Goal: Task Accomplishment & Management: Manage account settings

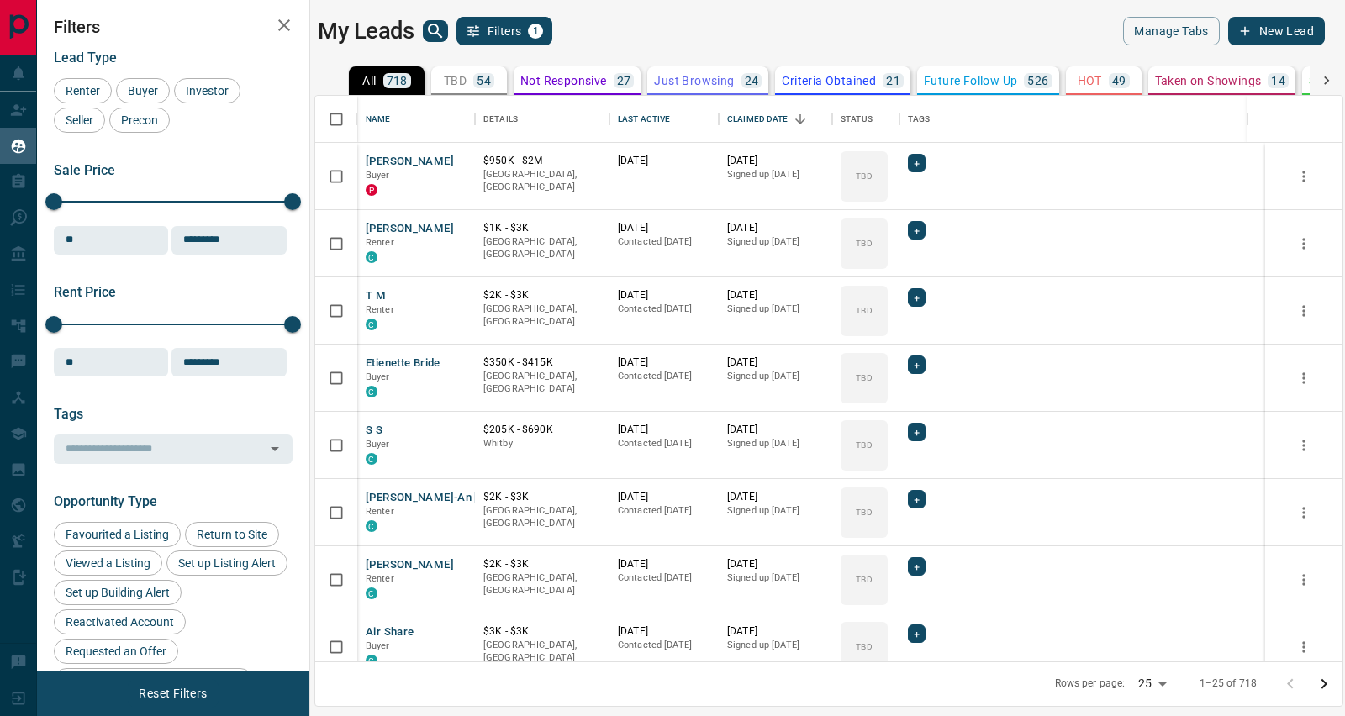
scroll to position [550, 1010]
click at [416, 154] on button "[PERSON_NAME]" at bounding box center [410, 162] width 88 height 16
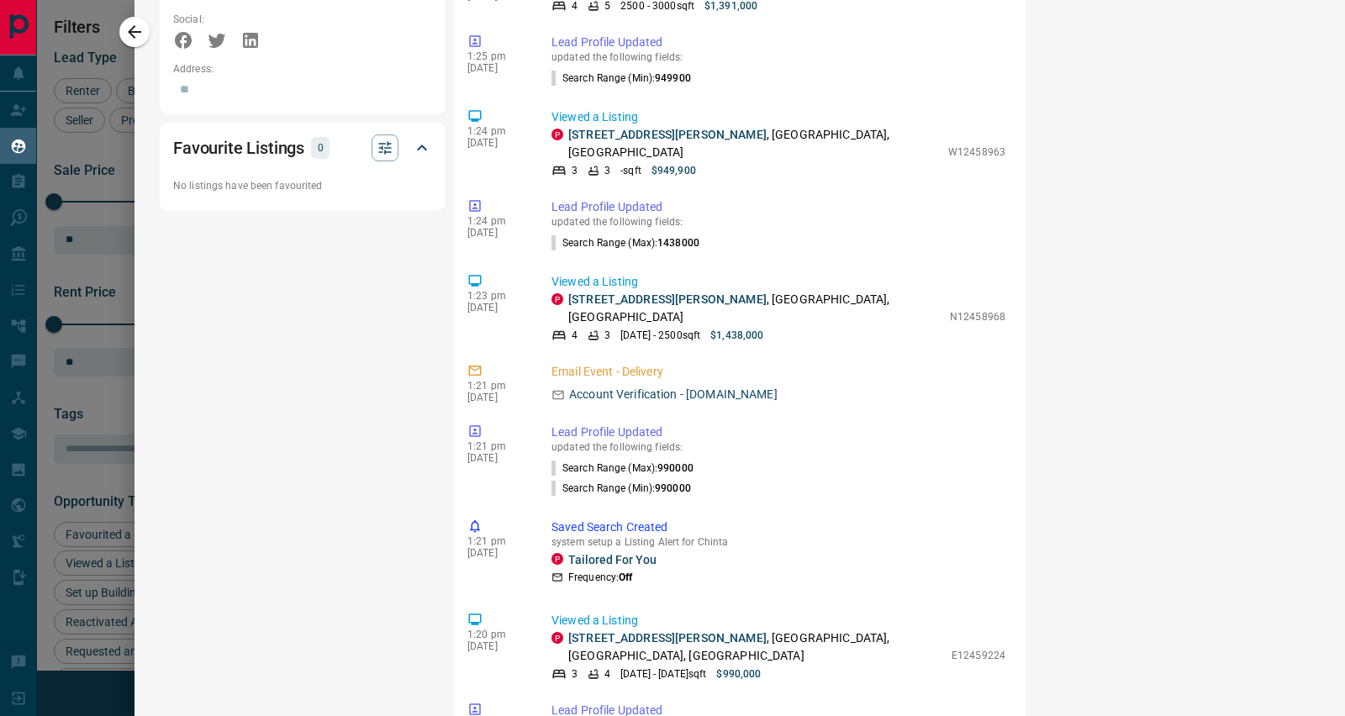
scroll to position [1340, 0]
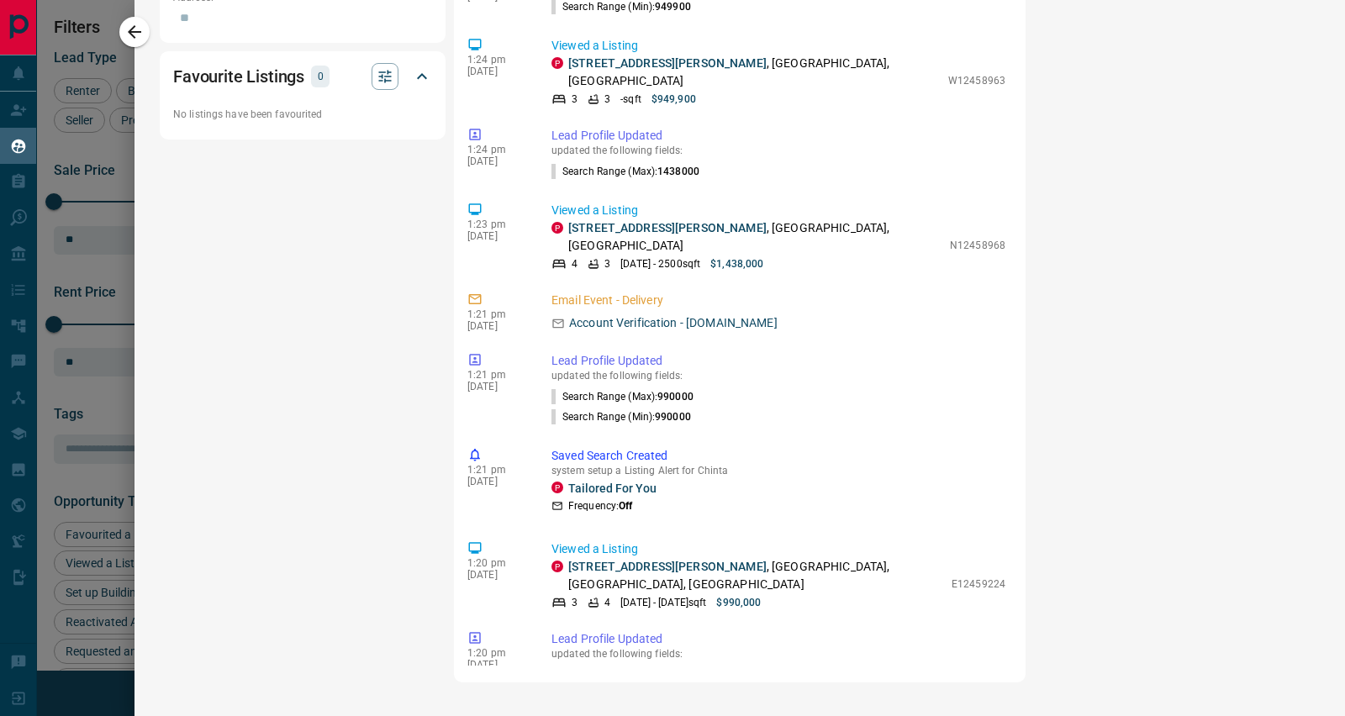
drag, startPoint x: 999, startPoint y: 593, endPoint x: 989, endPoint y: 587, distance: 11.7
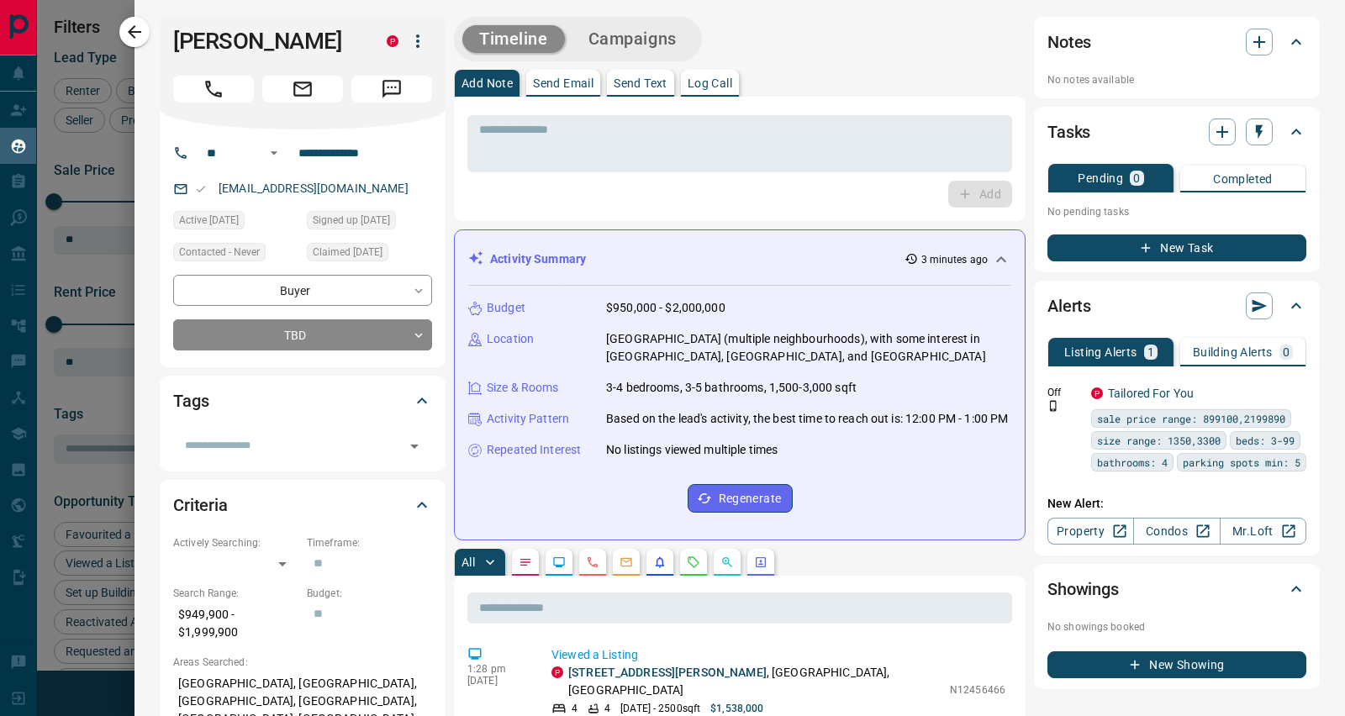
scroll to position [626, 0]
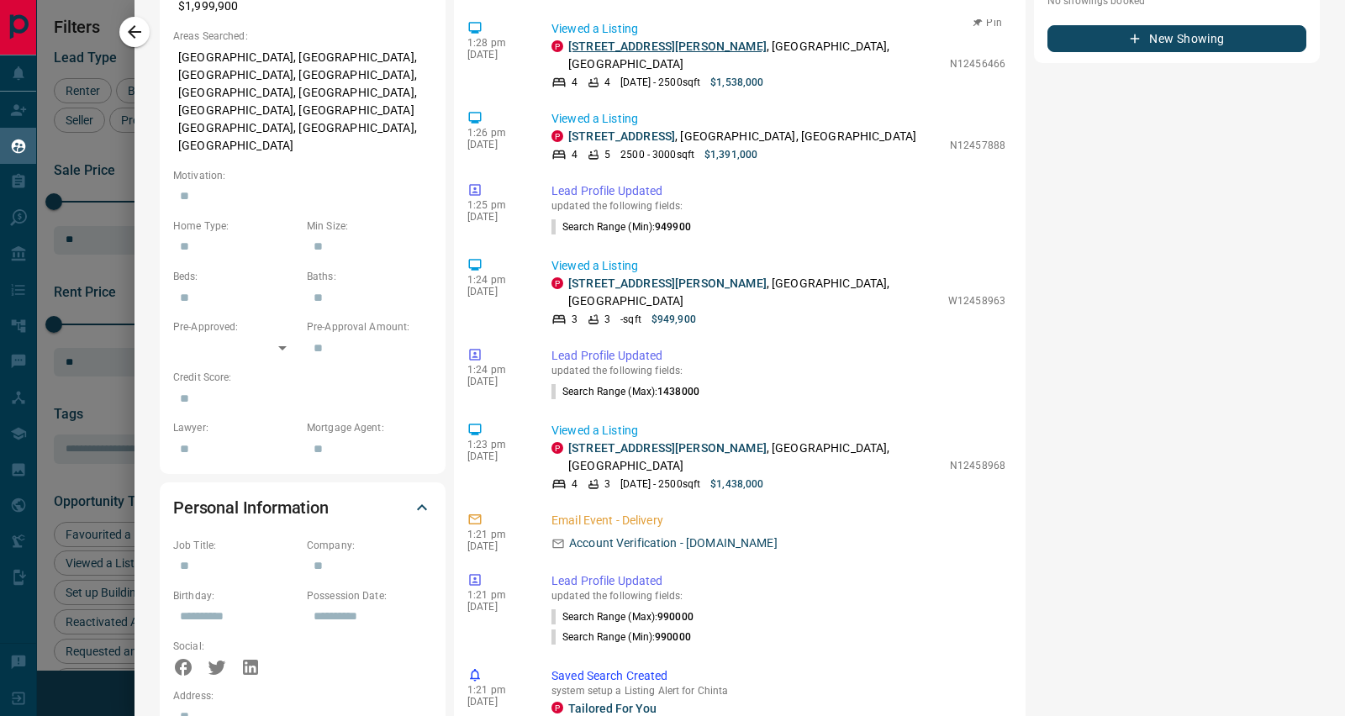
click at [590, 46] on link "[STREET_ADDRESS][PERSON_NAME]" at bounding box center [667, 46] width 198 height 13
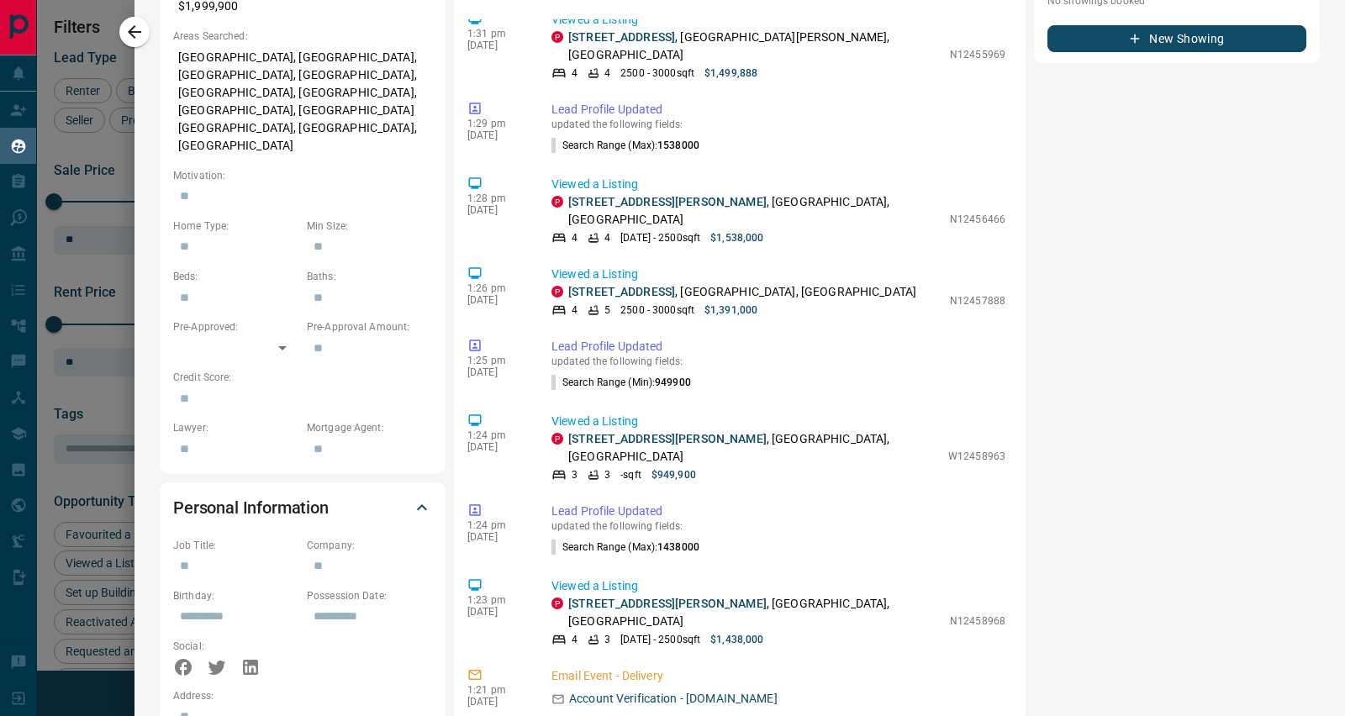
scroll to position [634, 0]
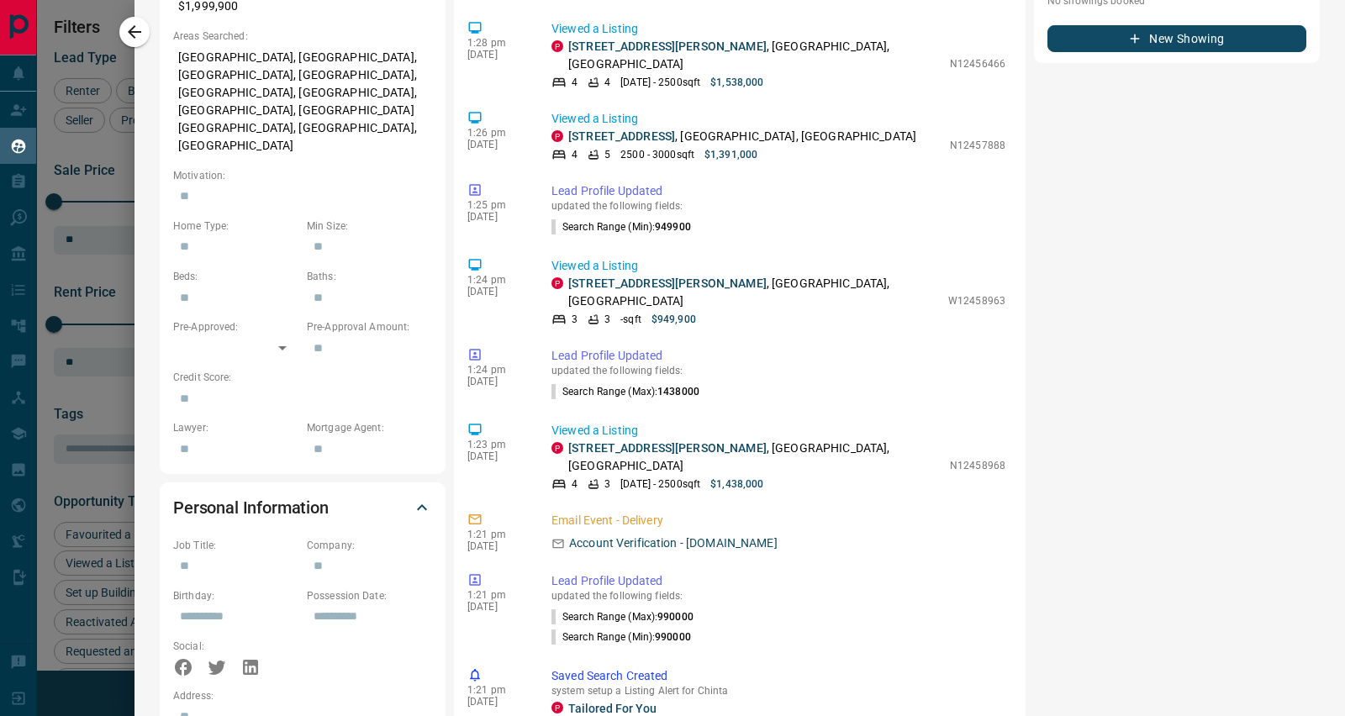
click at [1321, 111] on div "**********" at bounding box center [739, 394] width 1210 height 2041
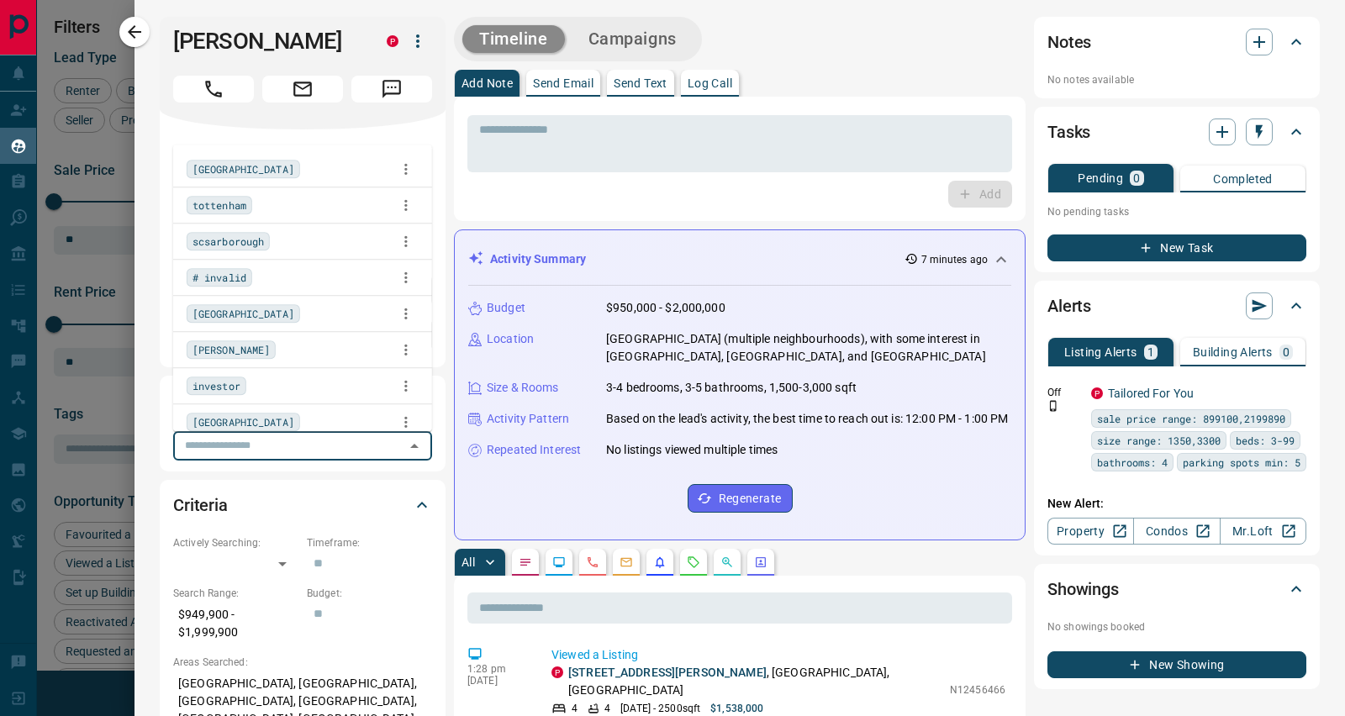
click at [299, 446] on input "text" at bounding box center [288, 445] width 221 height 18
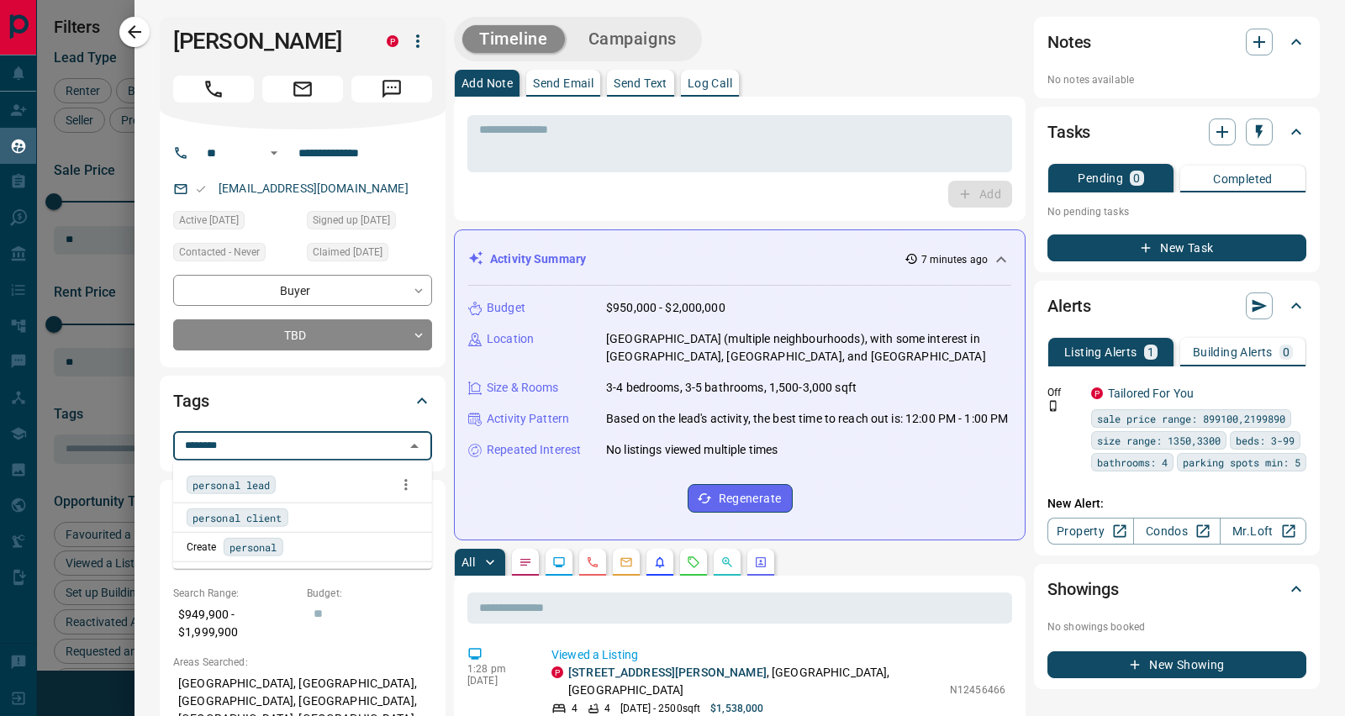
type input "********"
click at [255, 506] on li "personal client" at bounding box center [302, 518] width 259 height 29
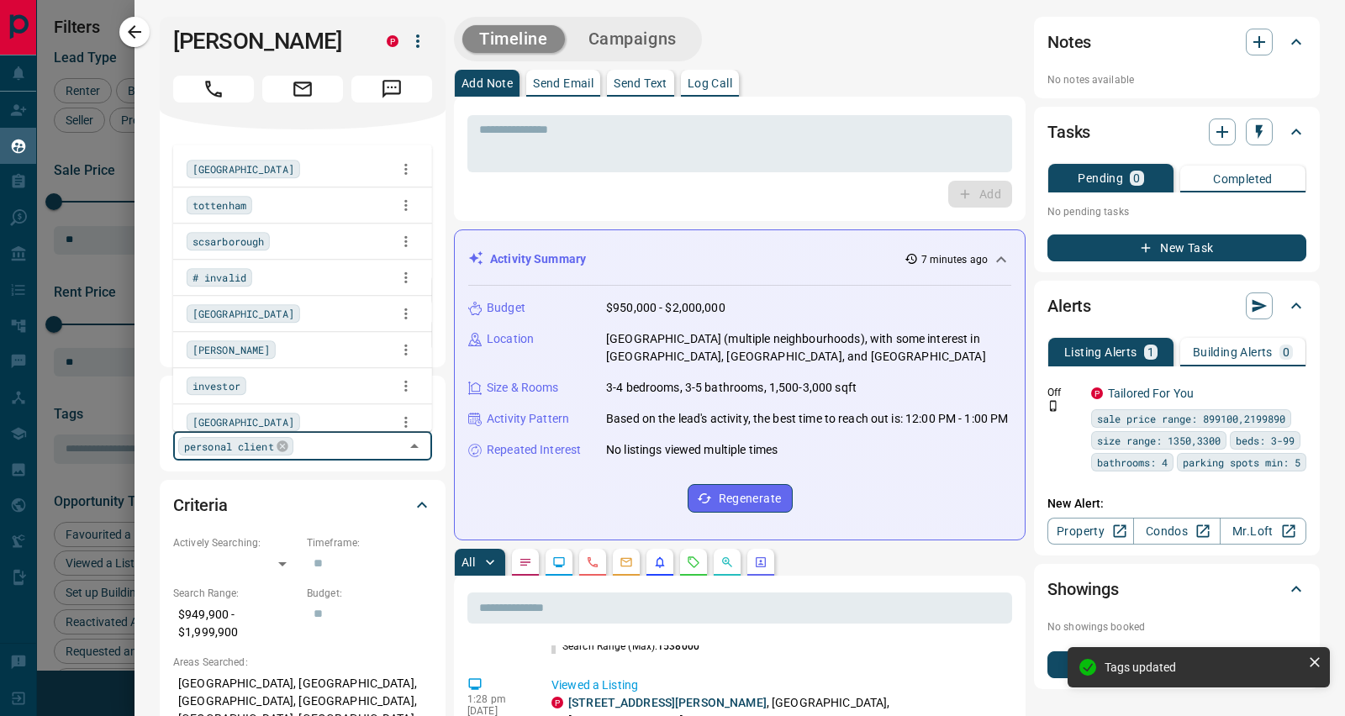
scroll to position [587, 0]
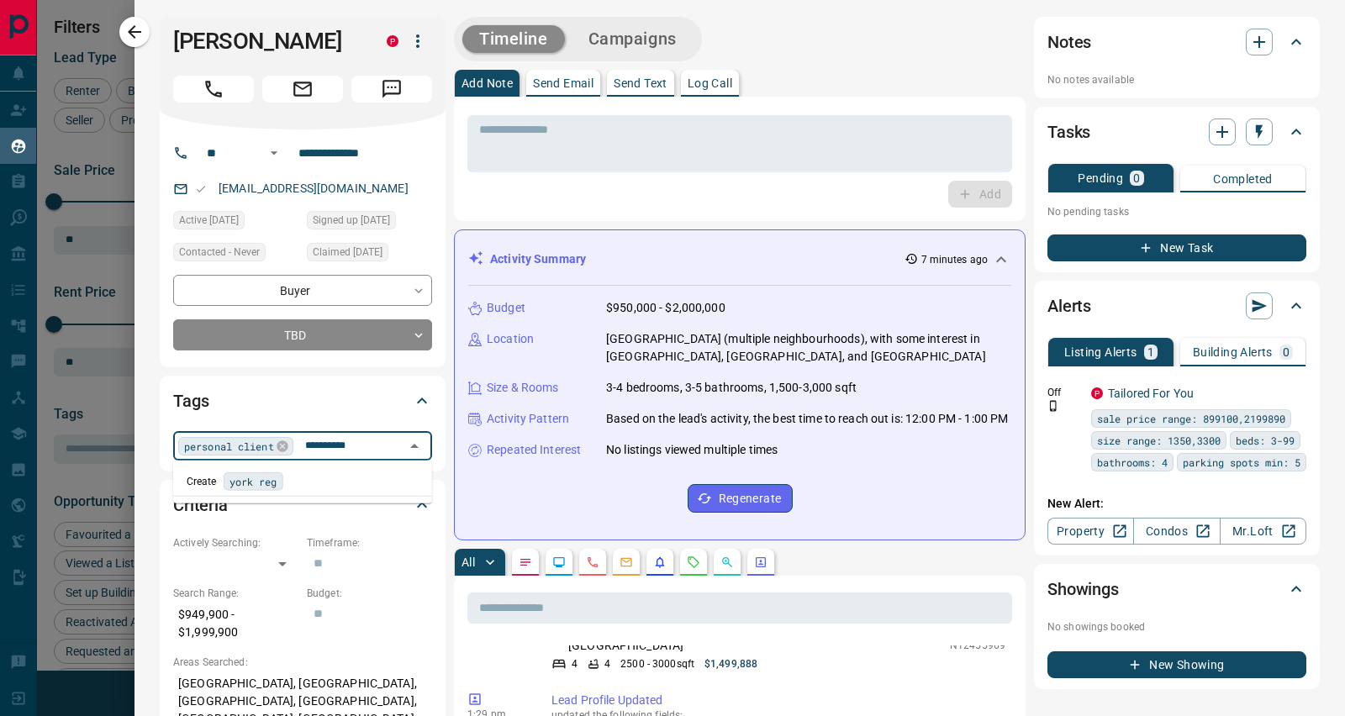
type input "**********"
click at [275, 483] on span "[GEOGRAPHIC_DATA] region" at bounding box center [301, 481] width 144 height 17
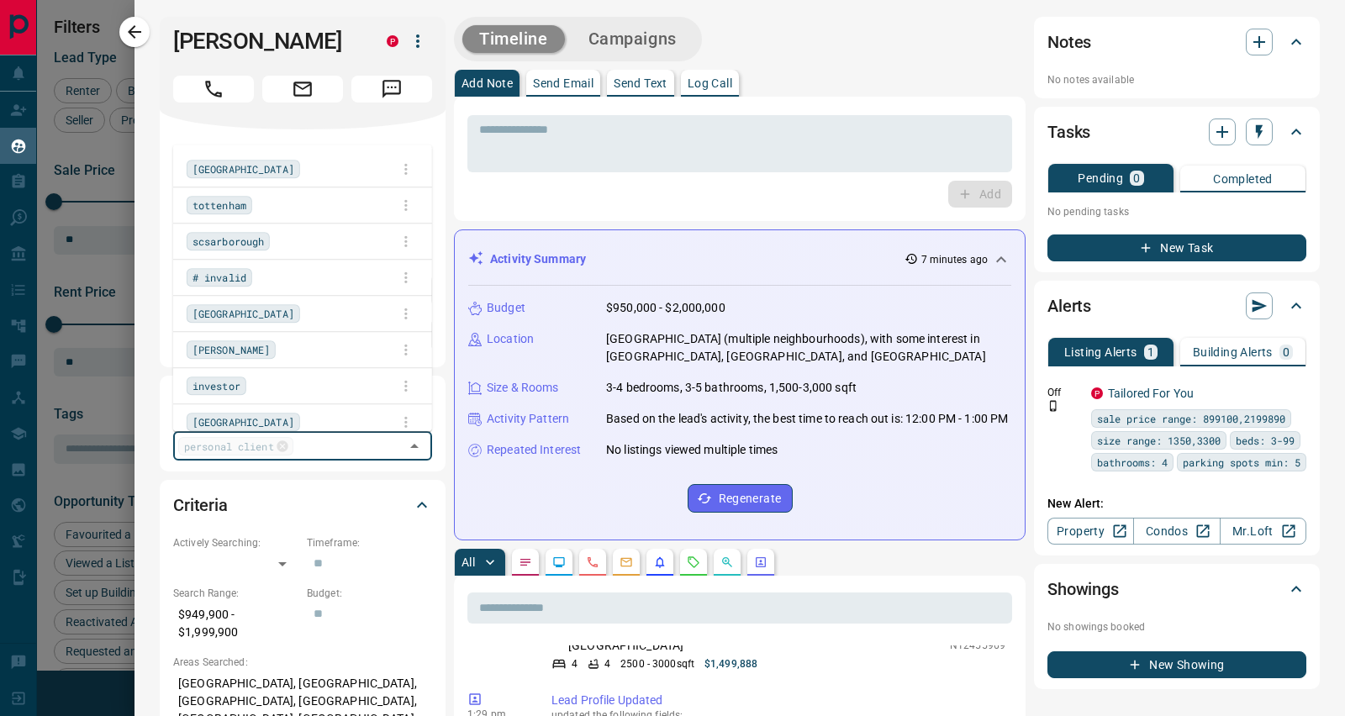
scroll to position [550, 1010]
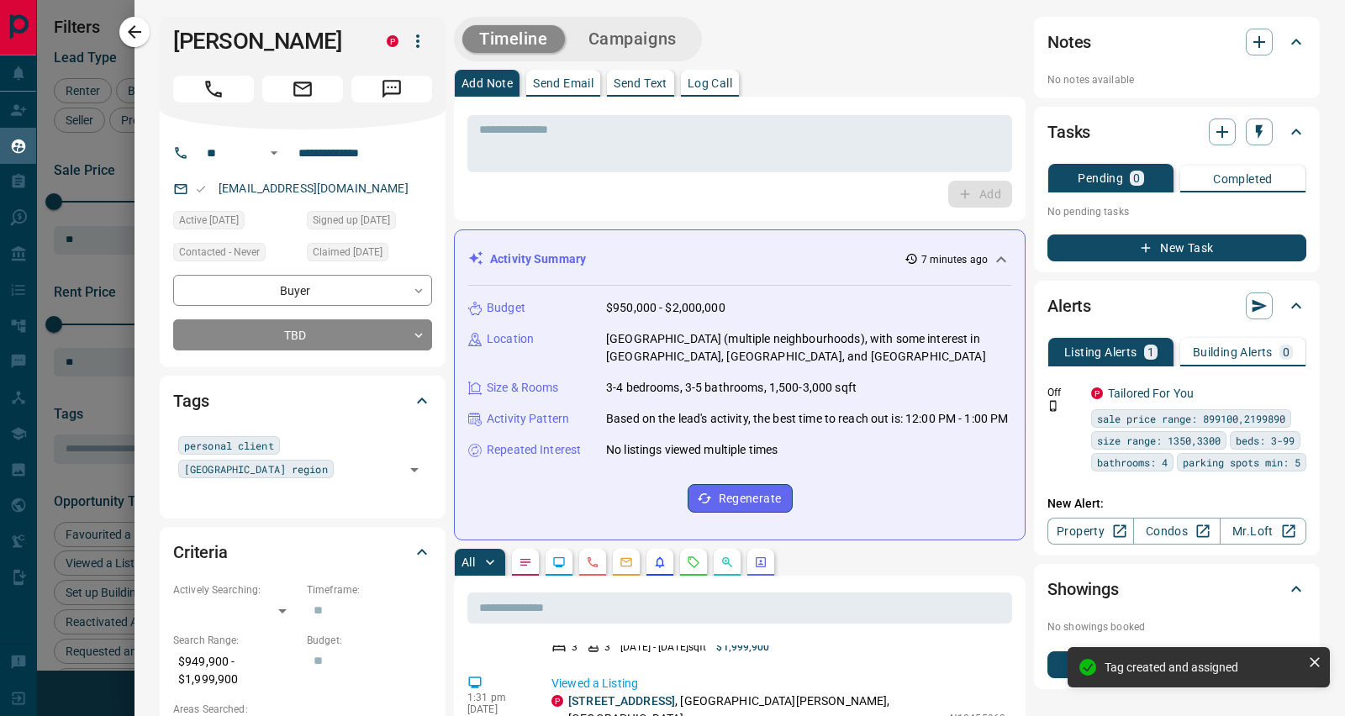
scroll to position [780, 0]
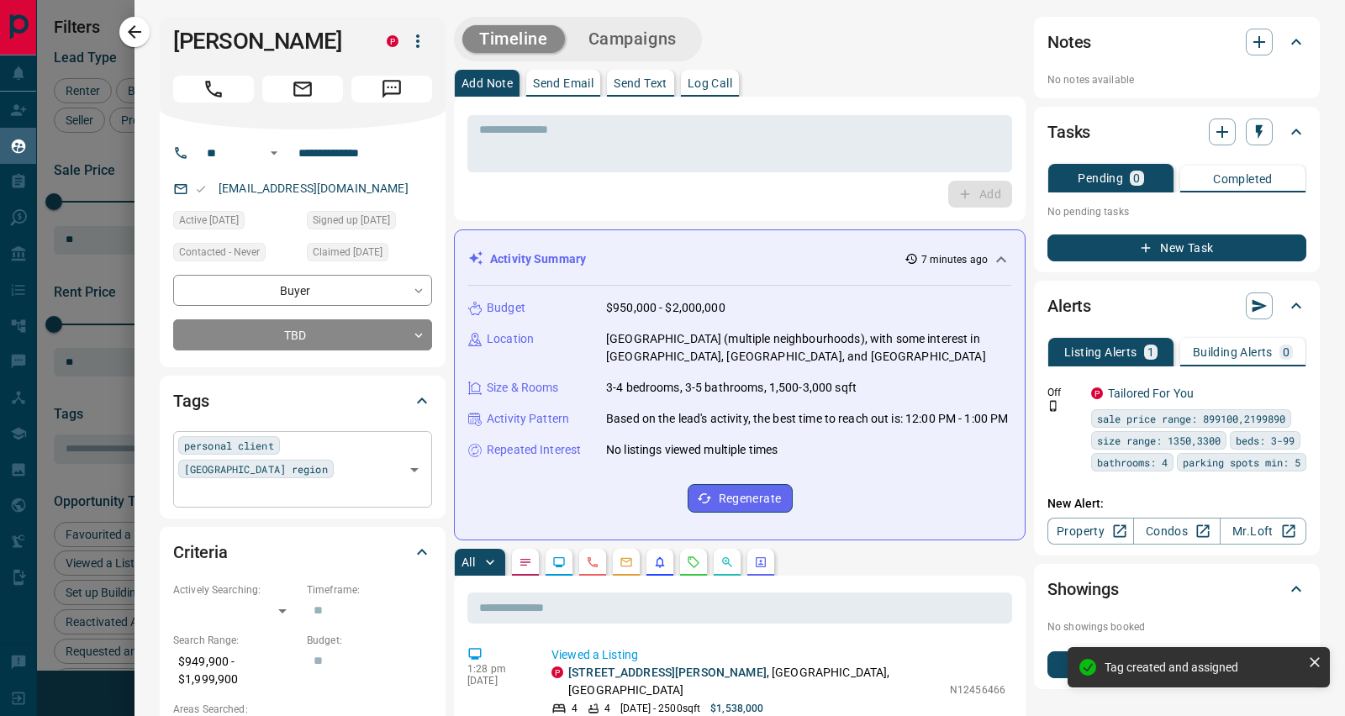
click at [368, 447] on div "personal client york region ​" at bounding box center [302, 469] width 259 height 76
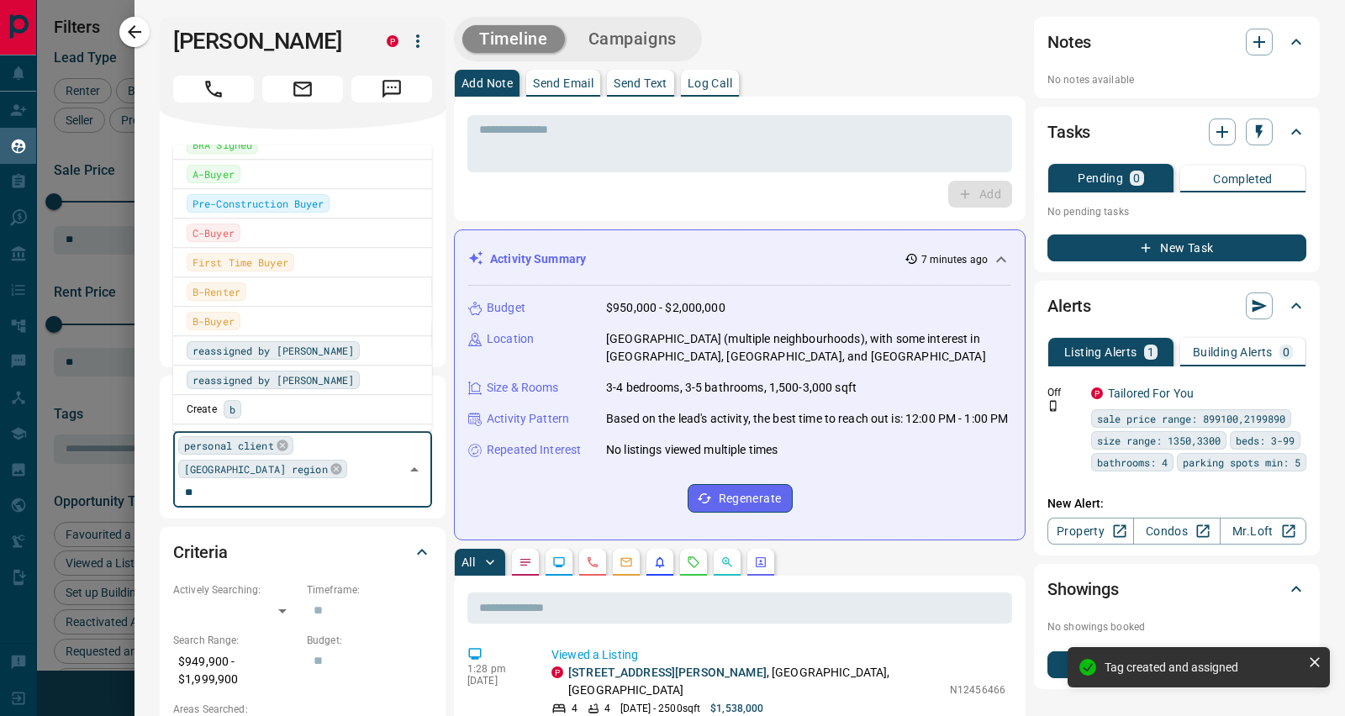
scroll to position [0, 0]
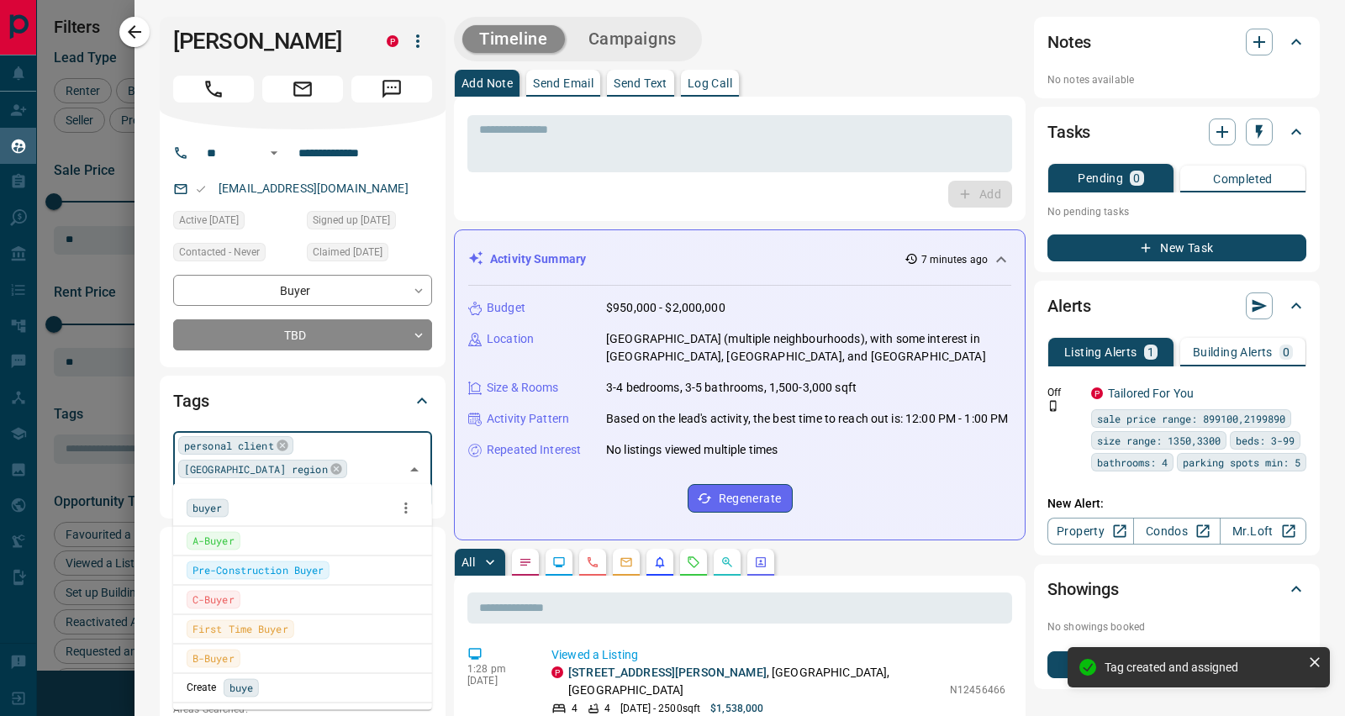
type input "*****"
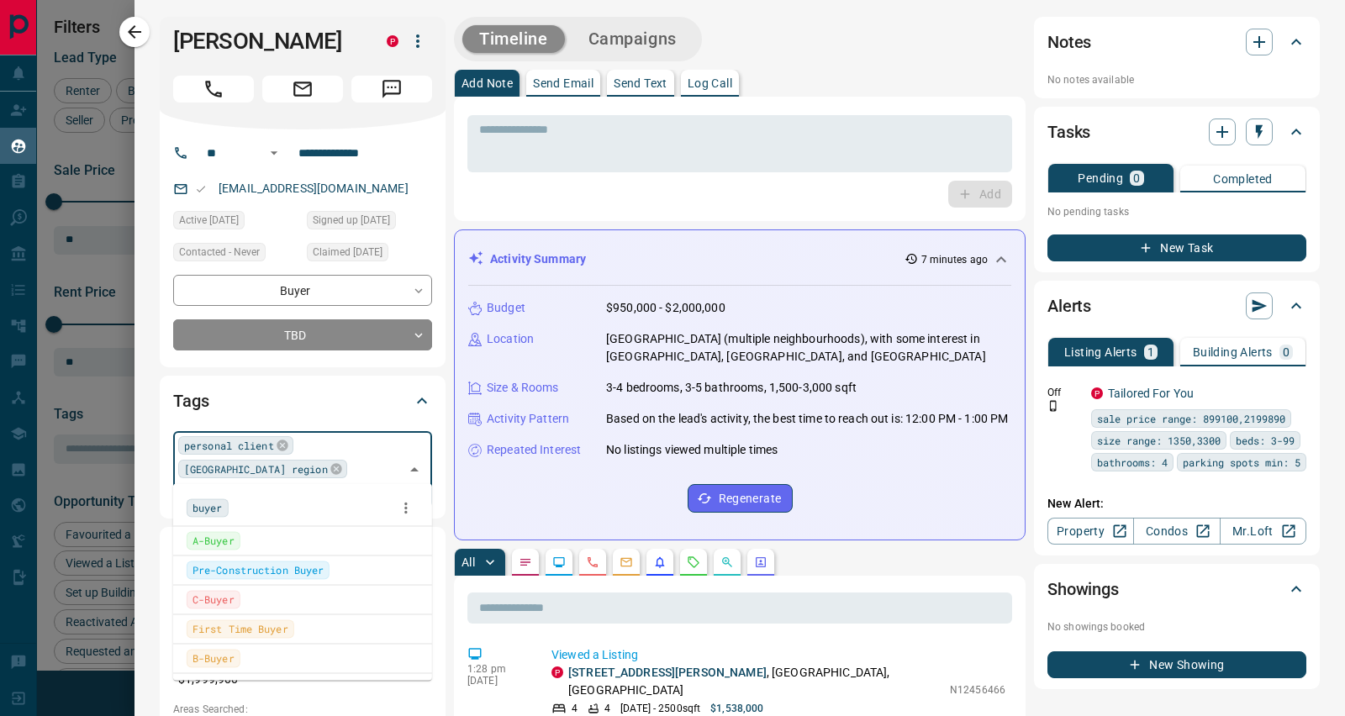
click at [297, 508] on div "buyer" at bounding box center [303, 507] width 232 height 25
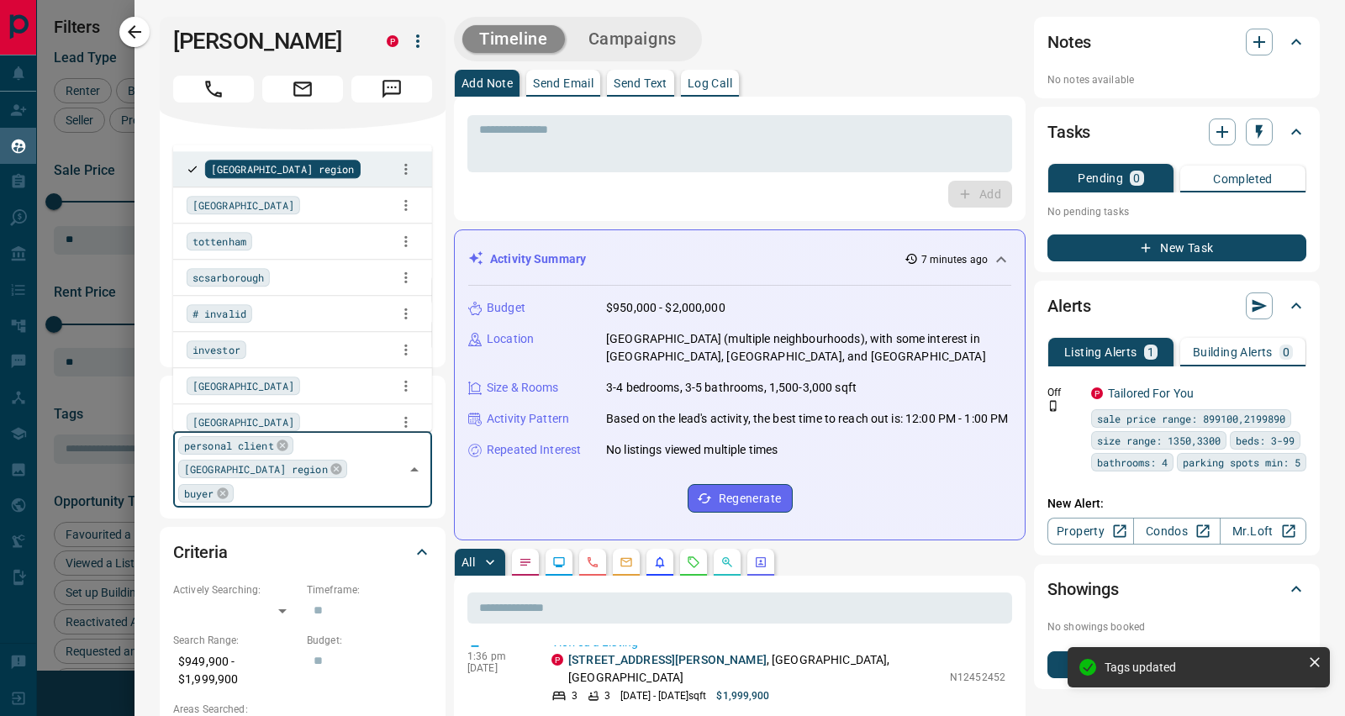
scroll to position [612, 0]
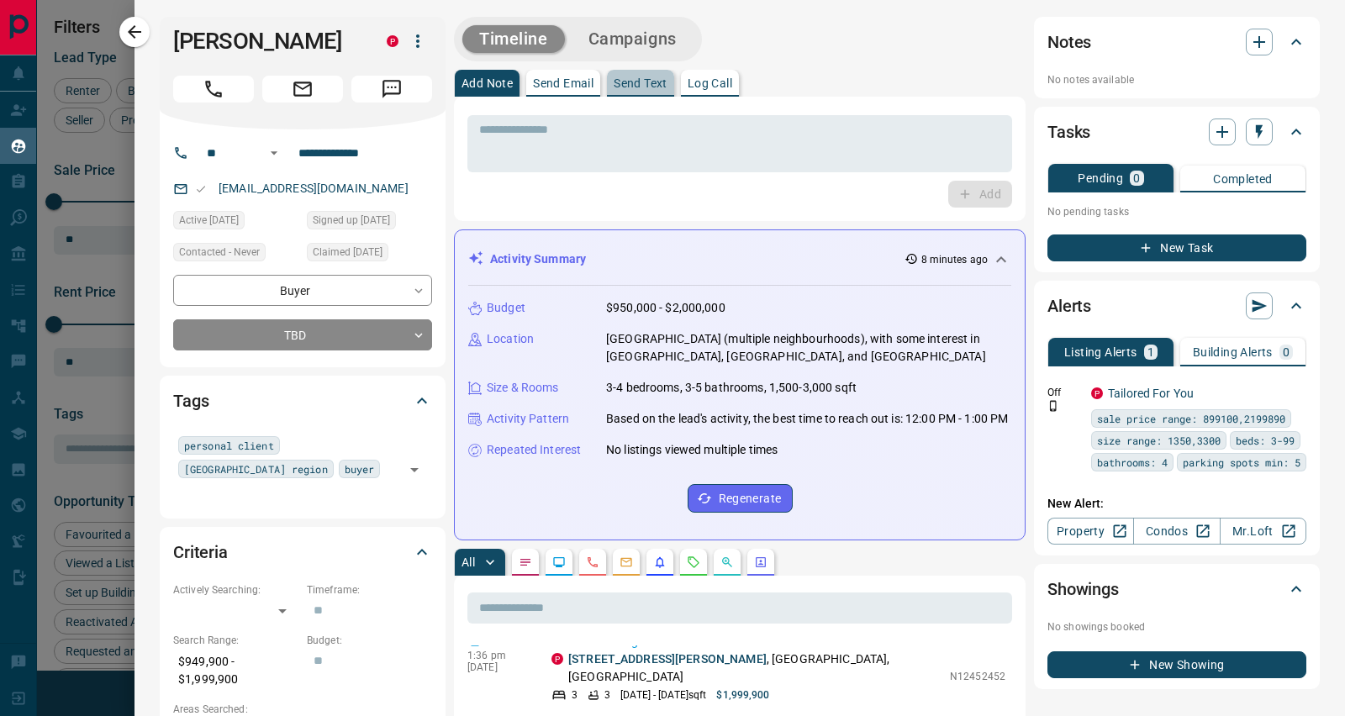
click at [634, 85] on p "Send Text" at bounding box center [641, 83] width 54 height 12
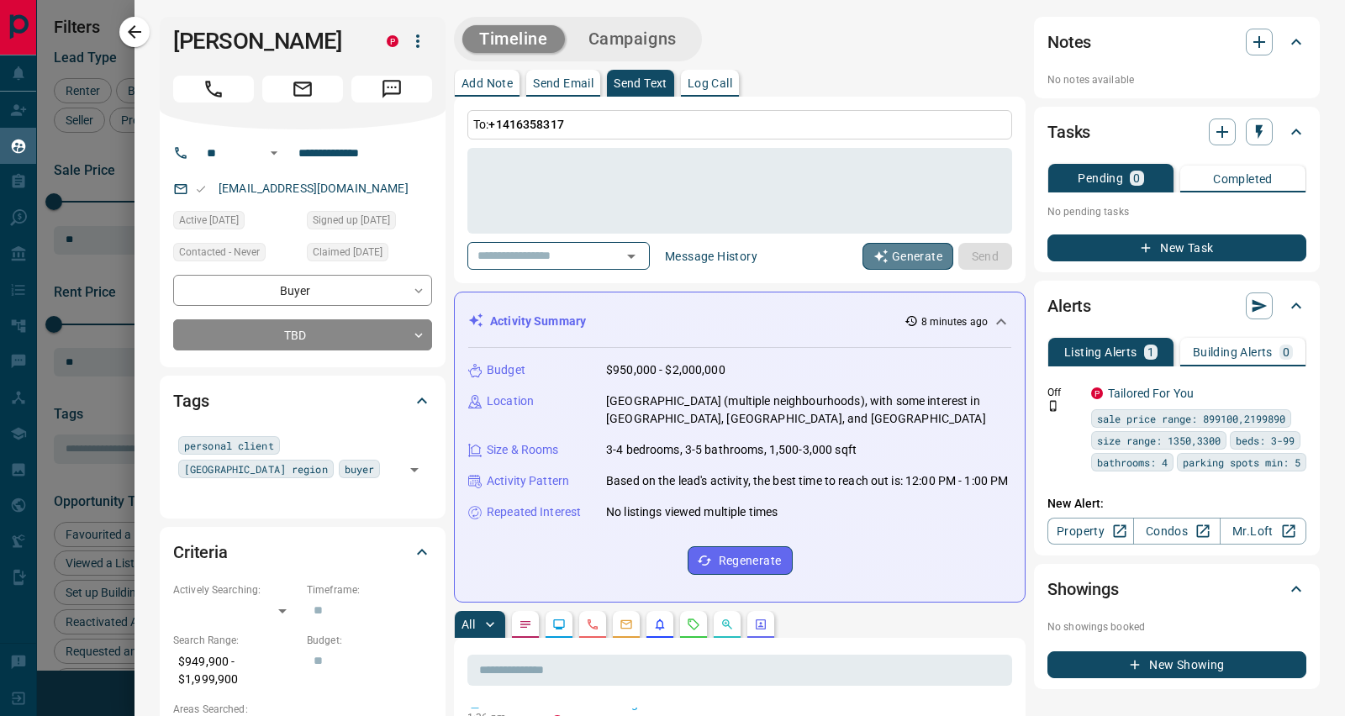
click at [910, 248] on button "Generate" at bounding box center [907, 256] width 91 height 27
type textarea "**********"
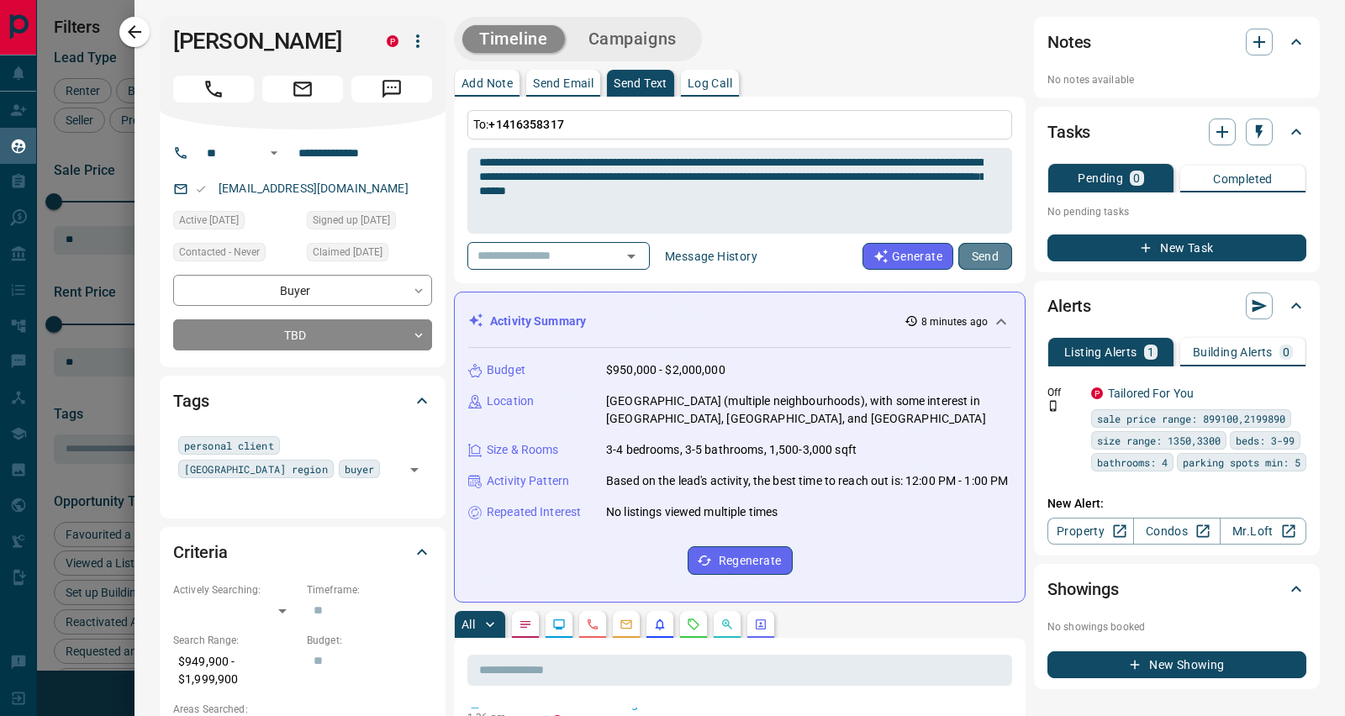
click at [958, 246] on button "Send" at bounding box center [985, 256] width 54 height 27
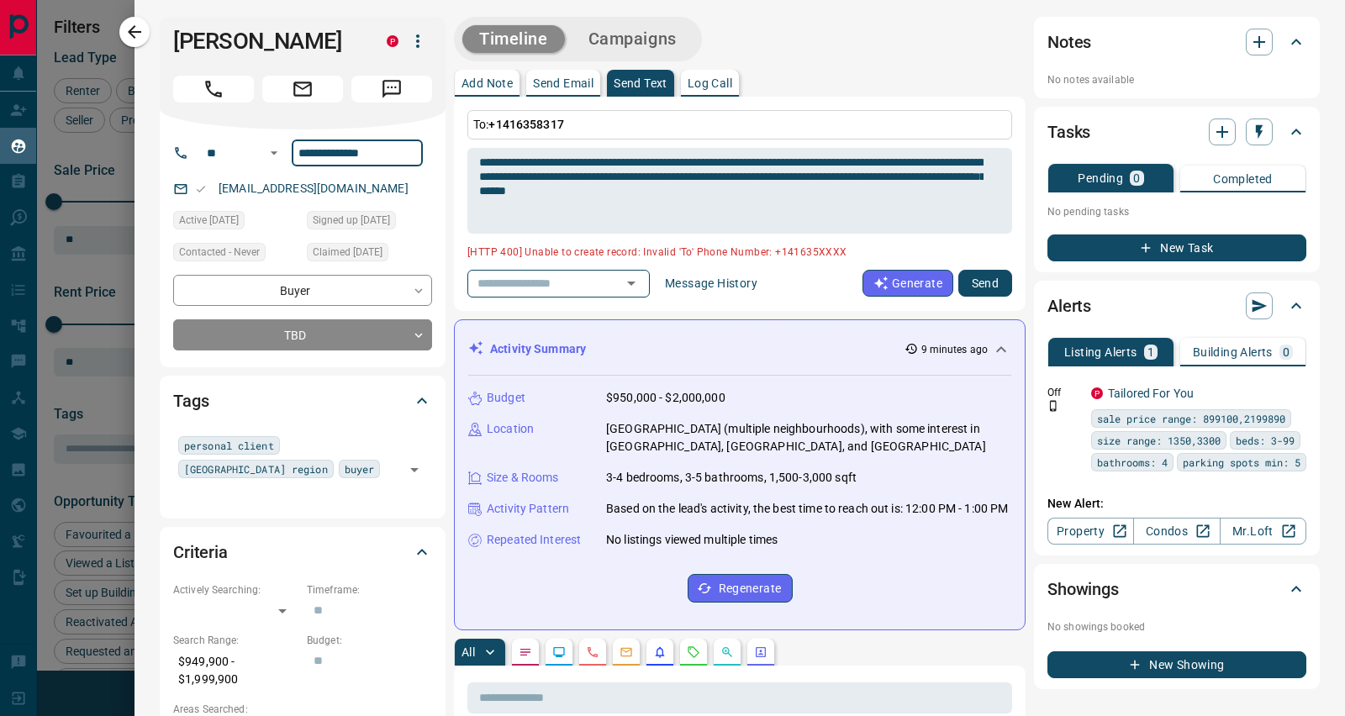
click at [353, 156] on input "**********" at bounding box center [357, 153] width 131 height 27
click at [378, 186] on div "[EMAIL_ADDRESS][DOMAIN_NAME]" at bounding box center [302, 189] width 259 height 28
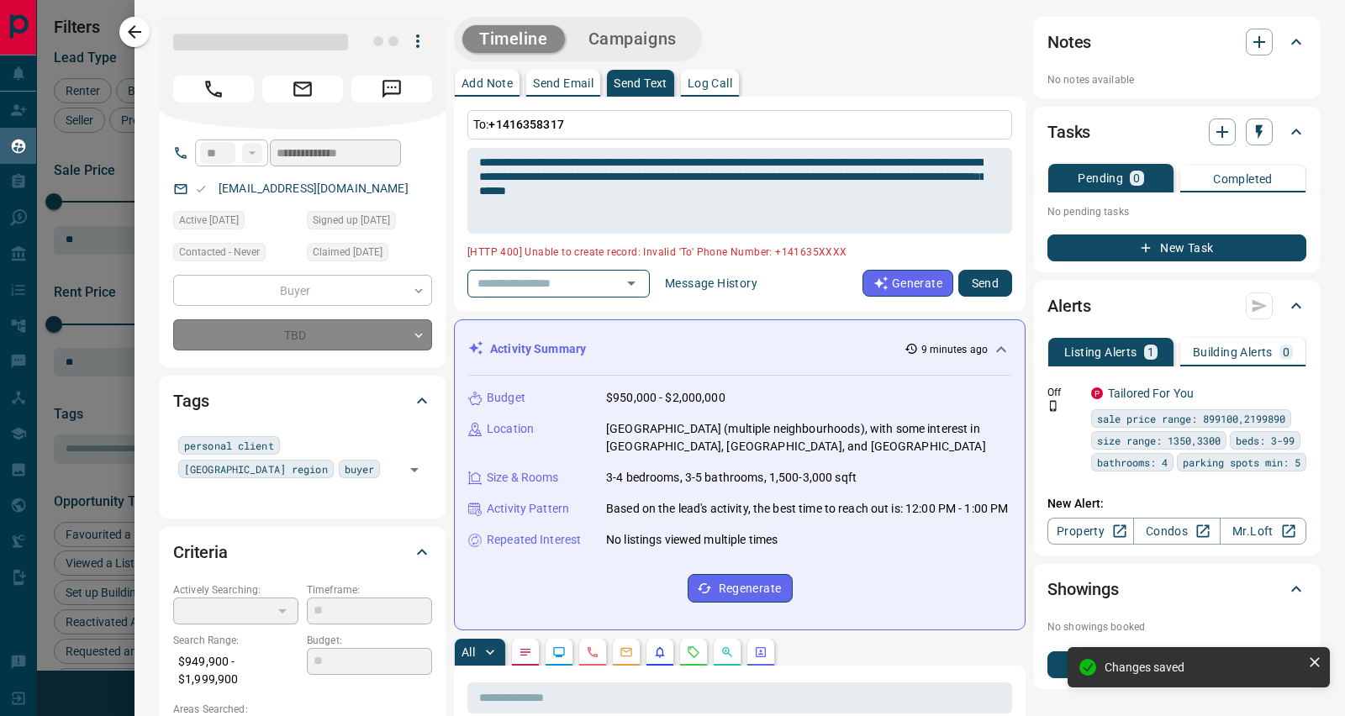
type input "**********"
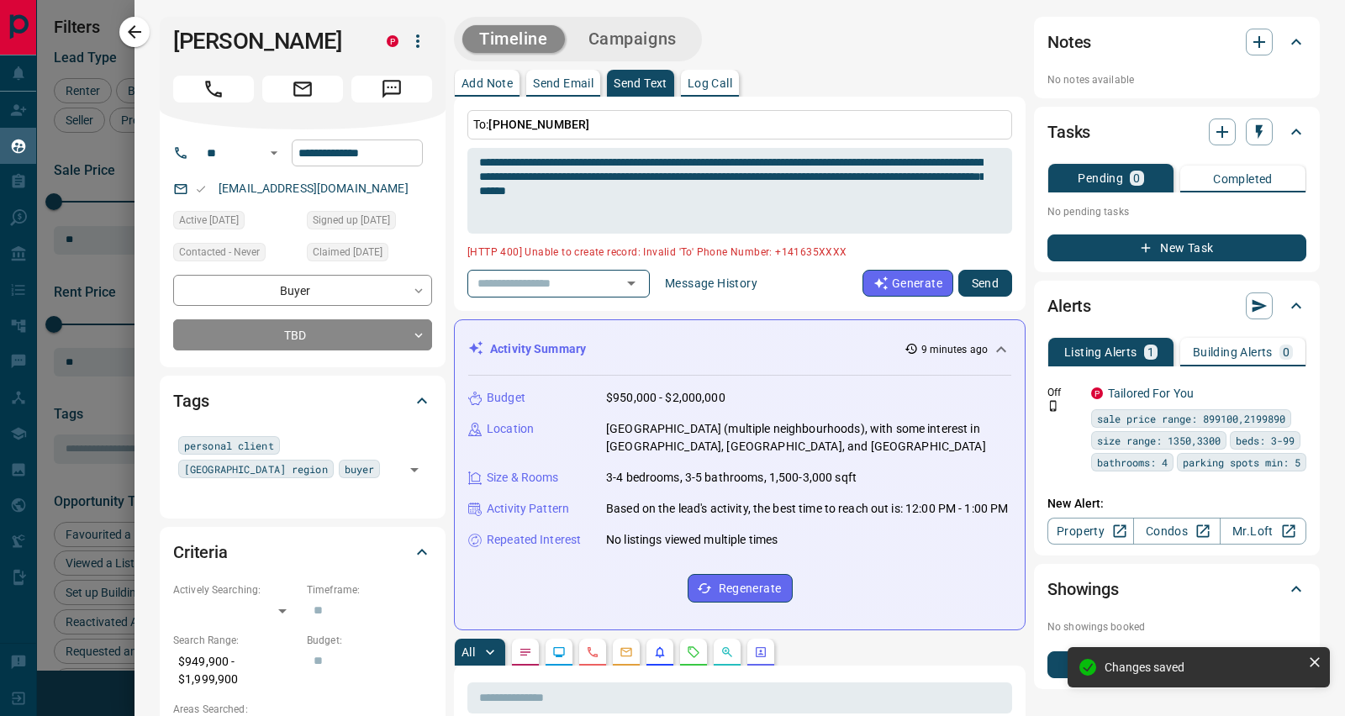
scroll to position [626, 0]
click at [982, 273] on button "Send" at bounding box center [985, 283] width 54 height 27
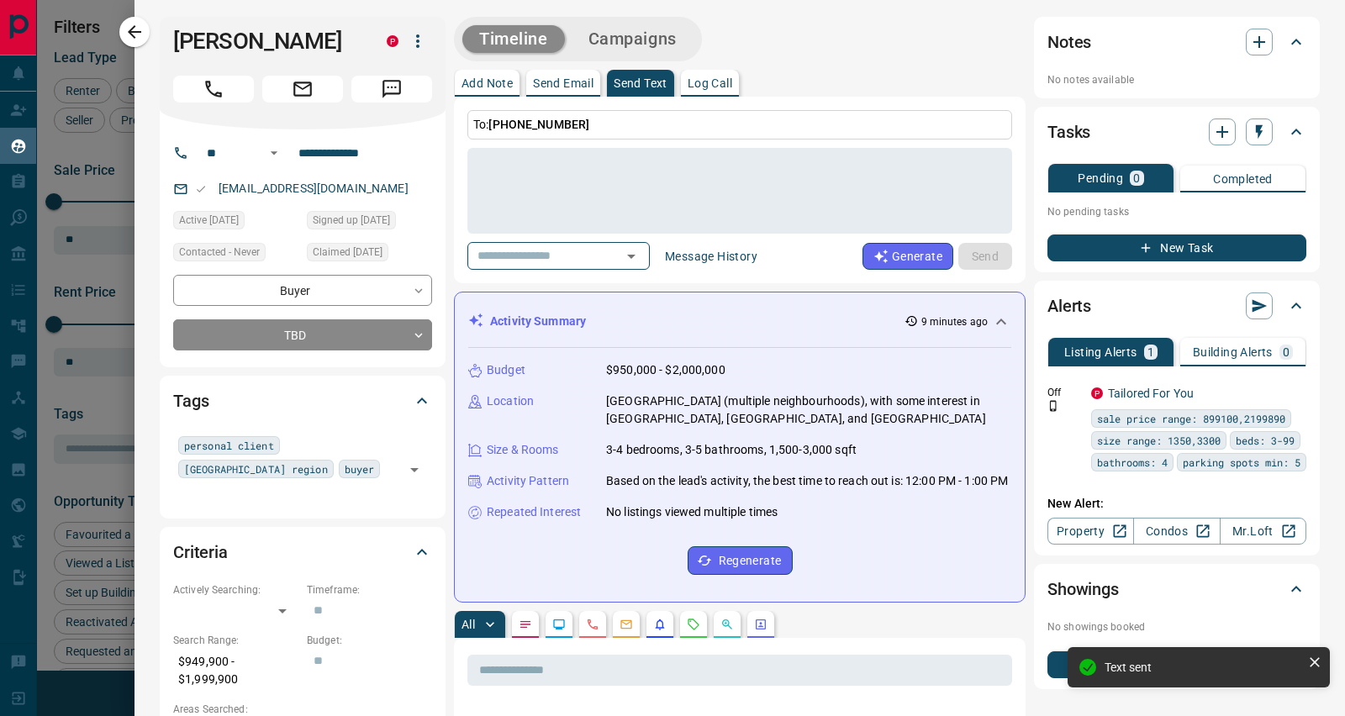
scroll to position [1052, 0]
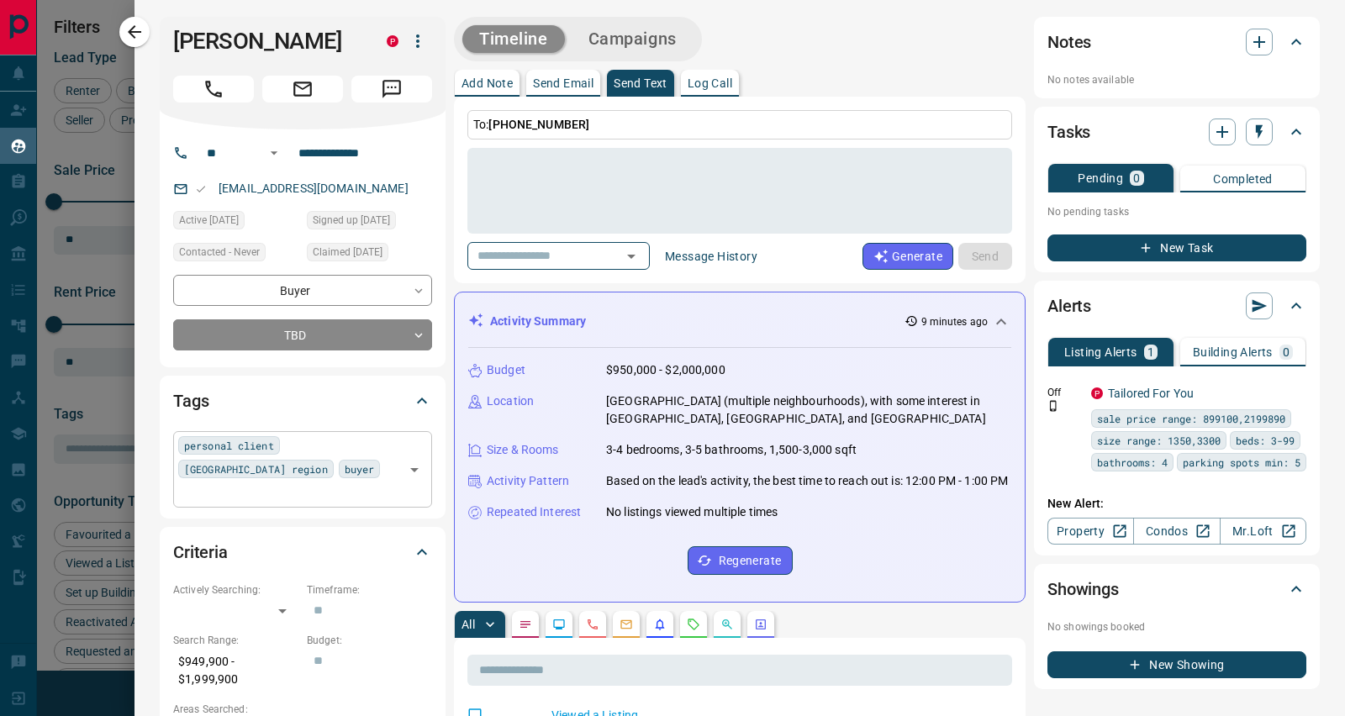
click at [351, 483] on input "text" at bounding box center [288, 492] width 221 height 18
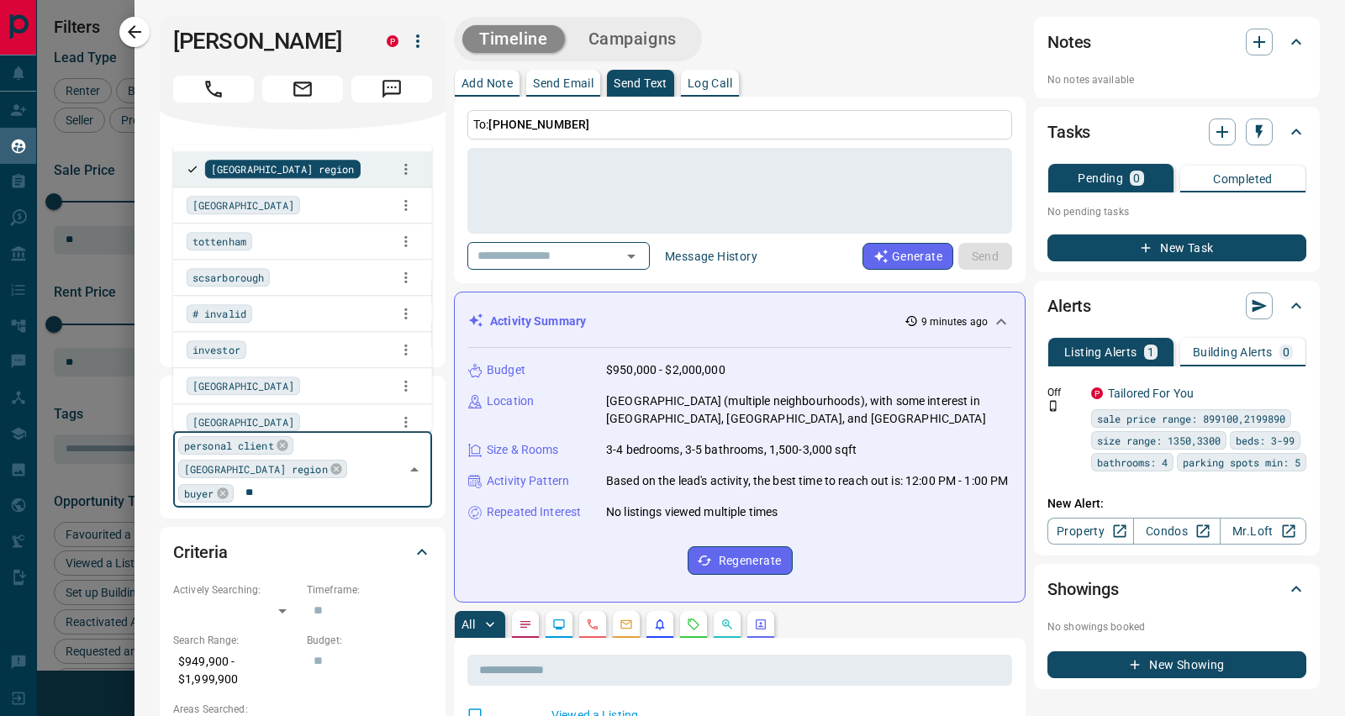
type input "***"
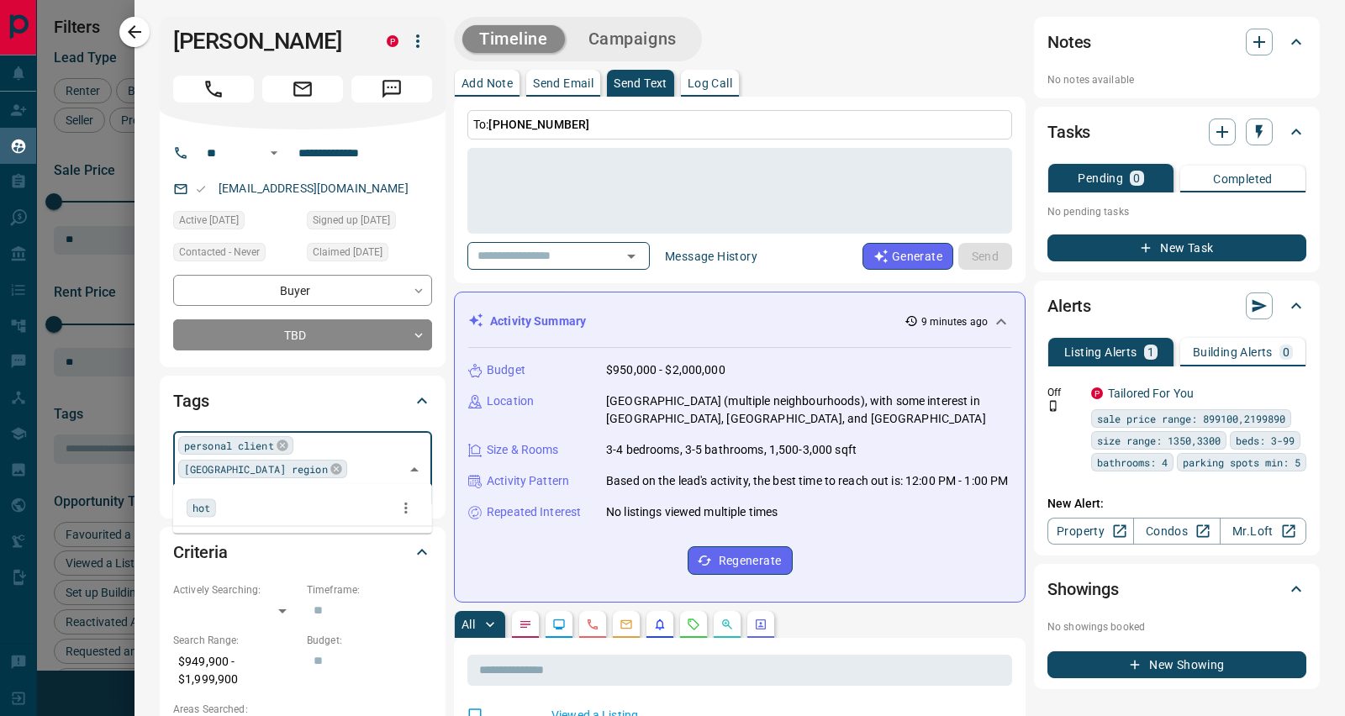
click at [193, 497] on div "hot" at bounding box center [303, 507] width 232 height 25
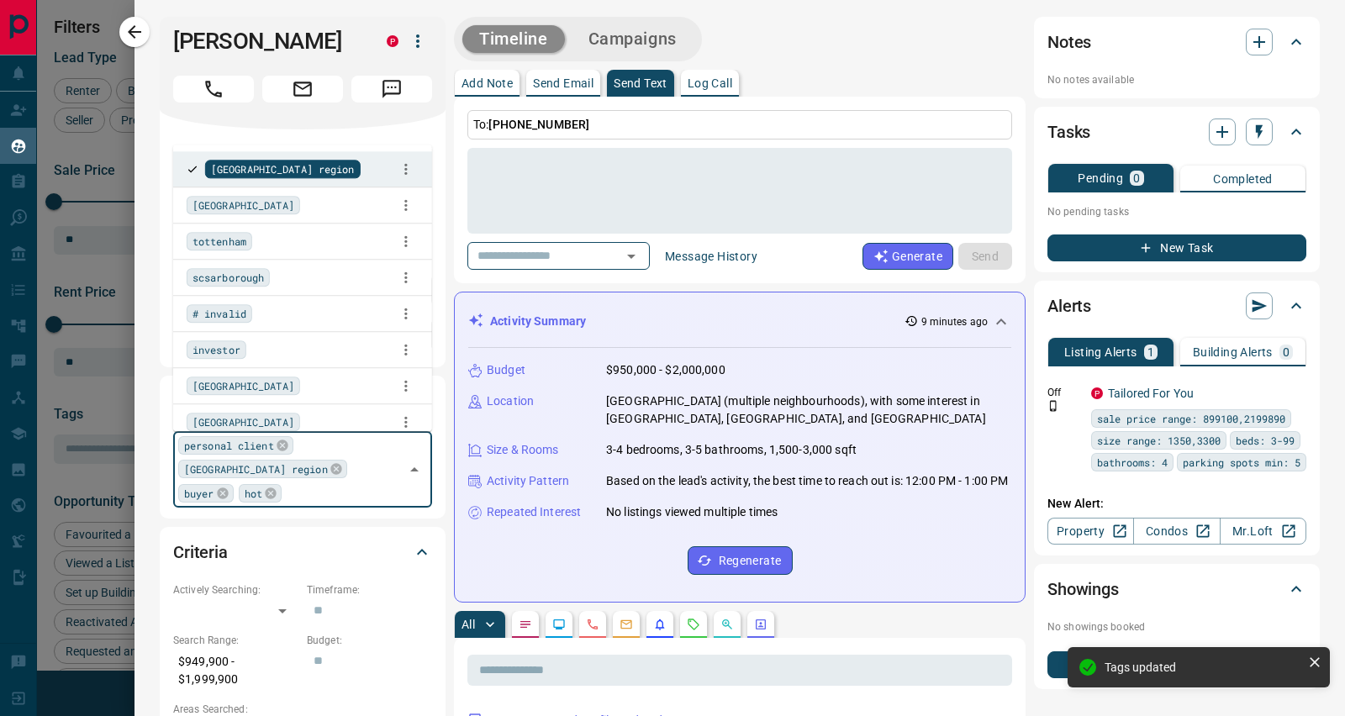
scroll to position [703, 0]
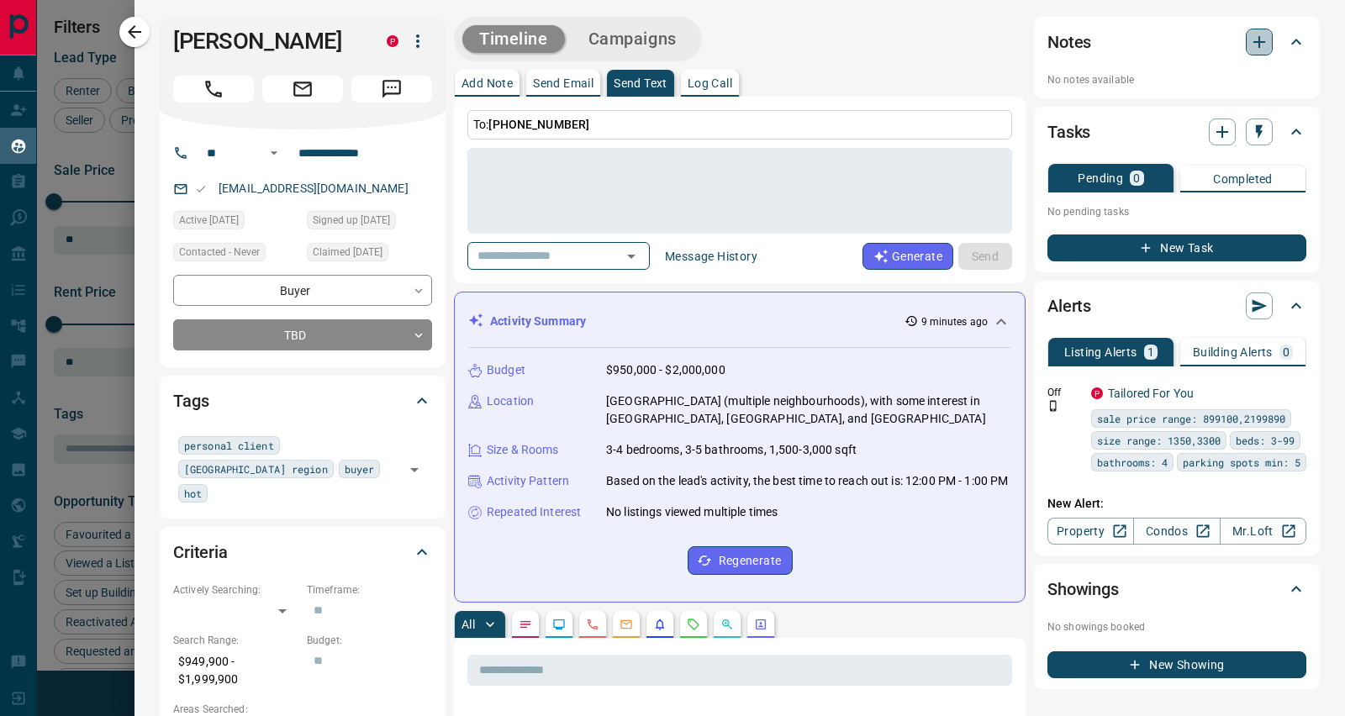
click at [1252, 36] on icon "button" at bounding box center [1259, 42] width 20 height 20
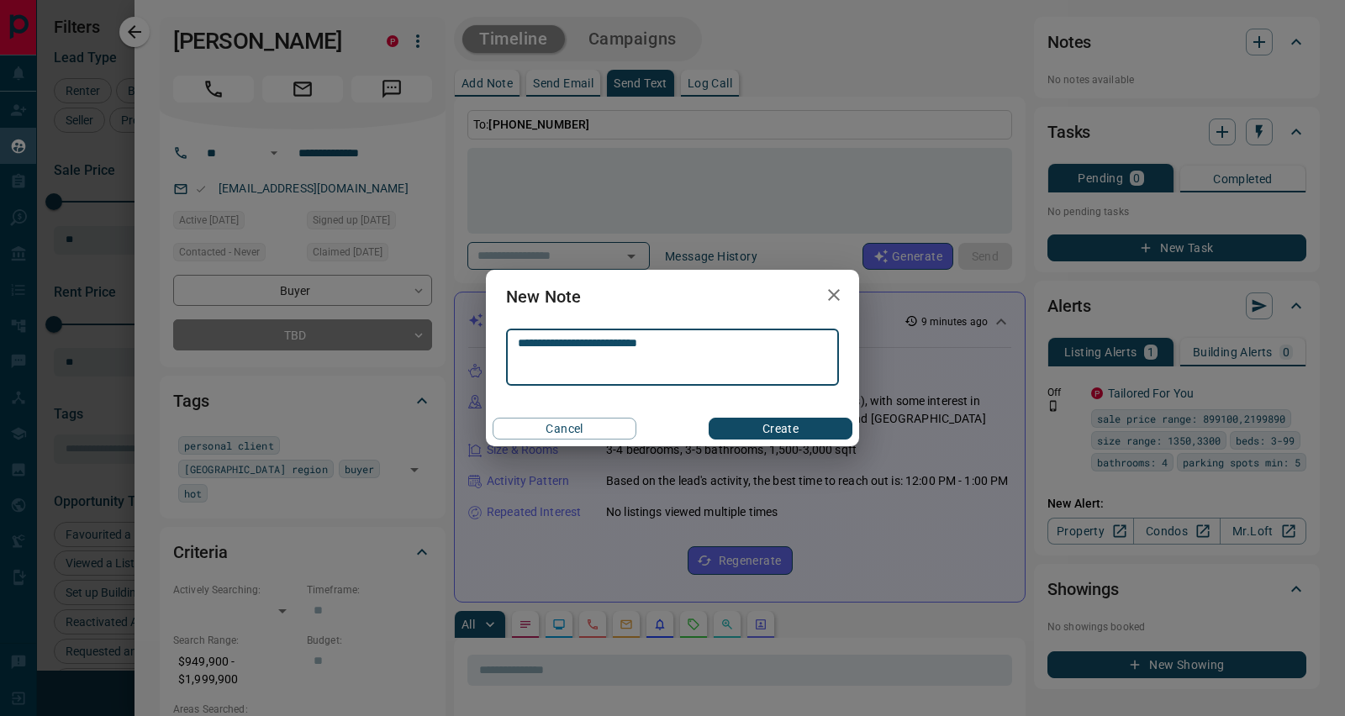
type textarea "**********"
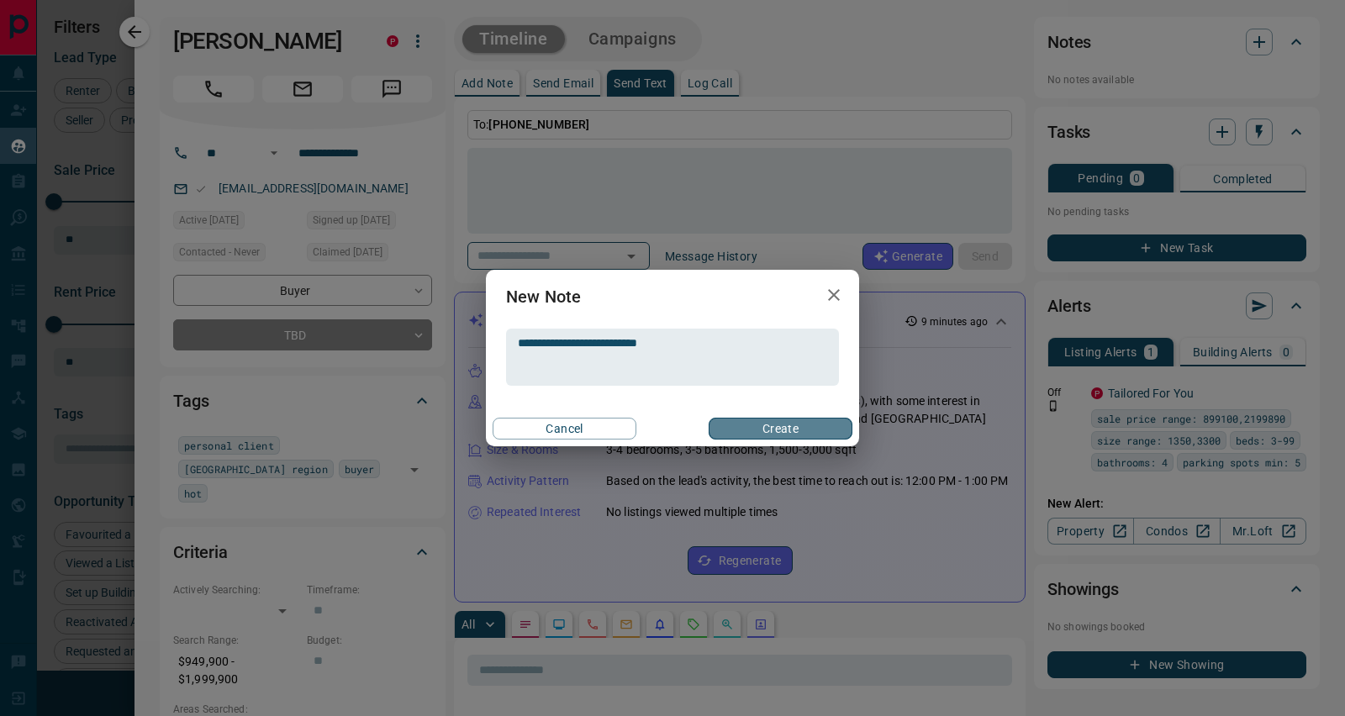
click at [803, 432] on button "Create" at bounding box center [781, 429] width 144 height 22
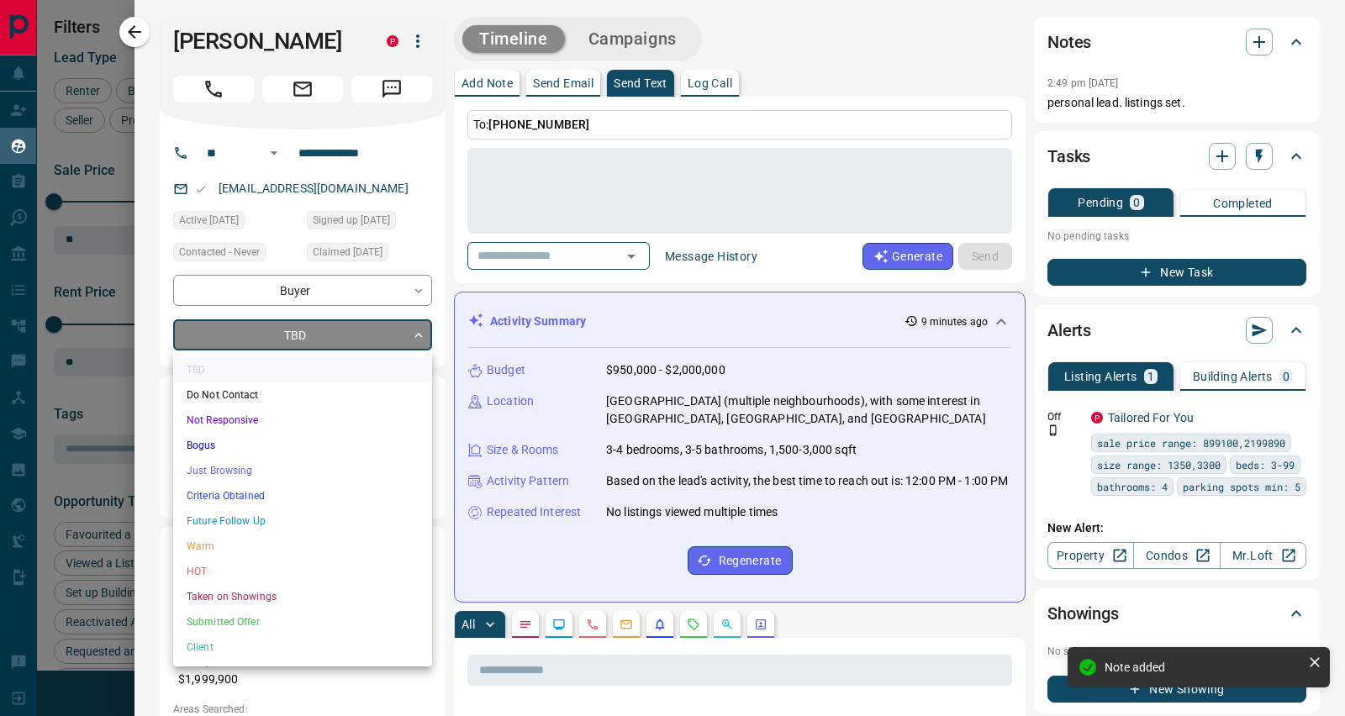
click at [367, 326] on body "Lead Transfers Claim Leads My Leads Tasks Opportunities Deals Campaigns Automat…" at bounding box center [672, 347] width 1345 height 695
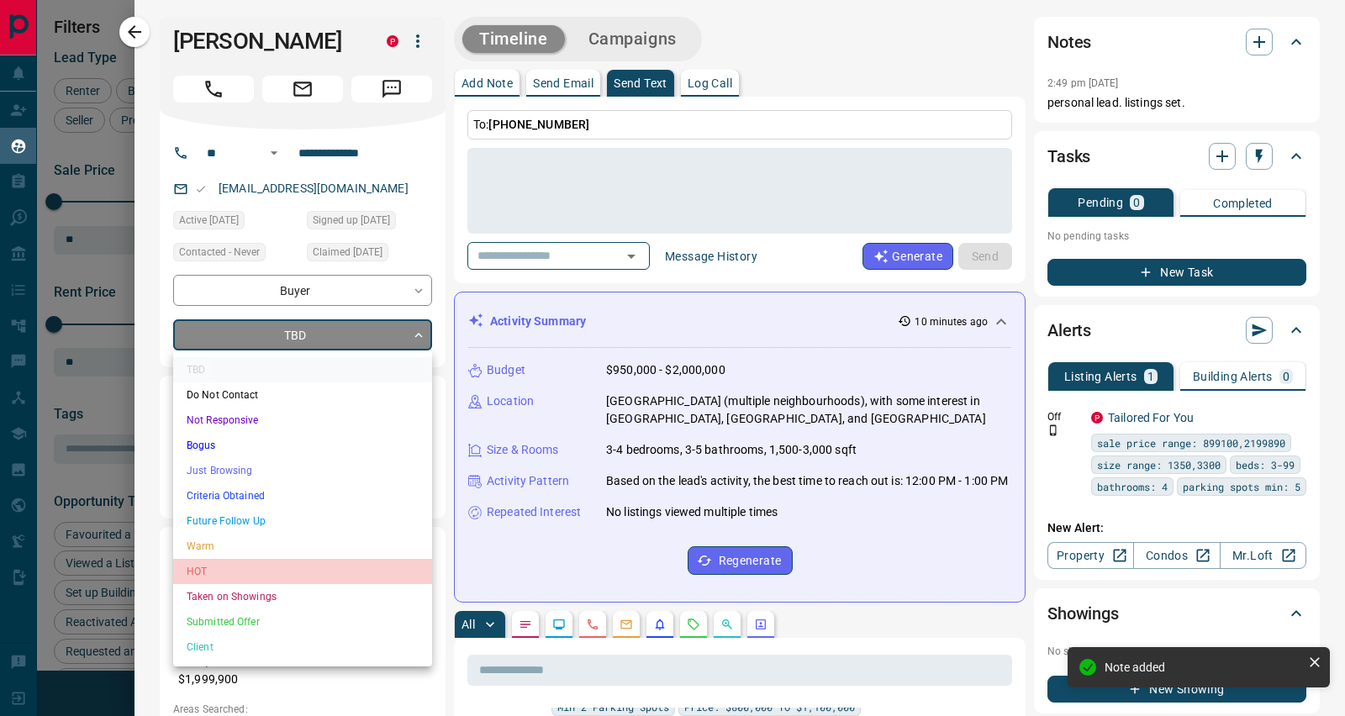
scroll to position [1206, 0]
click at [287, 566] on li "HOT" at bounding box center [302, 571] width 259 height 25
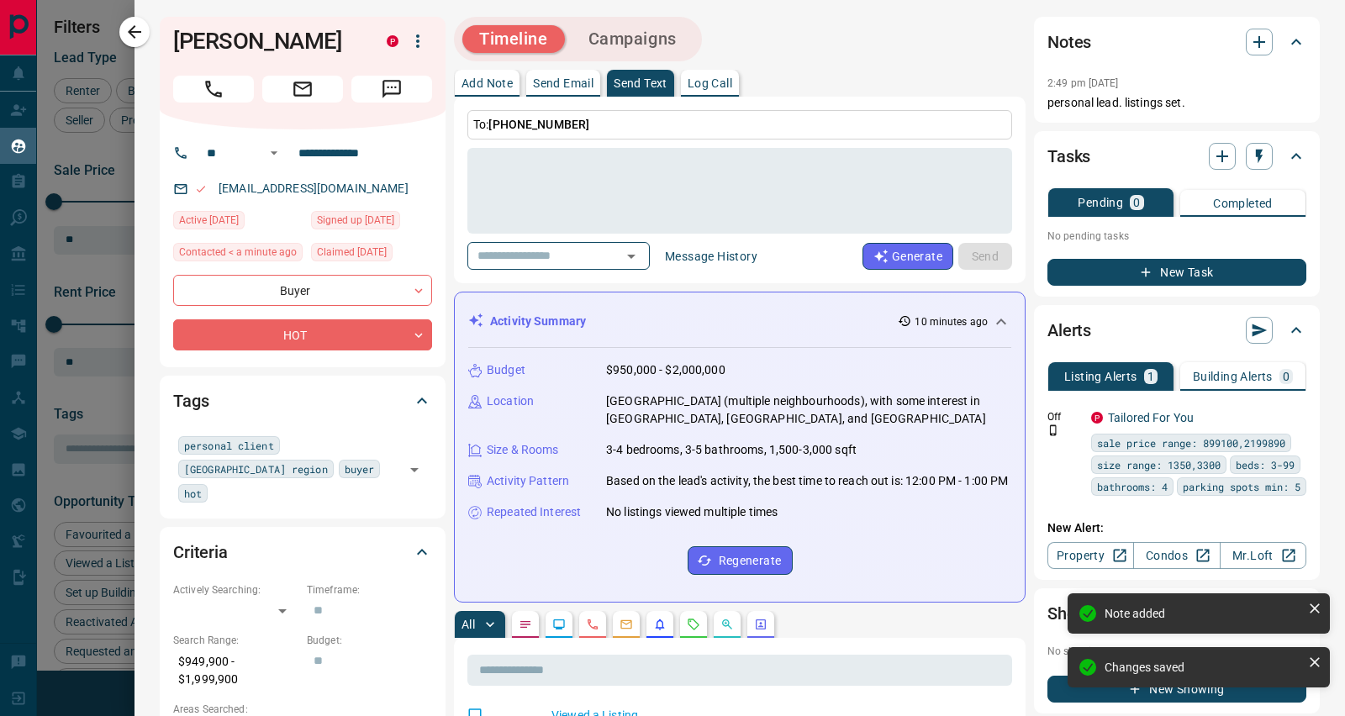
type input "*"
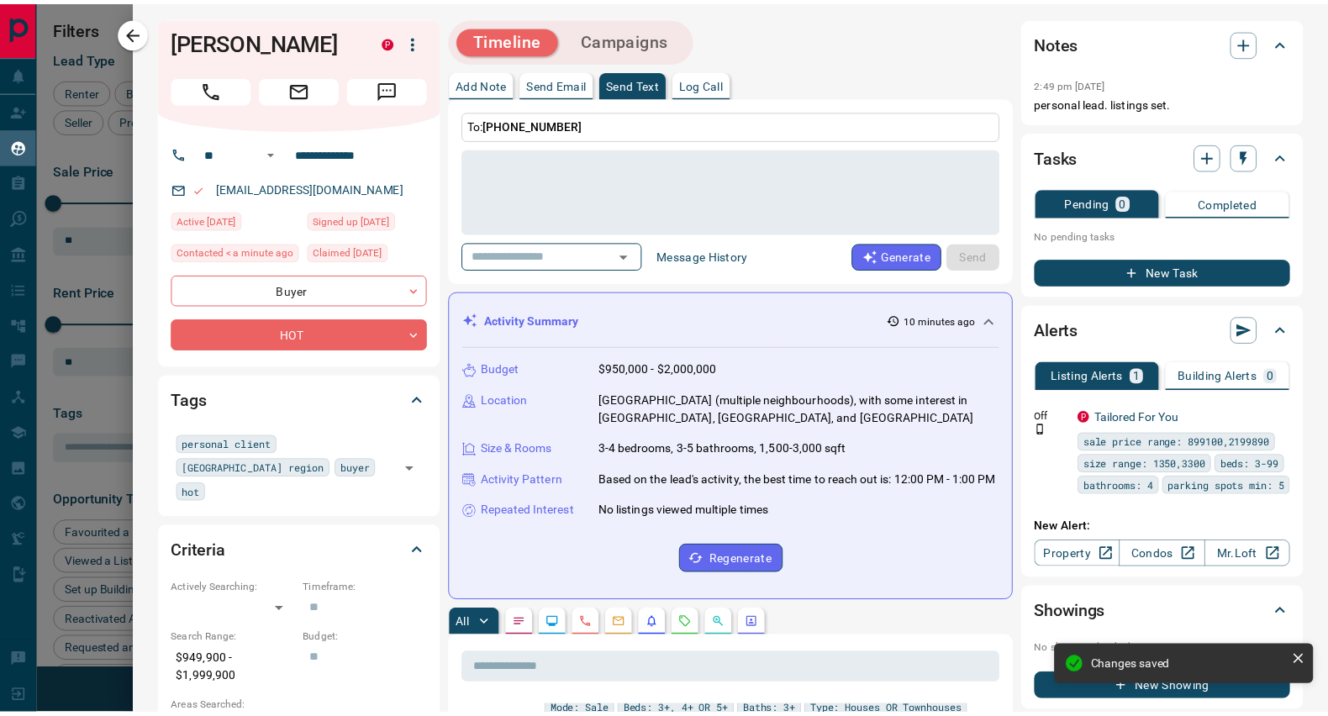
scroll to position [663, 0]
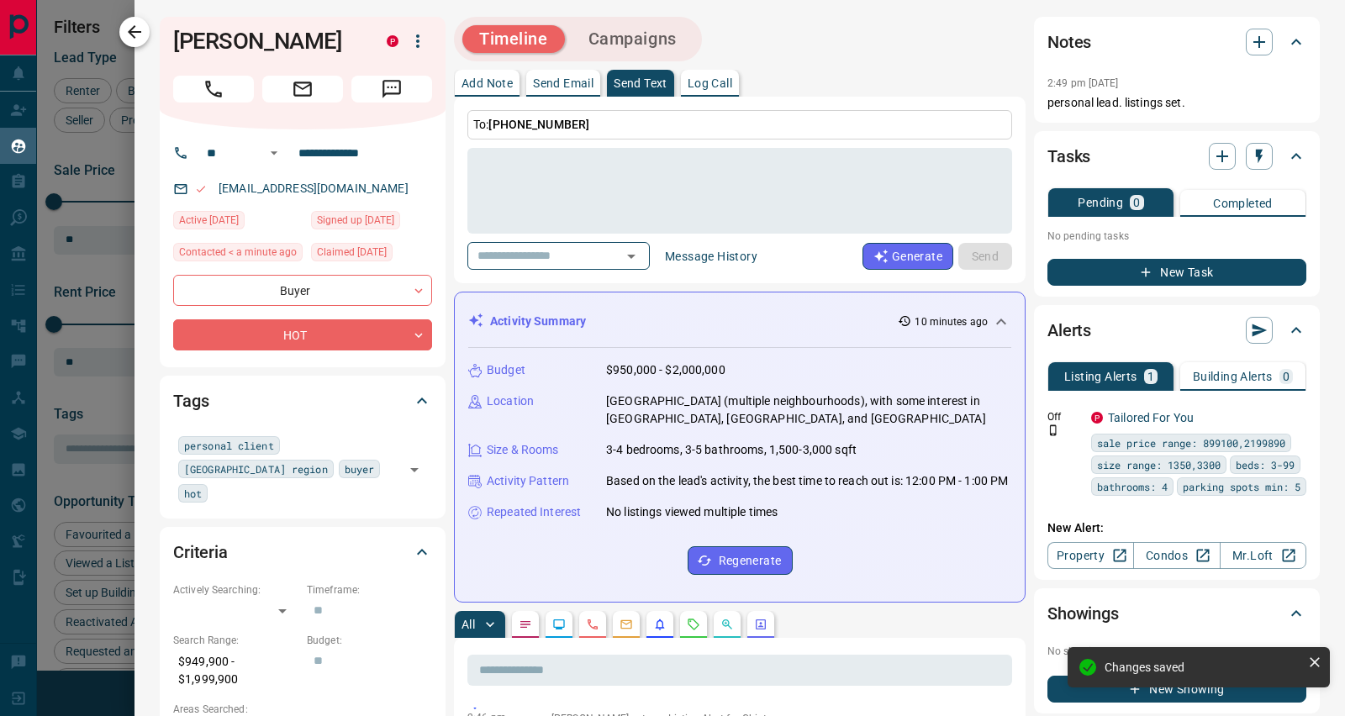
click at [128, 32] on icon "button" at bounding box center [134, 32] width 20 height 20
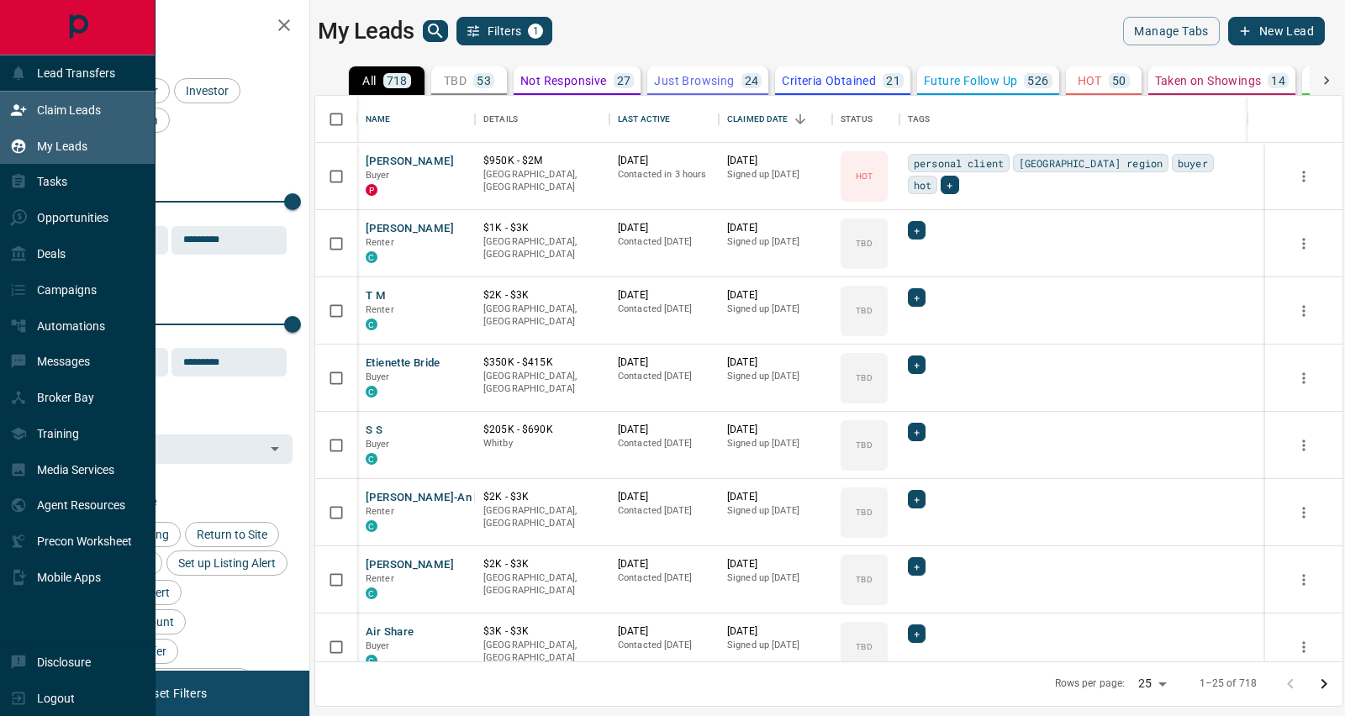
click at [48, 104] on p "Claim Leads" at bounding box center [69, 109] width 64 height 13
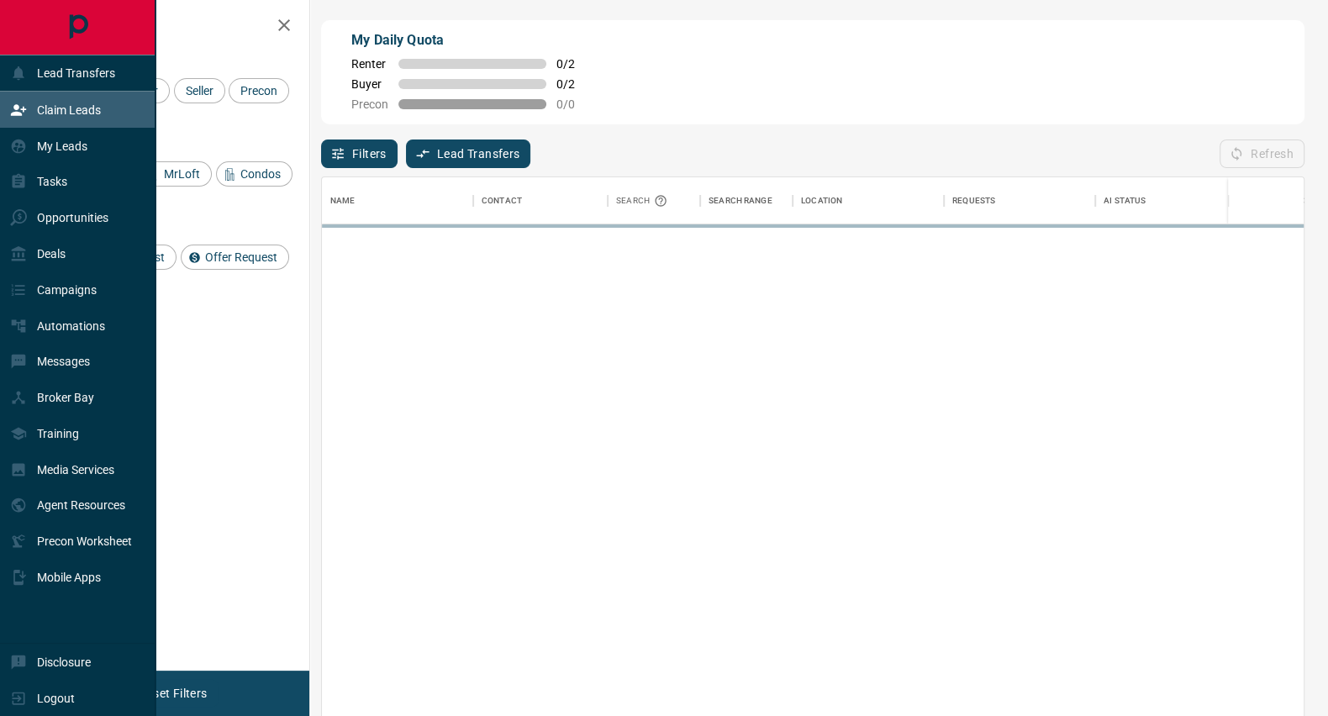
scroll to position [530, 965]
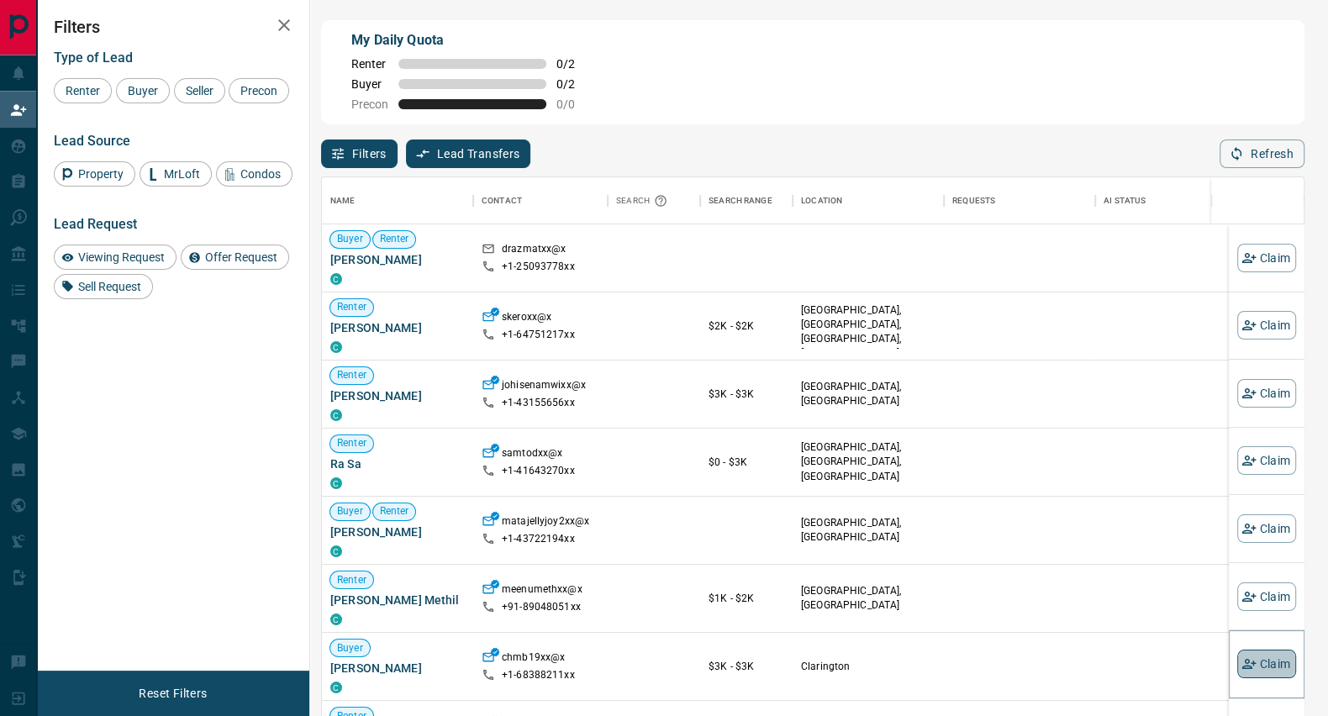
click at [1266, 670] on button "Claim" at bounding box center [1266, 664] width 59 height 29
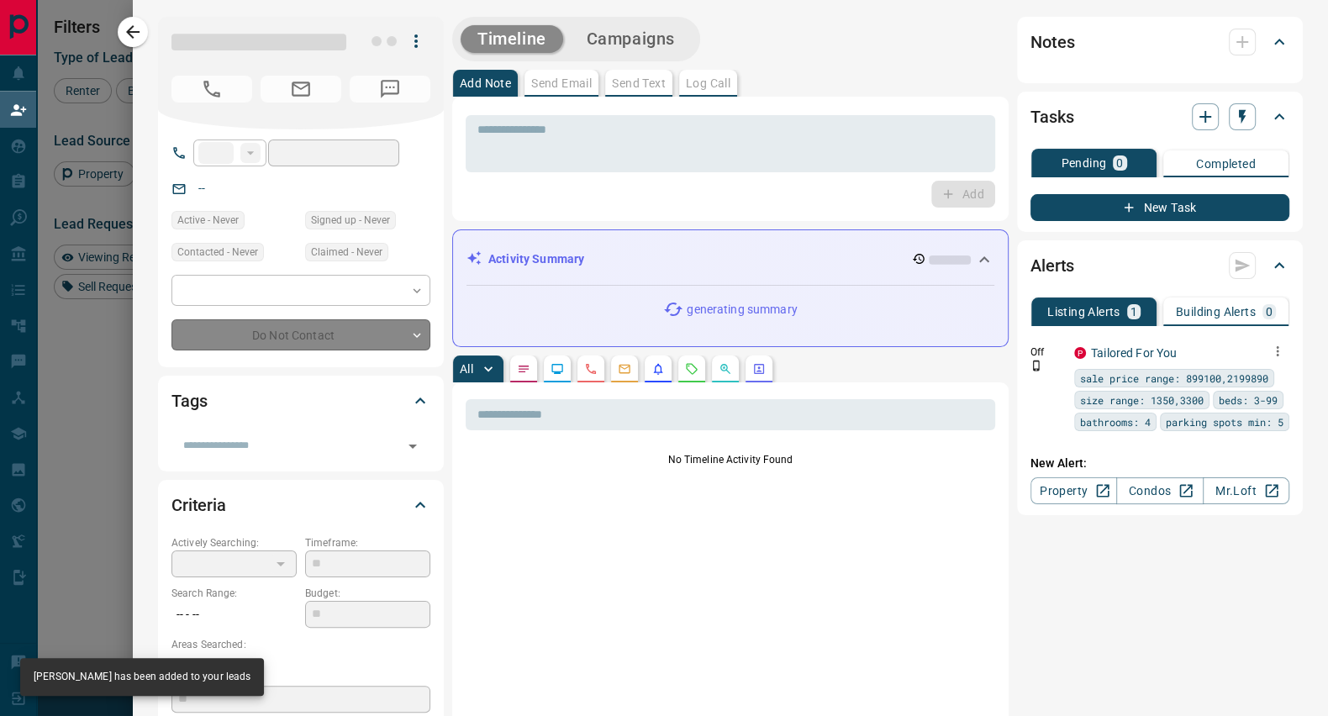
type input "**"
type input "**********"
type input "**"
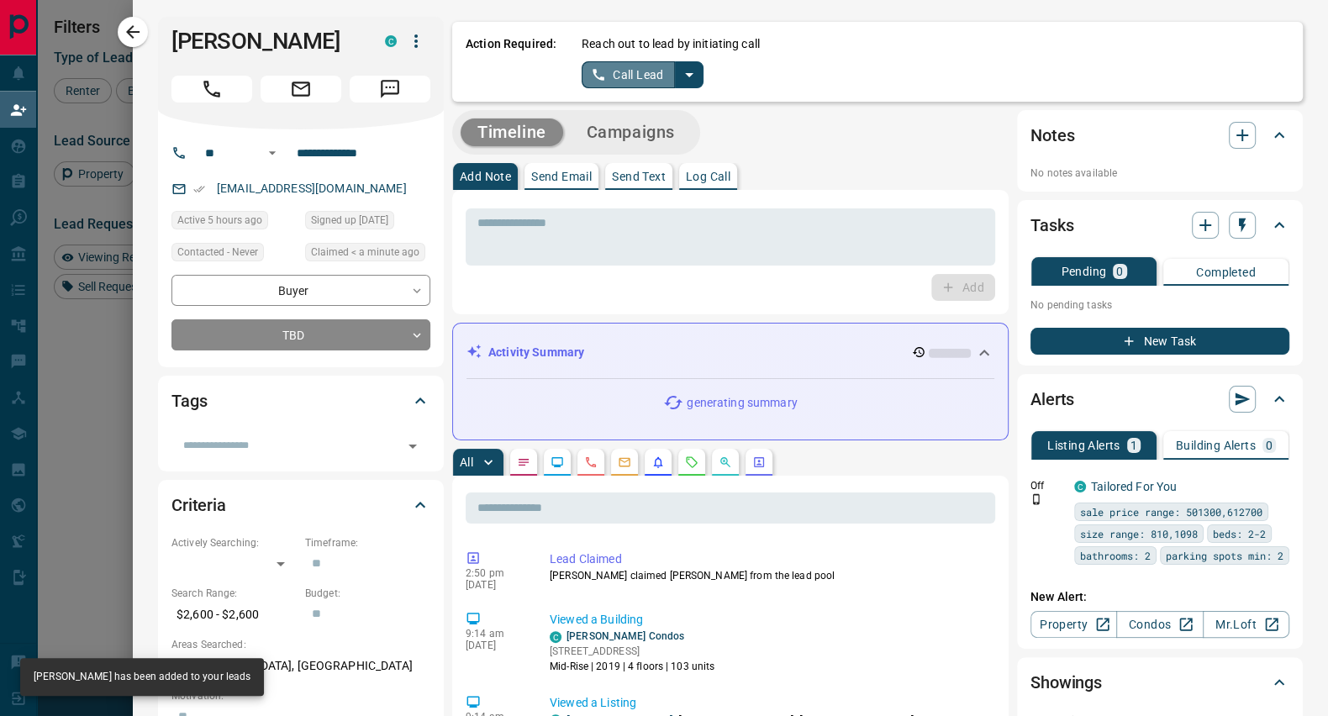
click at [637, 81] on button "Call Lead" at bounding box center [628, 74] width 93 height 27
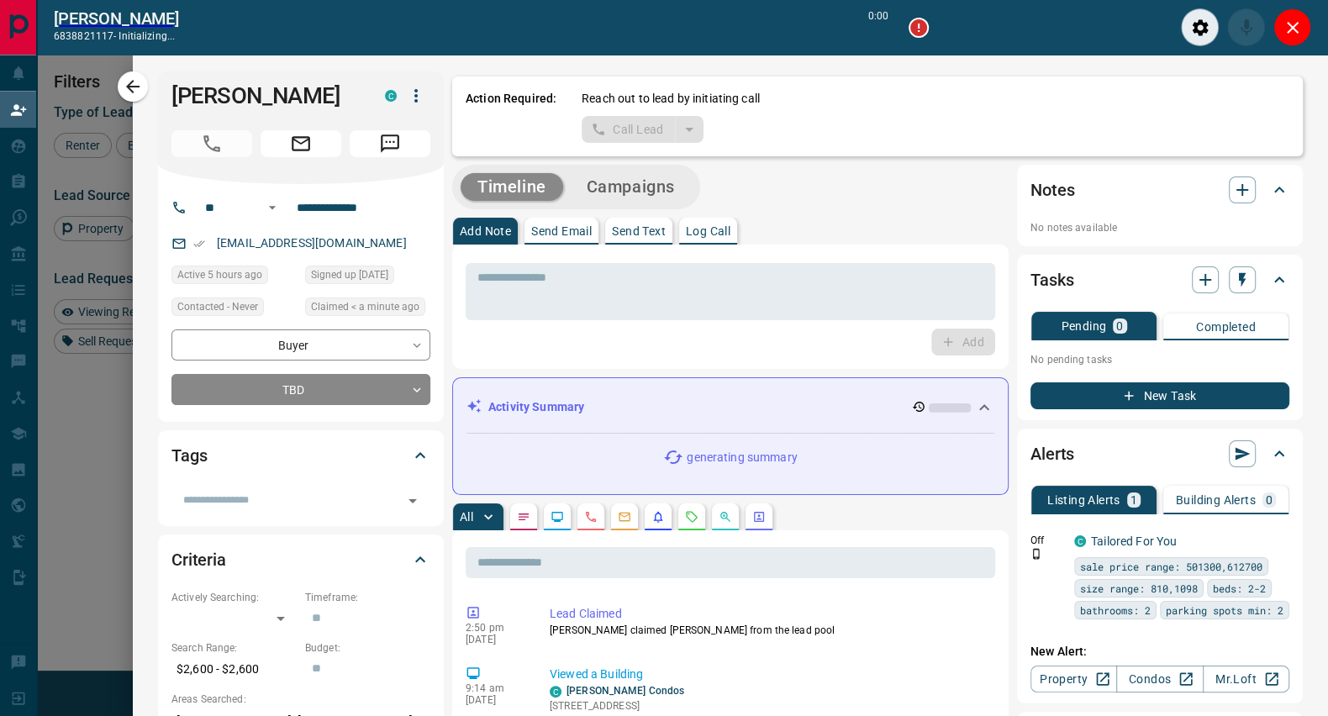
scroll to position [488, 965]
type input "*******"
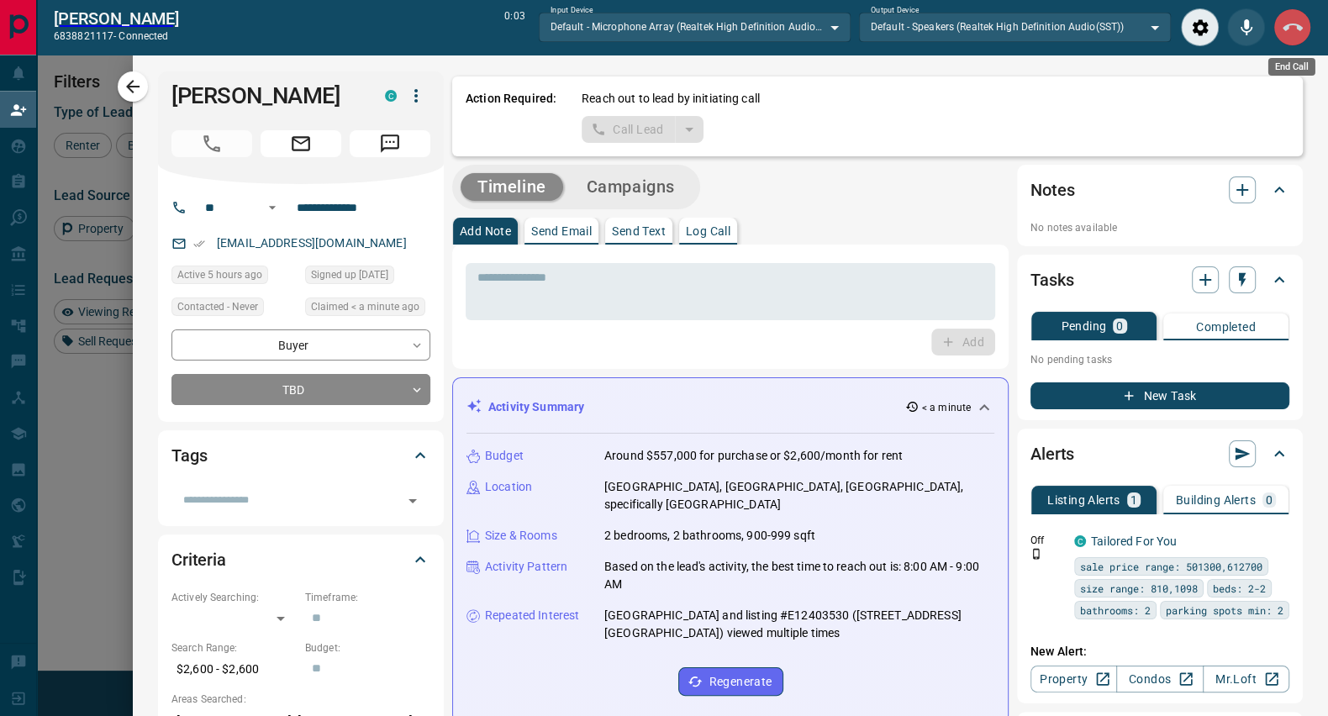
click at [1298, 20] on icon "End Call" at bounding box center [1293, 28] width 20 height 20
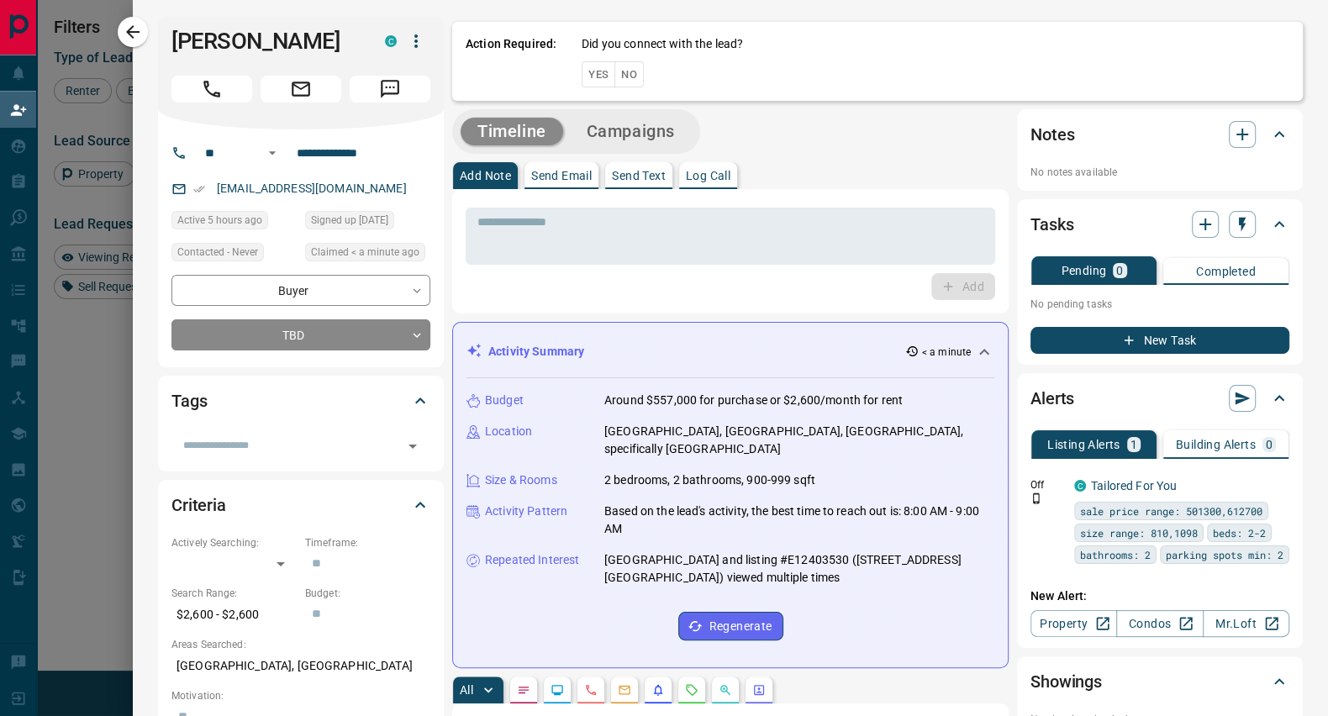
scroll to position [530, 965]
click at [614, 79] on button "No" at bounding box center [628, 74] width 29 height 26
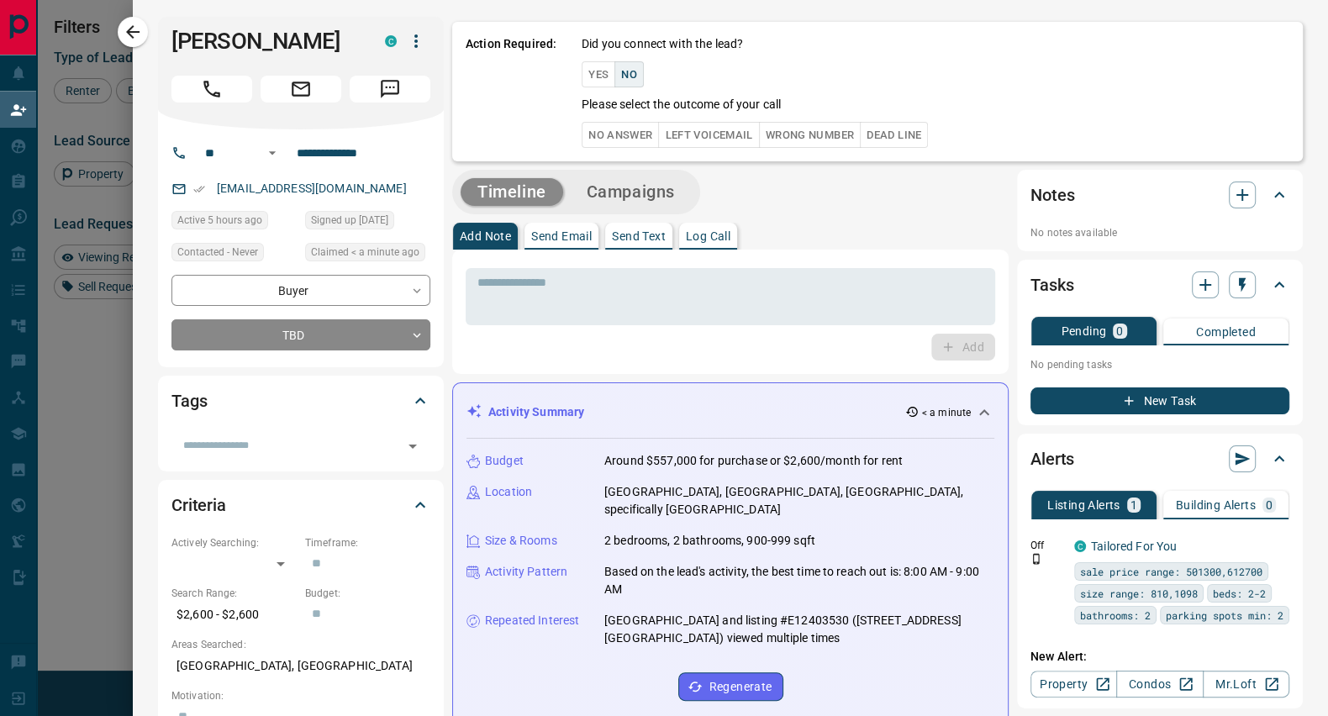
click at [627, 132] on button "No Answer" at bounding box center [620, 135] width 77 height 26
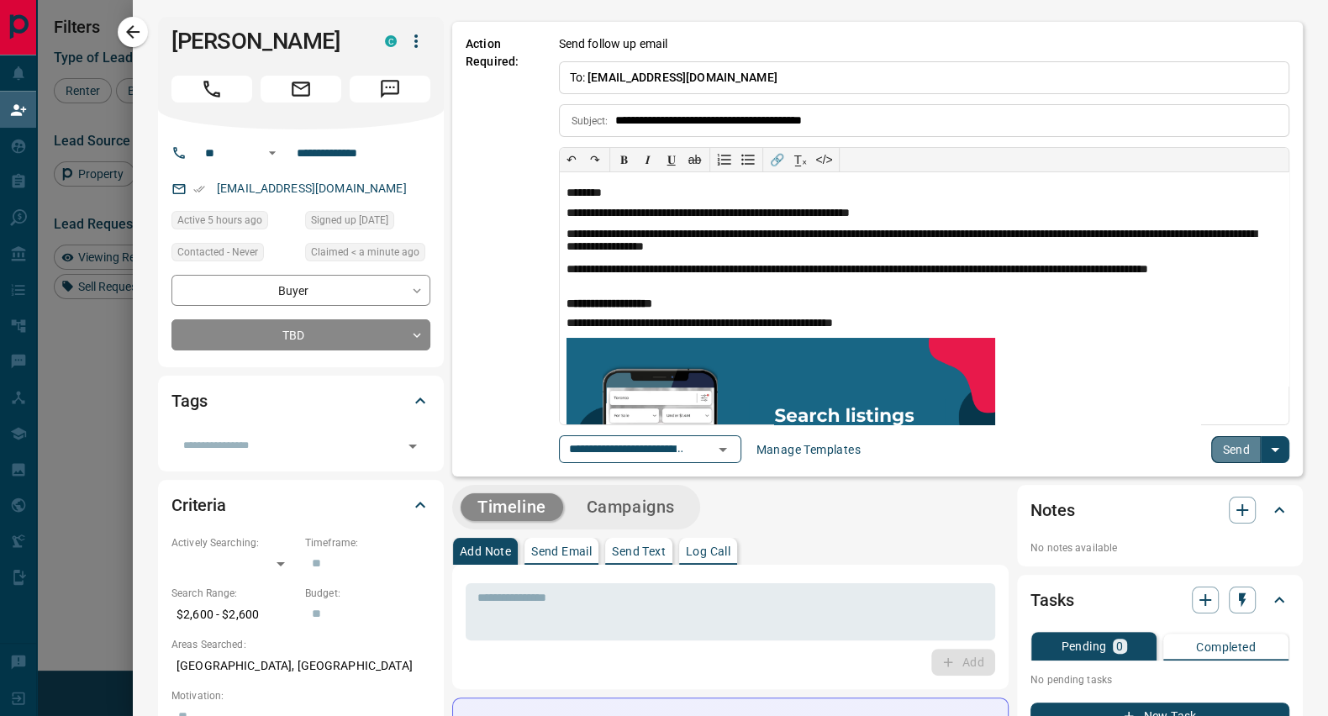
click at [1220, 447] on button "Send" at bounding box center [1236, 449] width 50 height 27
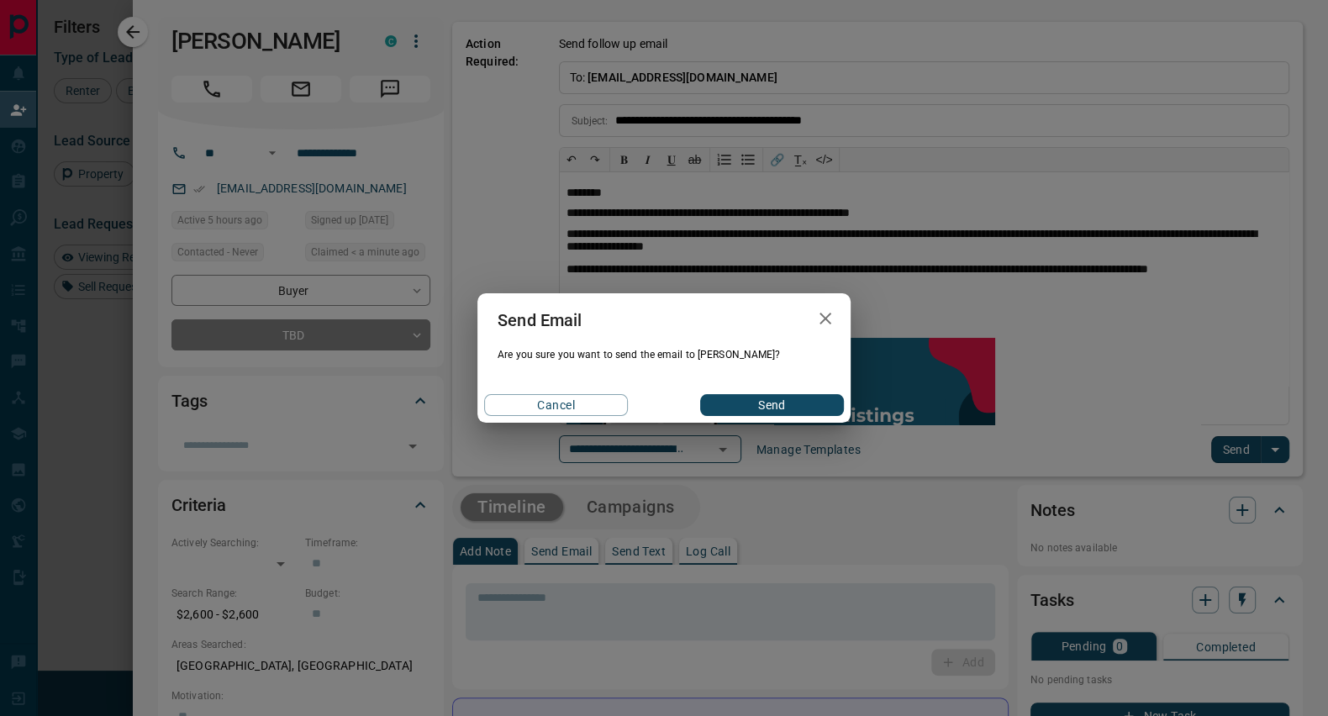
click at [789, 408] on button "Send" at bounding box center [772, 405] width 144 height 22
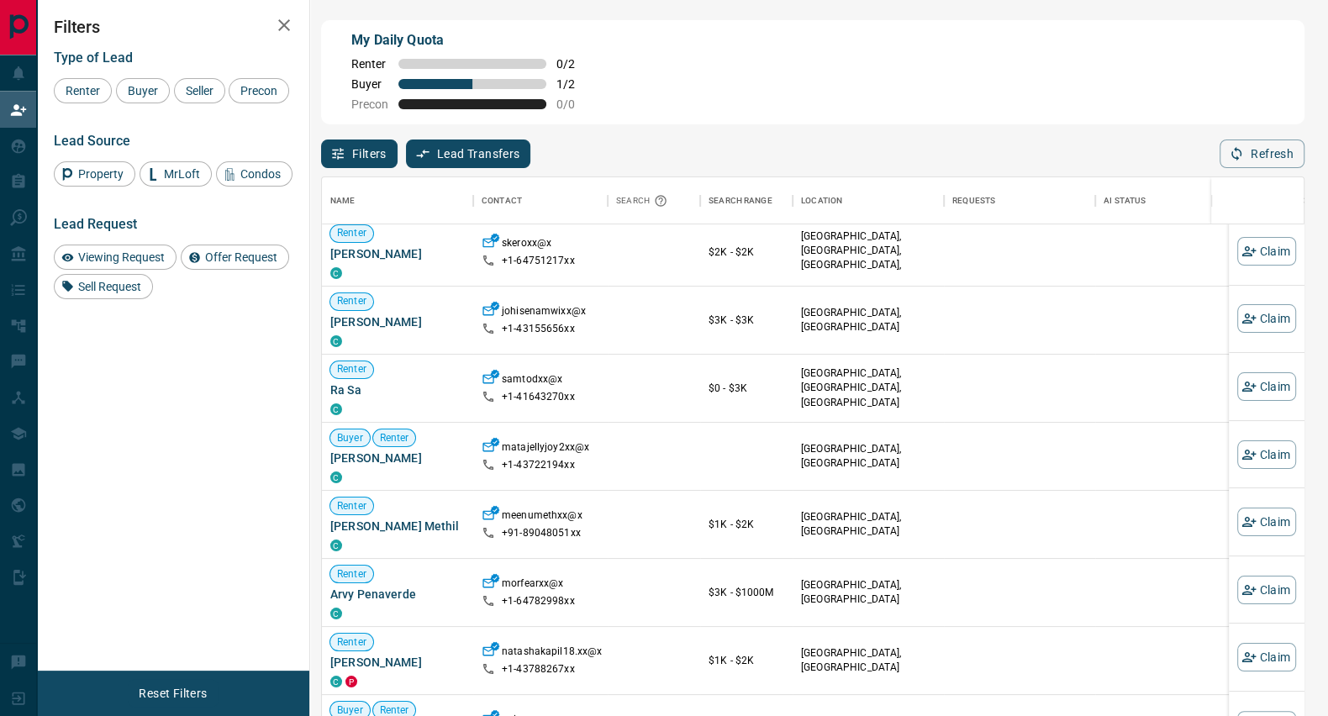
scroll to position [132, 0]
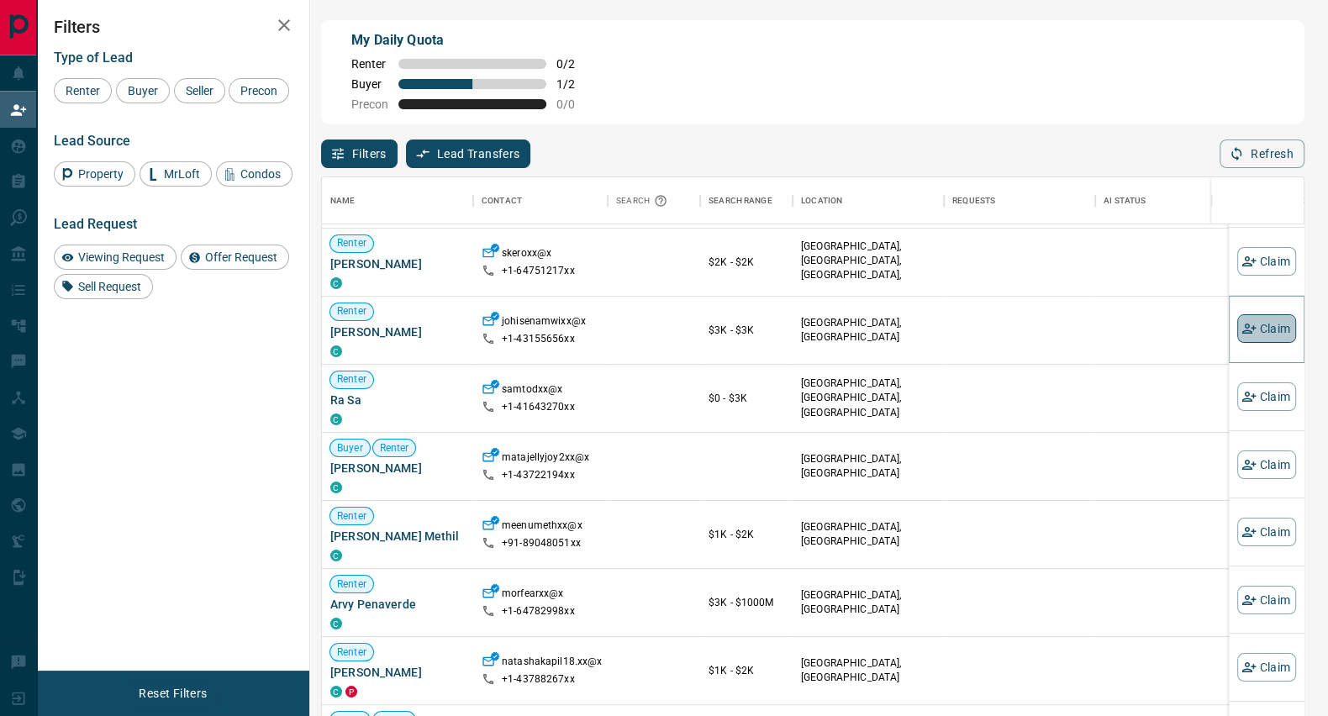
click at [1255, 324] on button "Claim" at bounding box center [1266, 328] width 59 height 29
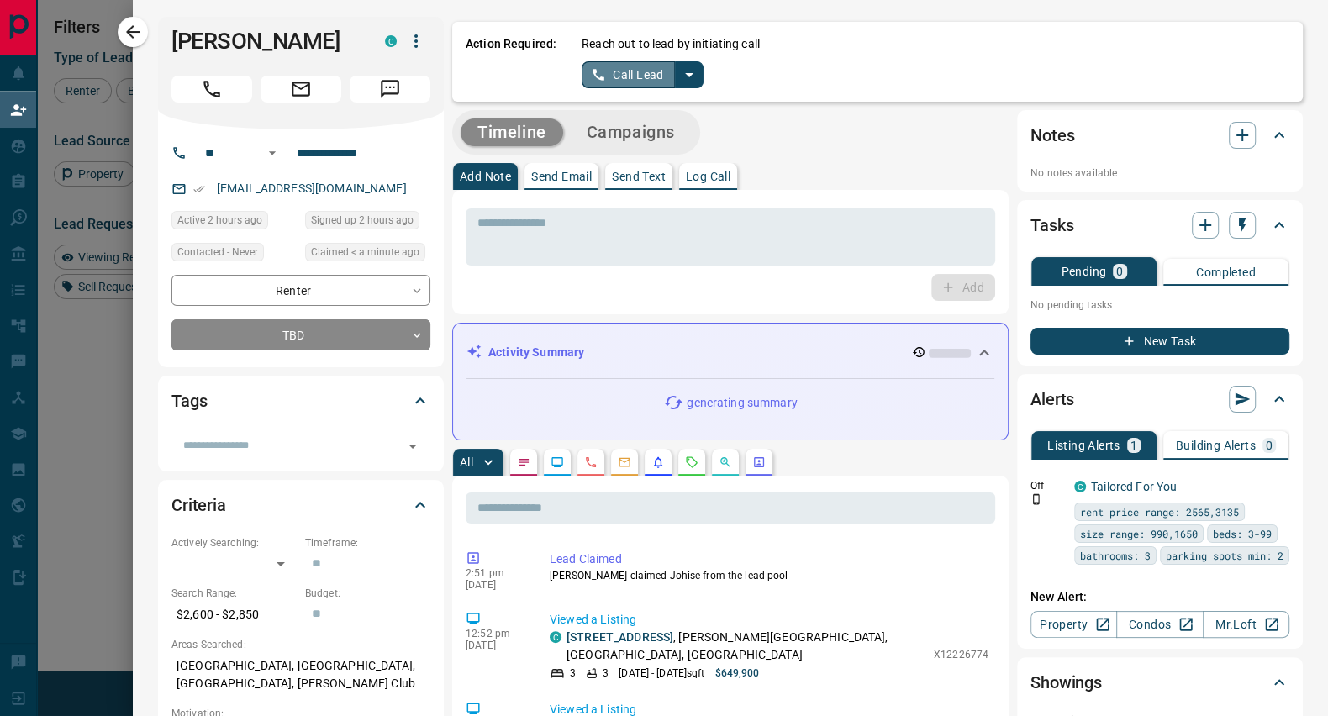
click at [619, 68] on button "Call Lead" at bounding box center [628, 74] width 93 height 27
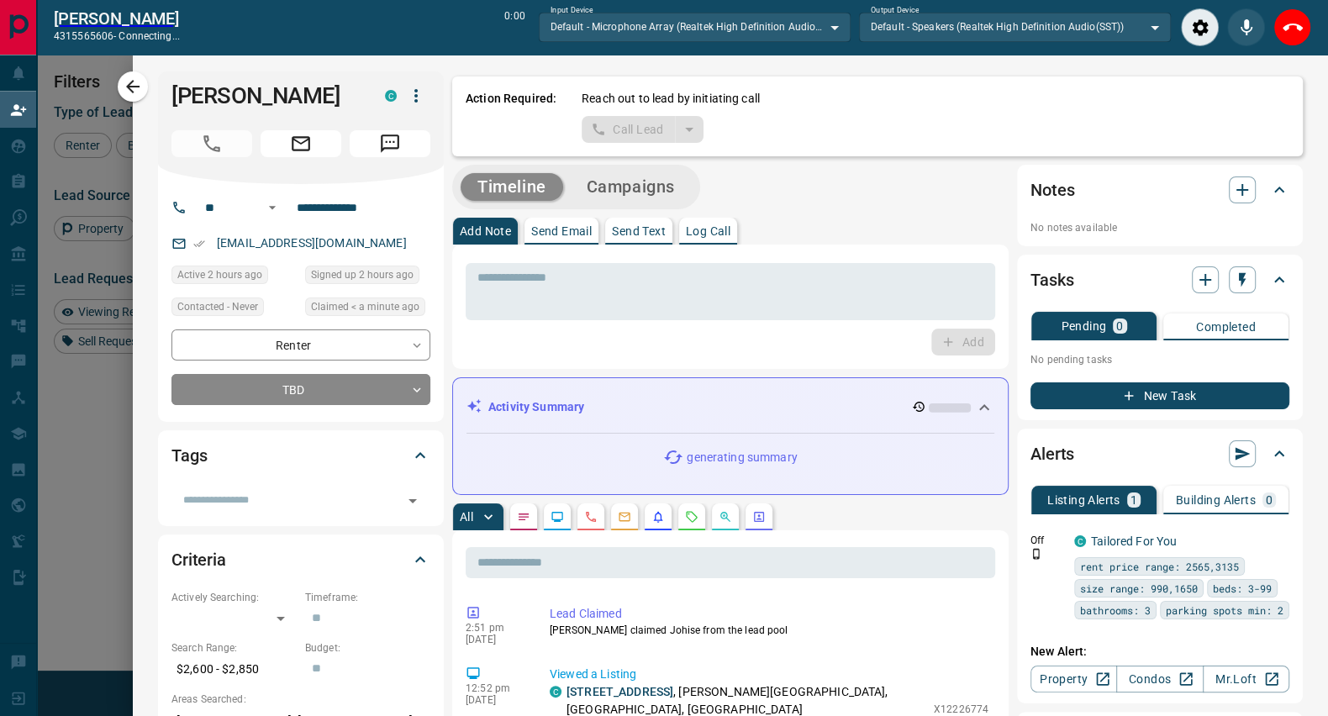
scroll to position [488, 965]
click at [1289, 30] on icon "End Call" at bounding box center [1293, 28] width 20 height 20
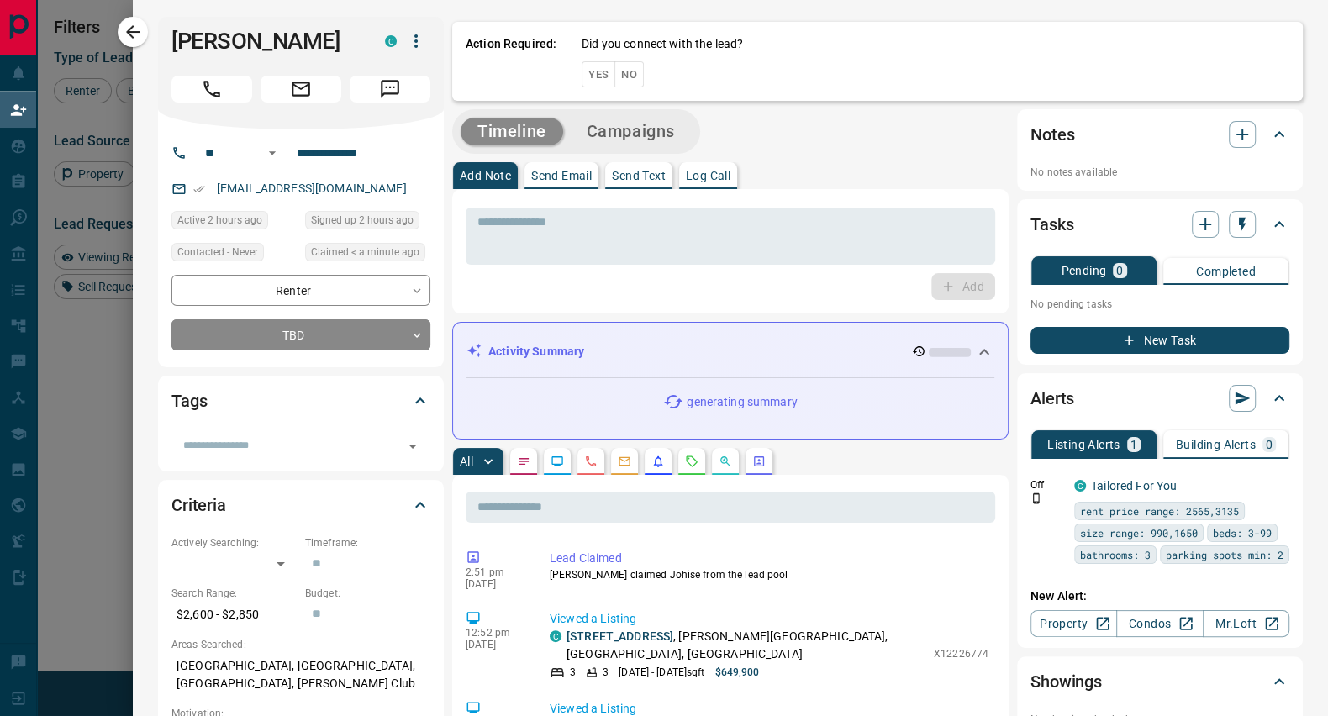
scroll to position [530, 965]
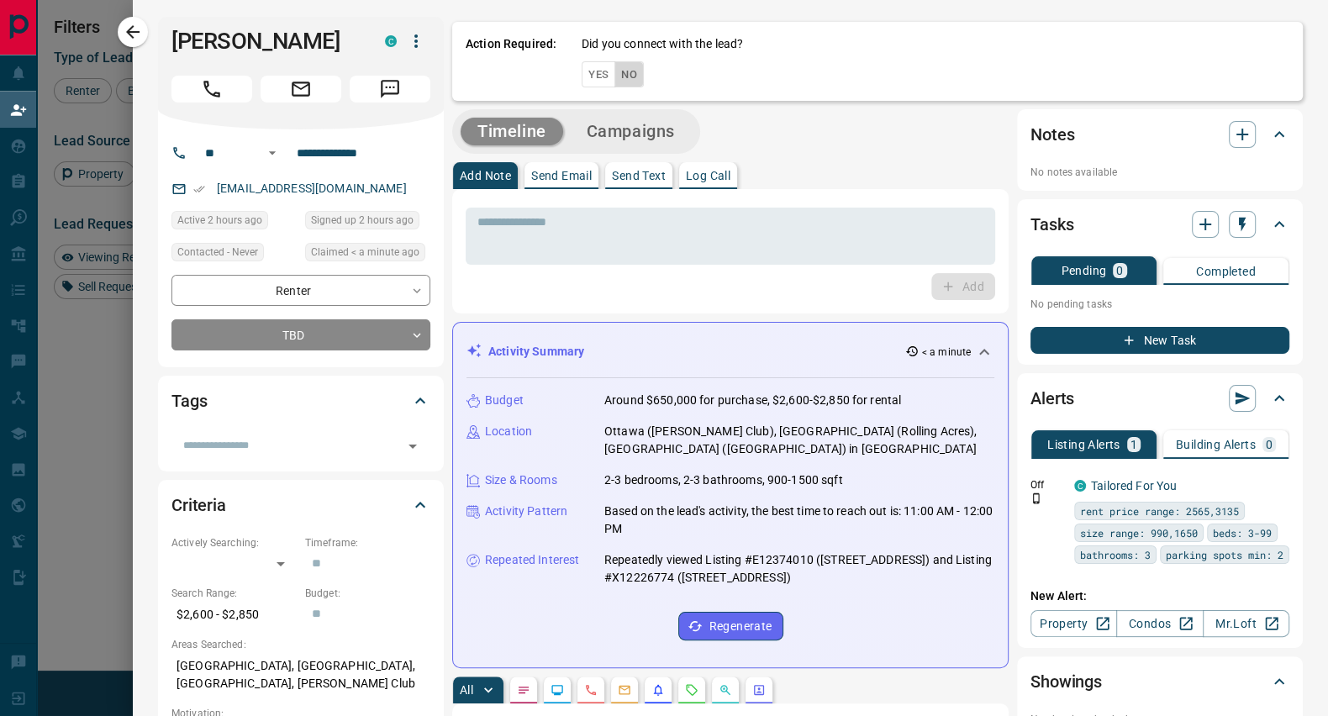
click at [620, 75] on button "No" at bounding box center [628, 74] width 29 height 26
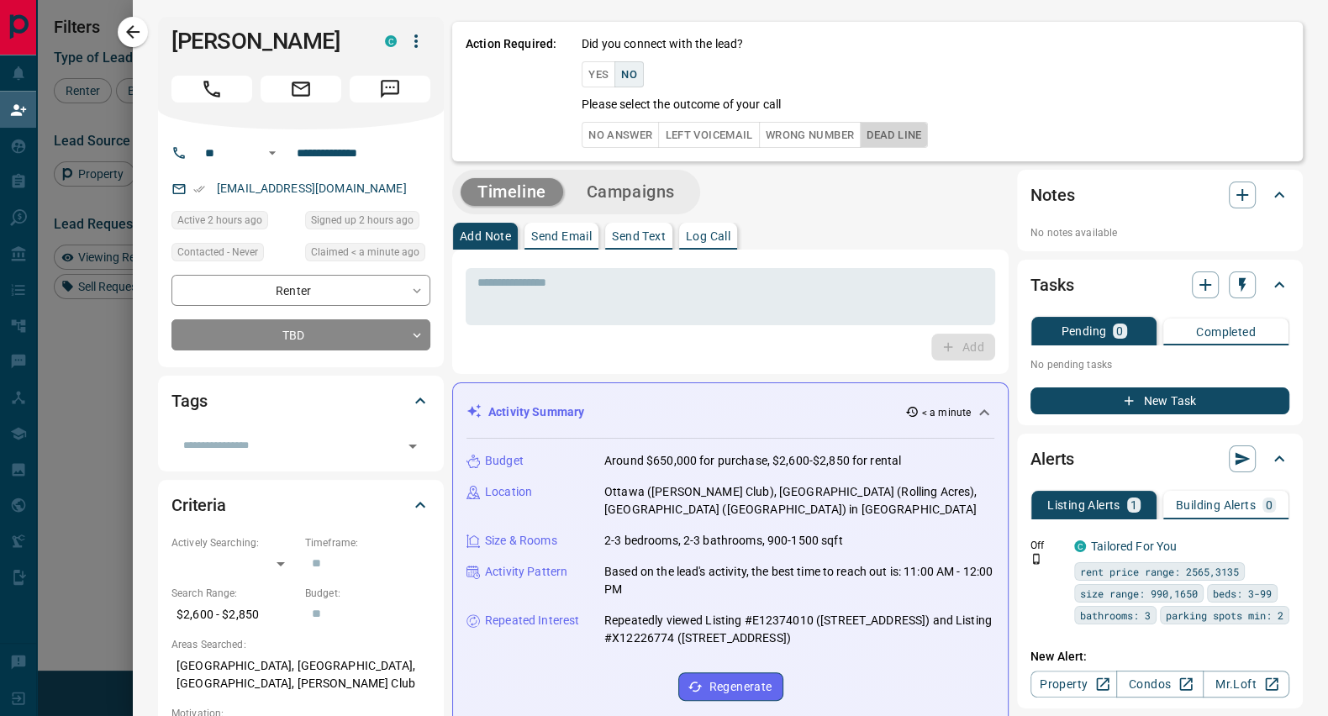
click at [883, 136] on button "Dead Line" at bounding box center [894, 135] width 68 height 26
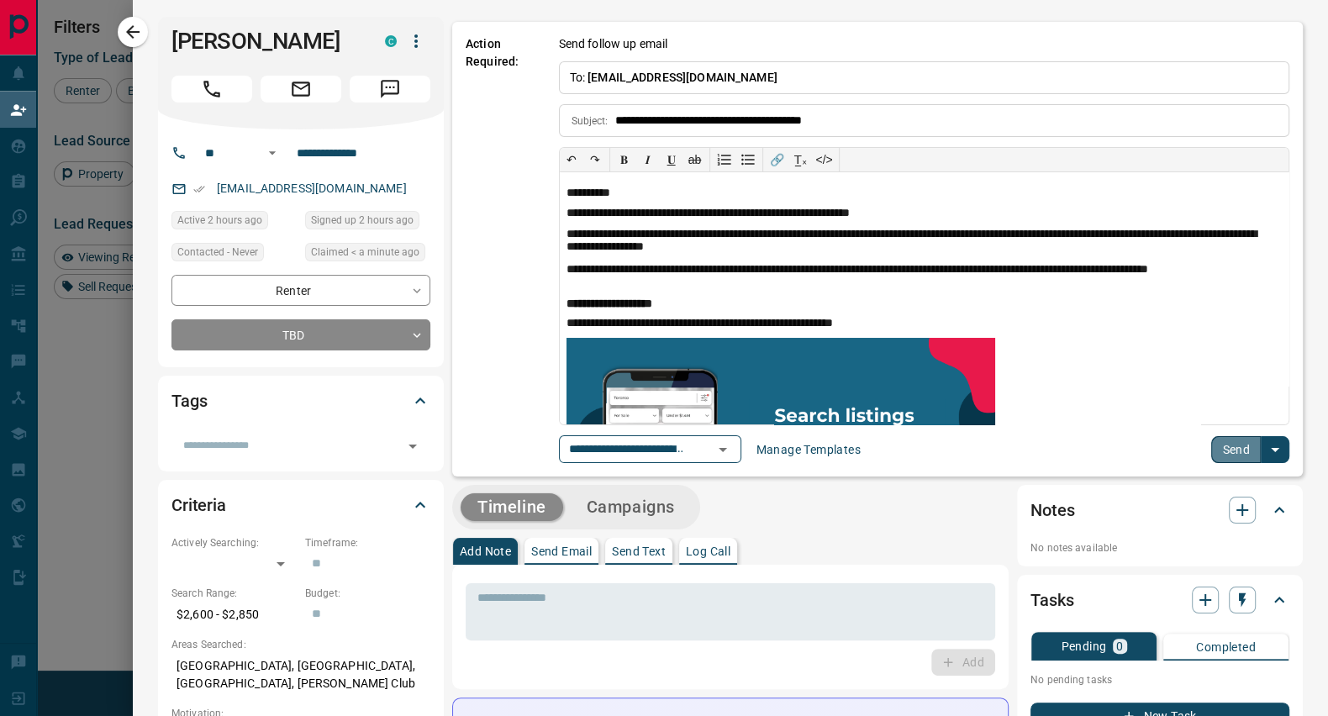
click at [1226, 456] on button "Send" at bounding box center [1236, 449] width 50 height 27
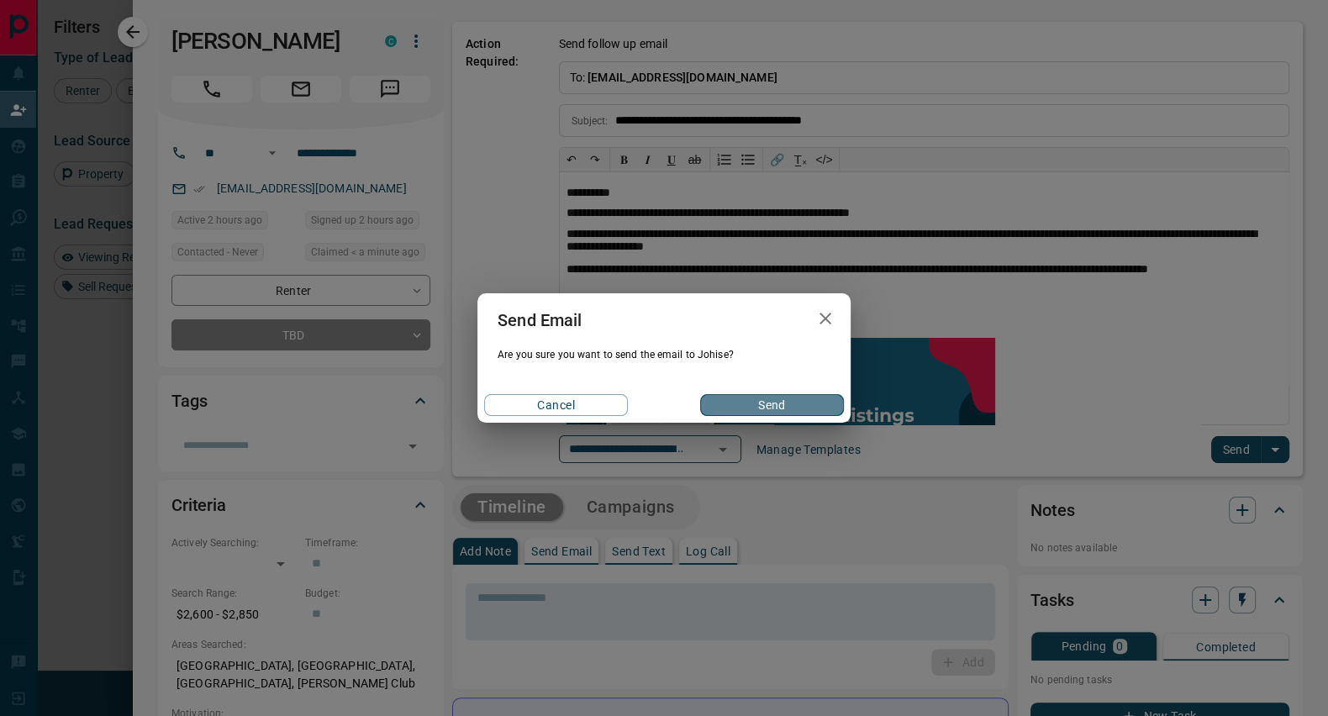
click at [780, 401] on button "Send" at bounding box center [772, 405] width 144 height 22
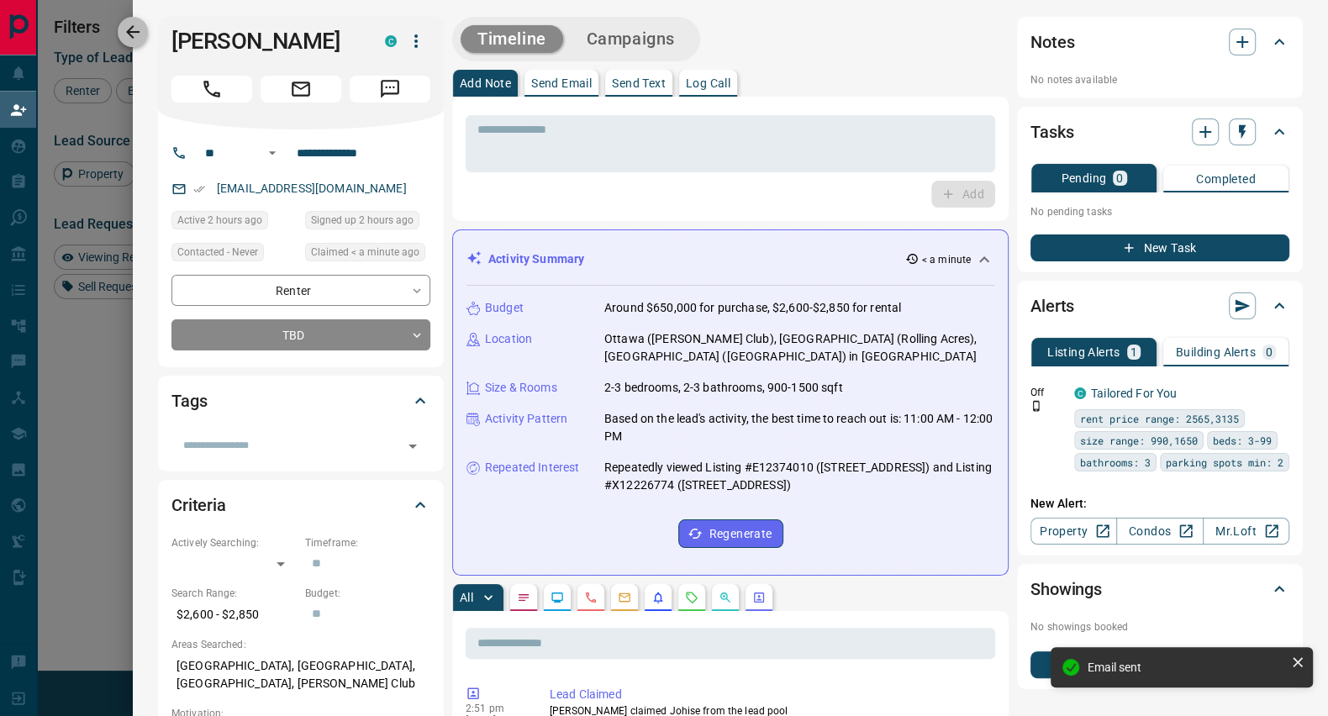
click at [134, 24] on icon "button" at bounding box center [133, 32] width 20 height 20
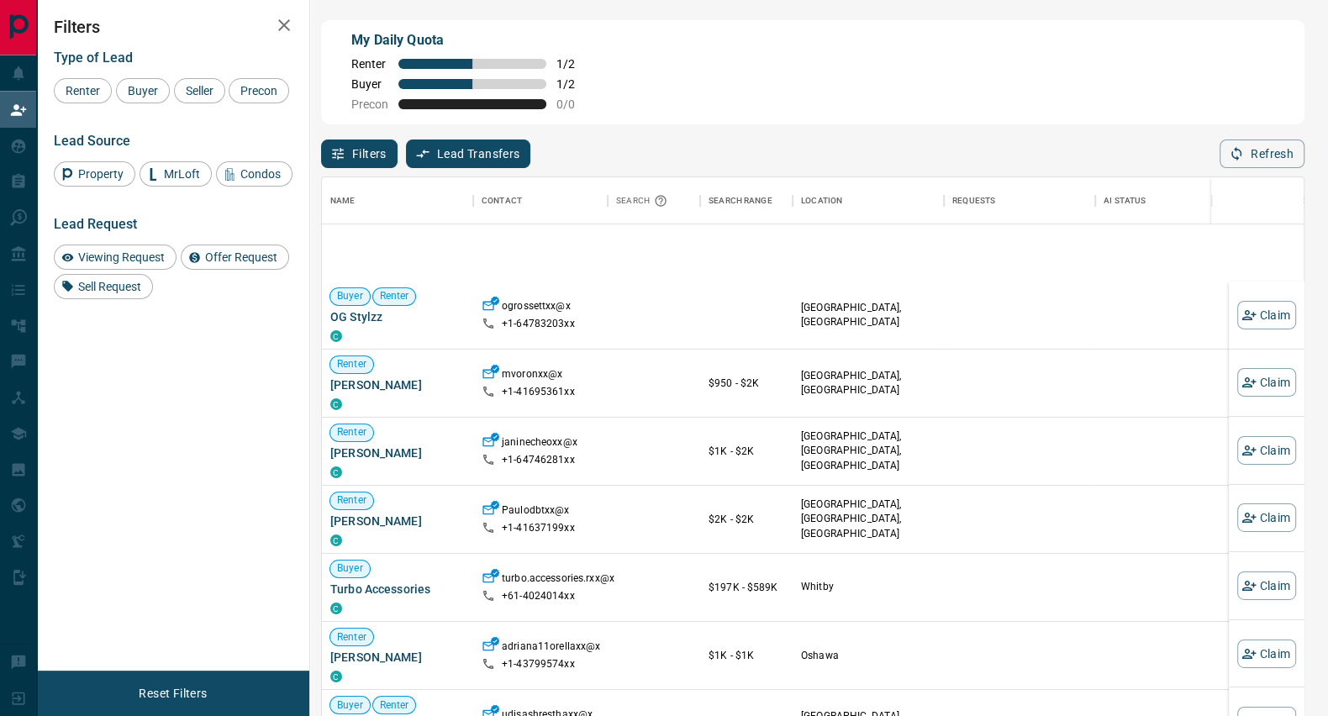
scroll to position [8666, 0]
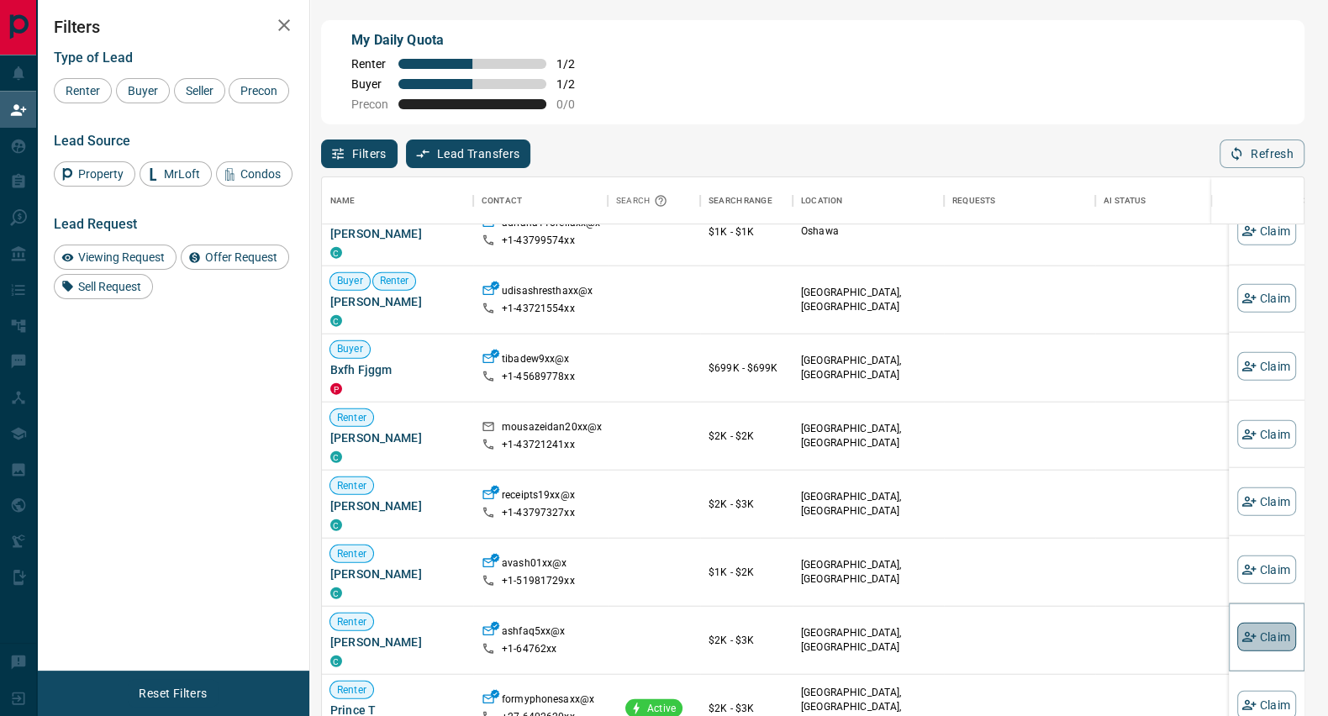
click at [1266, 639] on button "Claim" at bounding box center [1266, 637] width 59 height 29
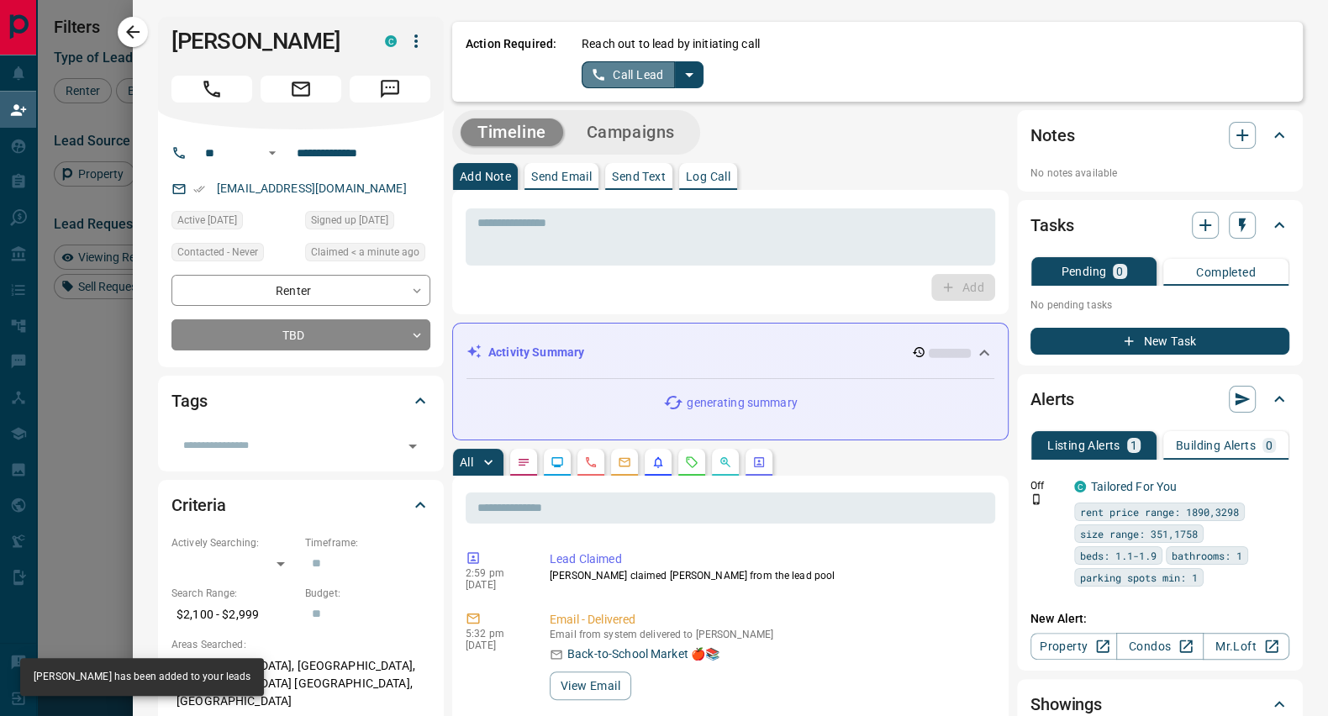
click at [615, 66] on button "Call Lead" at bounding box center [628, 74] width 93 height 27
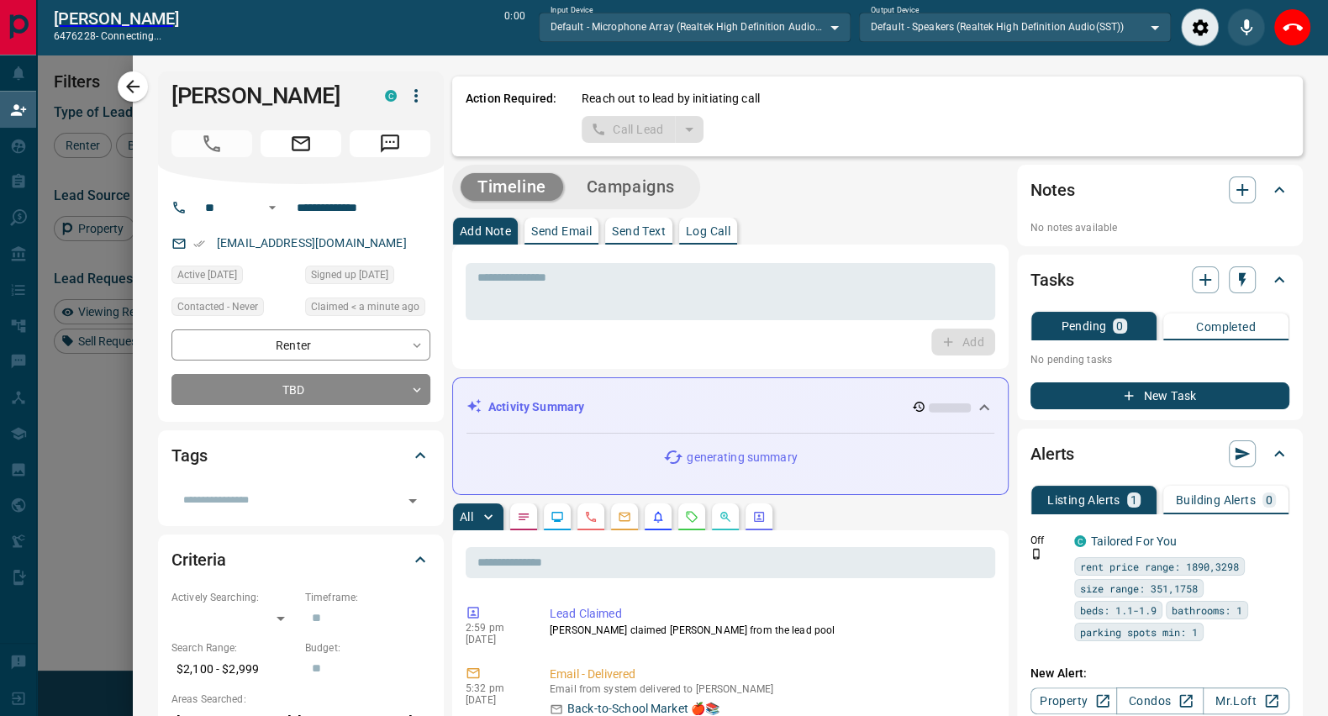
scroll to position [488, 965]
click at [1298, 19] on icon "Close" at bounding box center [1293, 28] width 20 height 20
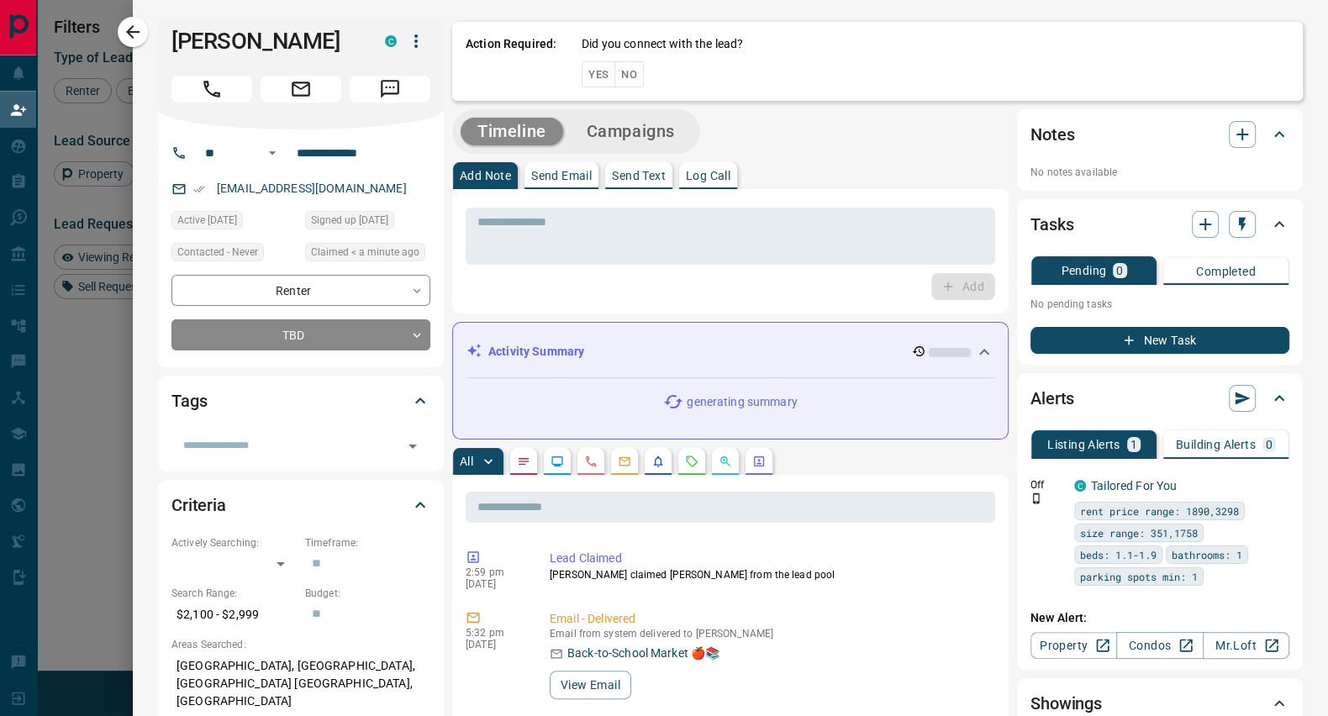
scroll to position [530, 965]
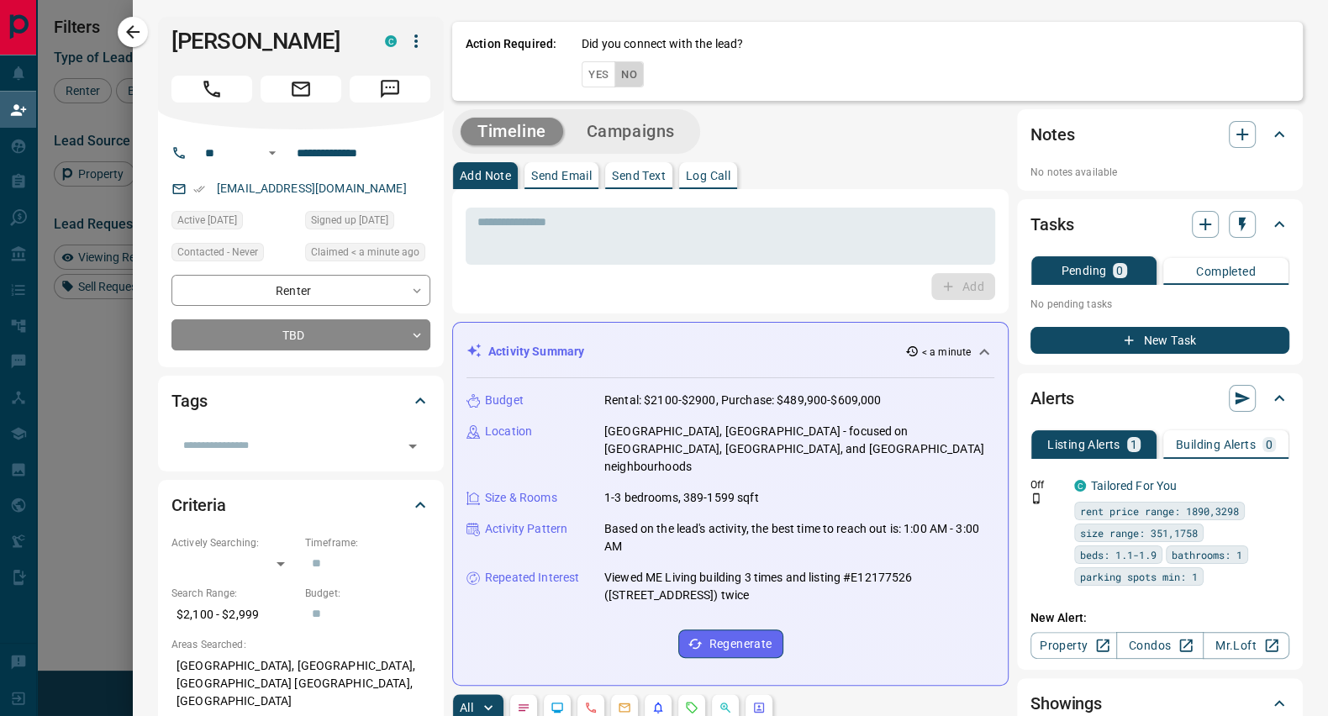
click at [619, 73] on button "No" at bounding box center [628, 74] width 29 height 26
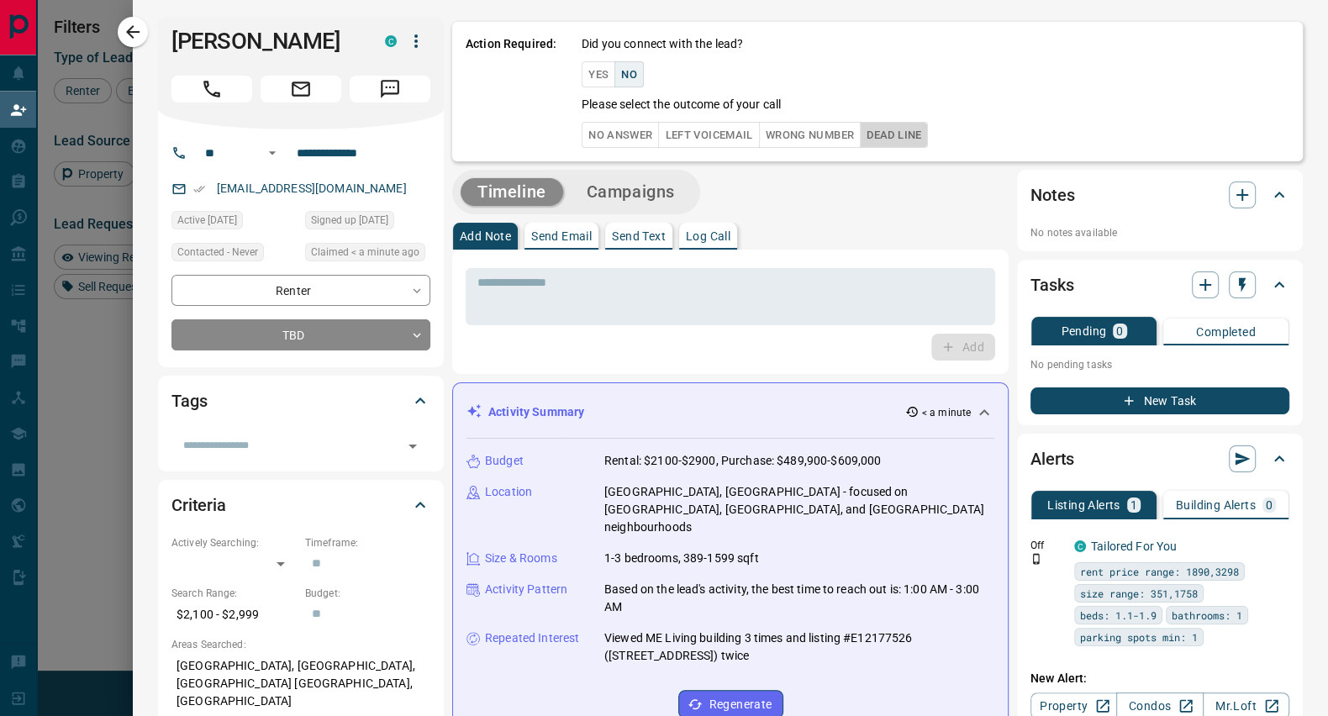
click at [883, 133] on button "Dead Line" at bounding box center [894, 135] width 68 height 26
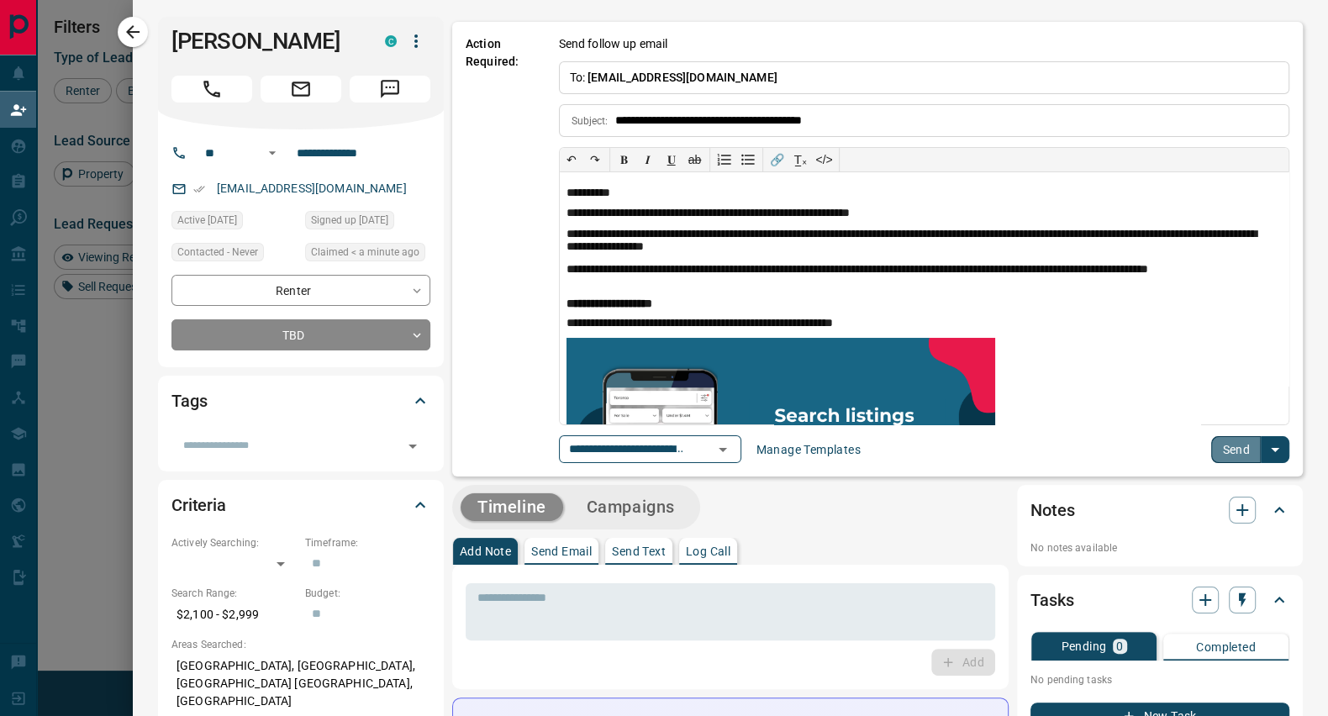
click at [1215, 436] on button "Send" at bounding box center [1236, 449] width 50 height 27
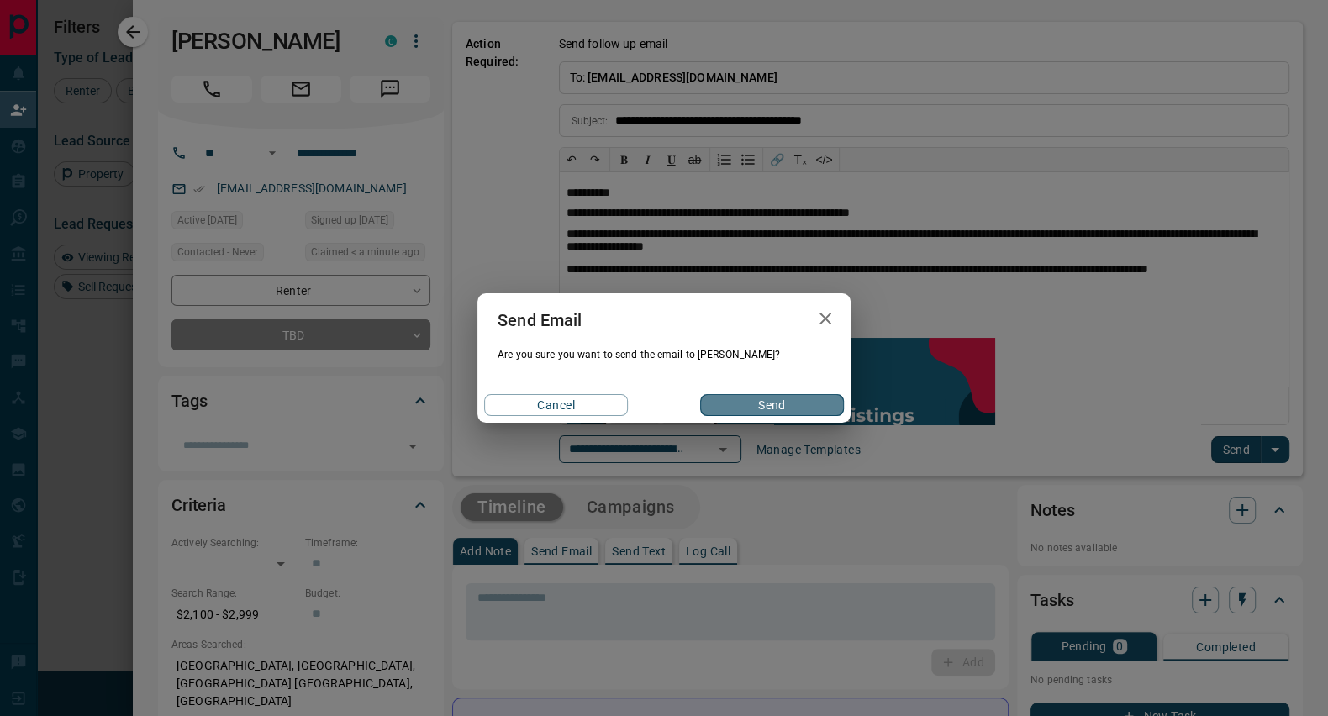
click at [746, 407] on button "Send" at bounding box center [772, 405] width 144 height 22
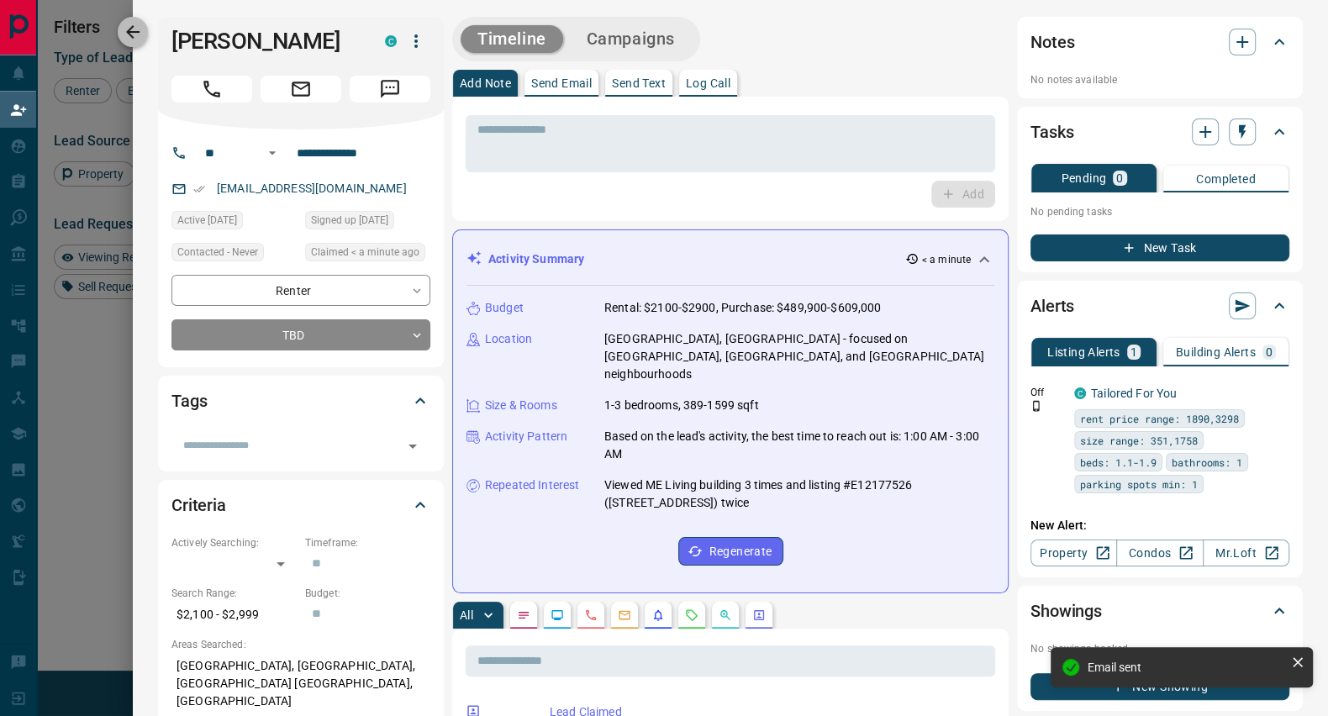
click at [130, 33] on icon "button" at bounding box center [132, 31] width 13 height 13
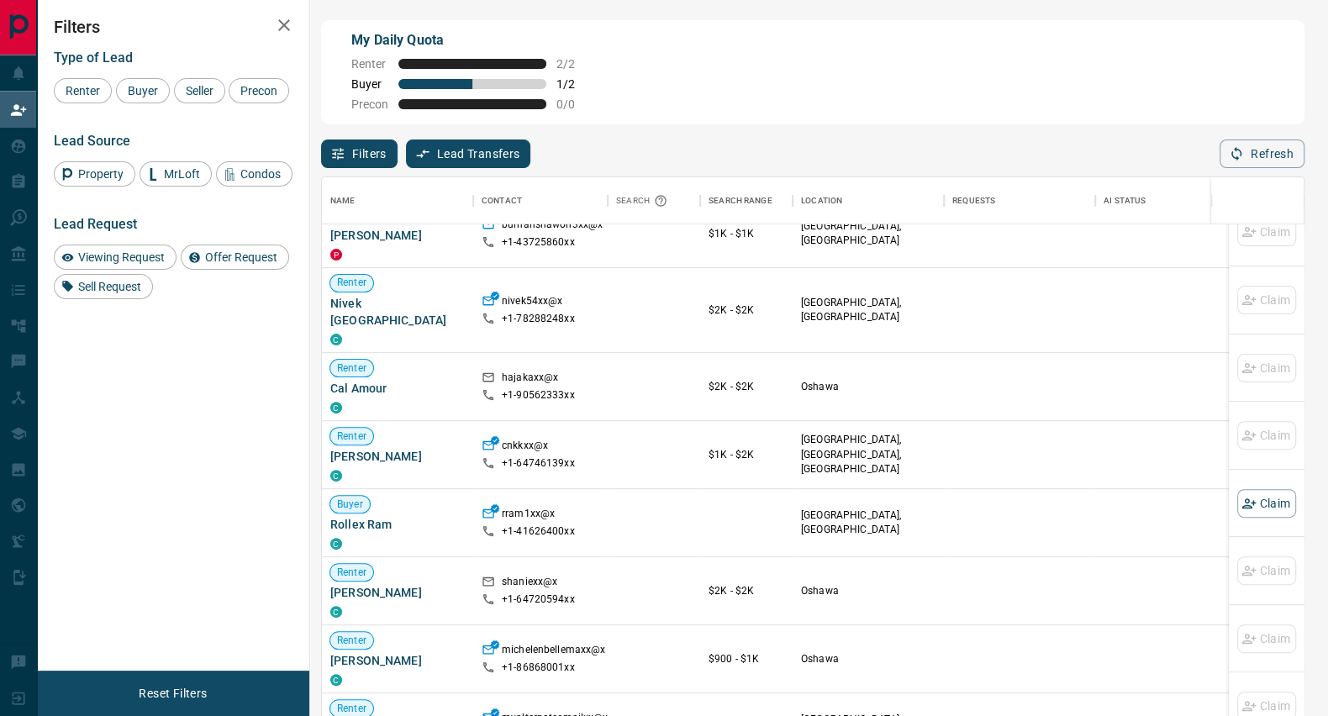
scroll to position [869, 0]
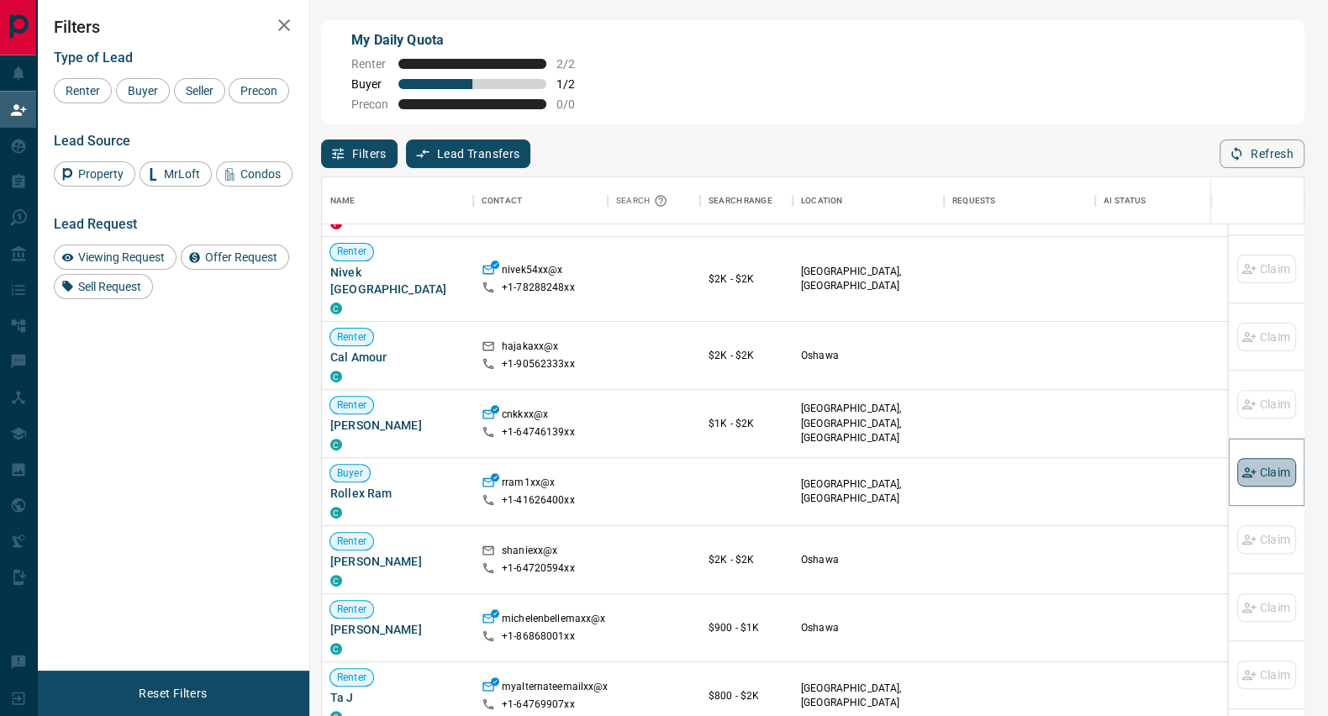
click at [1262, 468] on button "Claim" at bounding box center [1266, 472] width 59 height 29
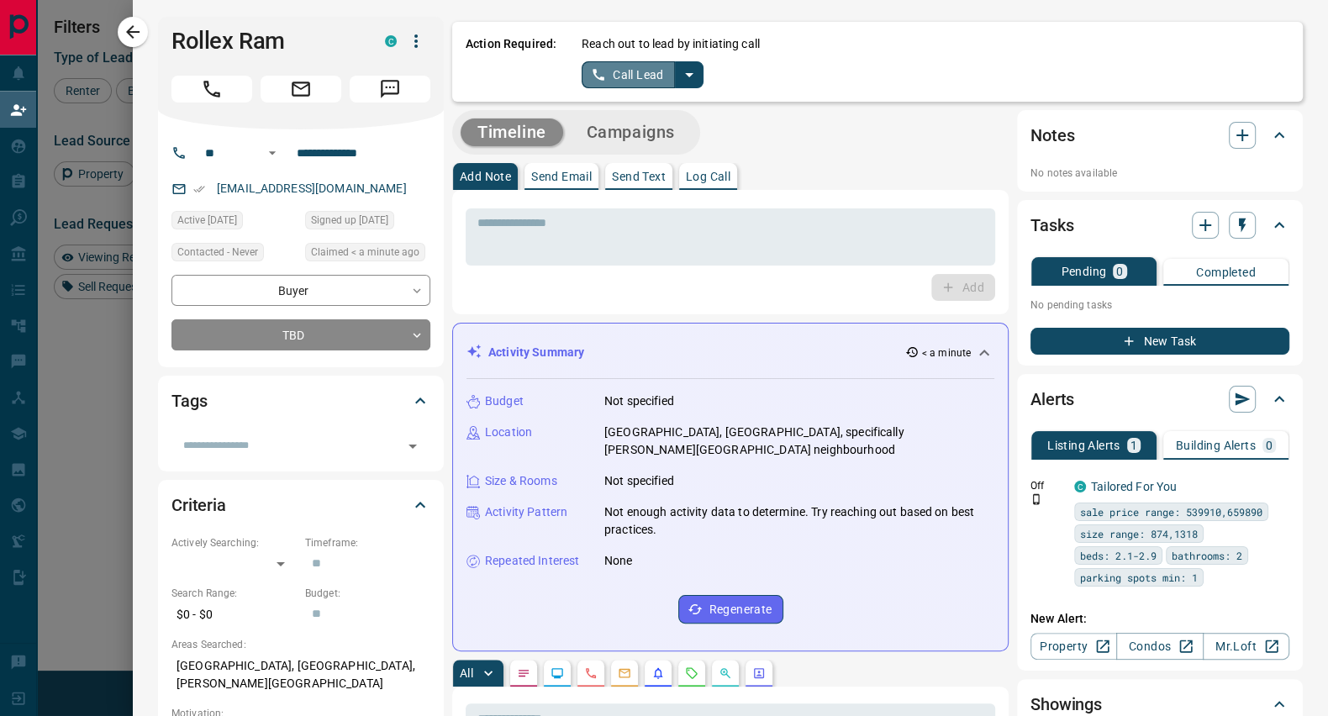
click at [651, 66] on button "Call Lead" at bounding box center [628, 74] width 93 height 27
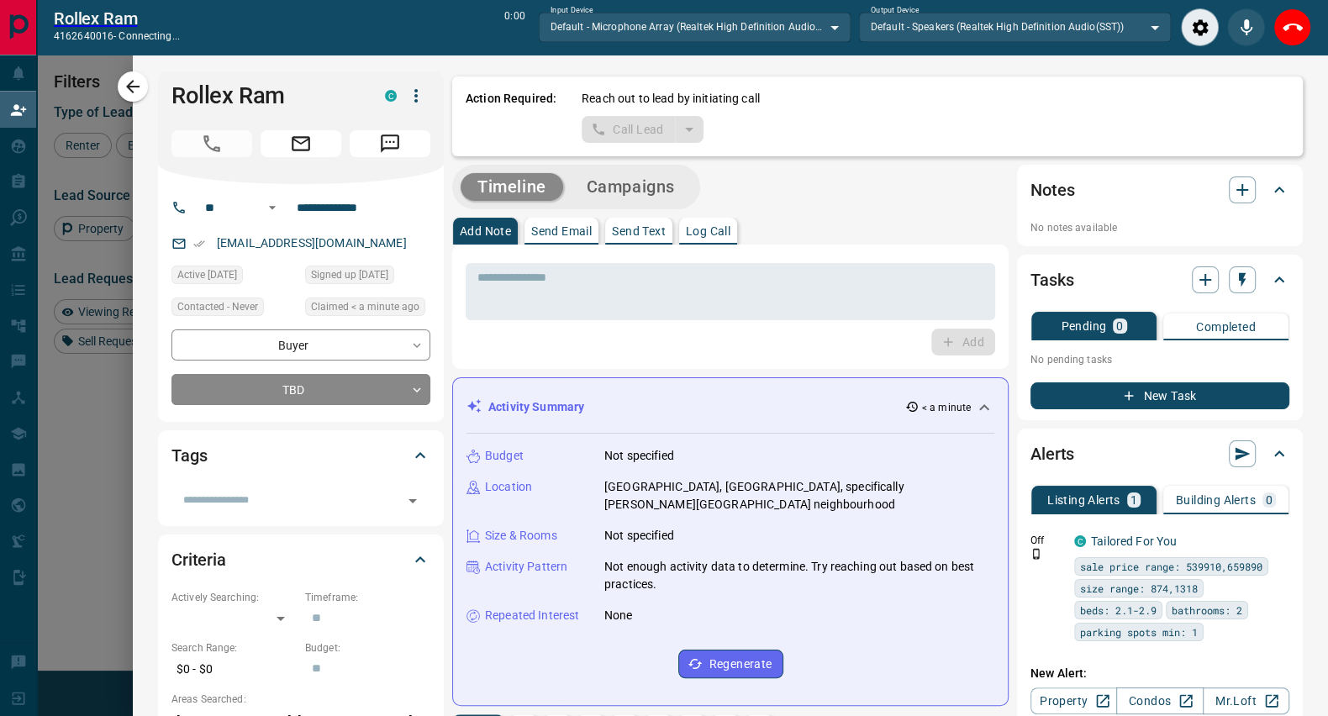
scroll to position [488, 965]
click at [1283, 28] on icon "End Call" at bounding box center [1293, 28] width 20 height 8
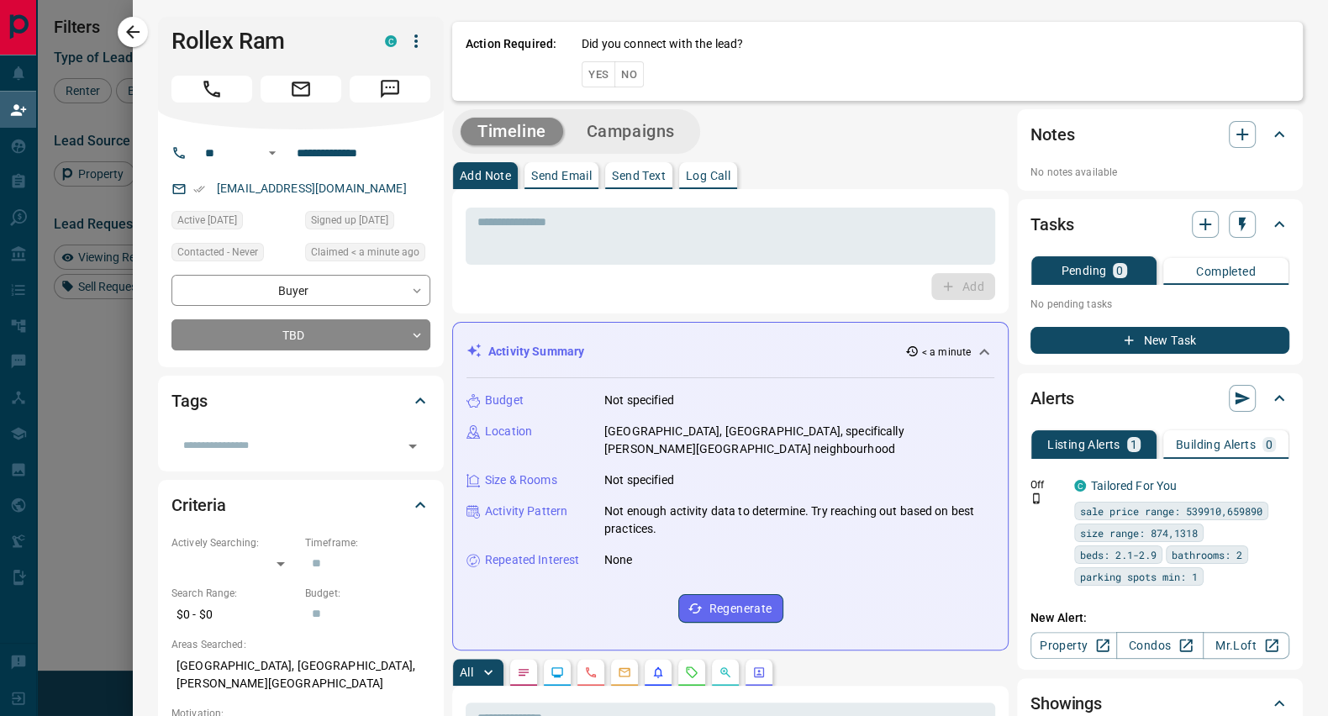
scroll to position [530, 965]
click at [621, 71] on button "No" at bounding box center [628, 74] width 29 height 26
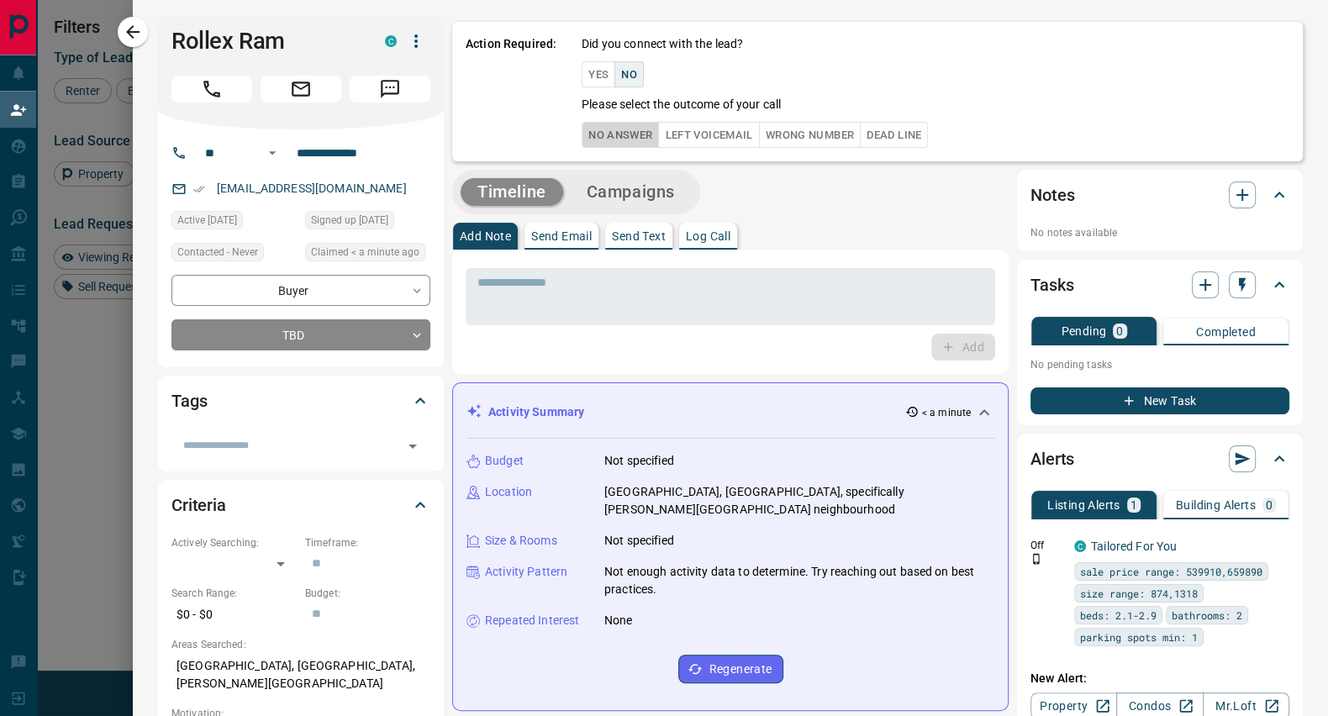
click at [605, 133] on button "No Answer" at bounding box center [620, 135] width 77 height 26
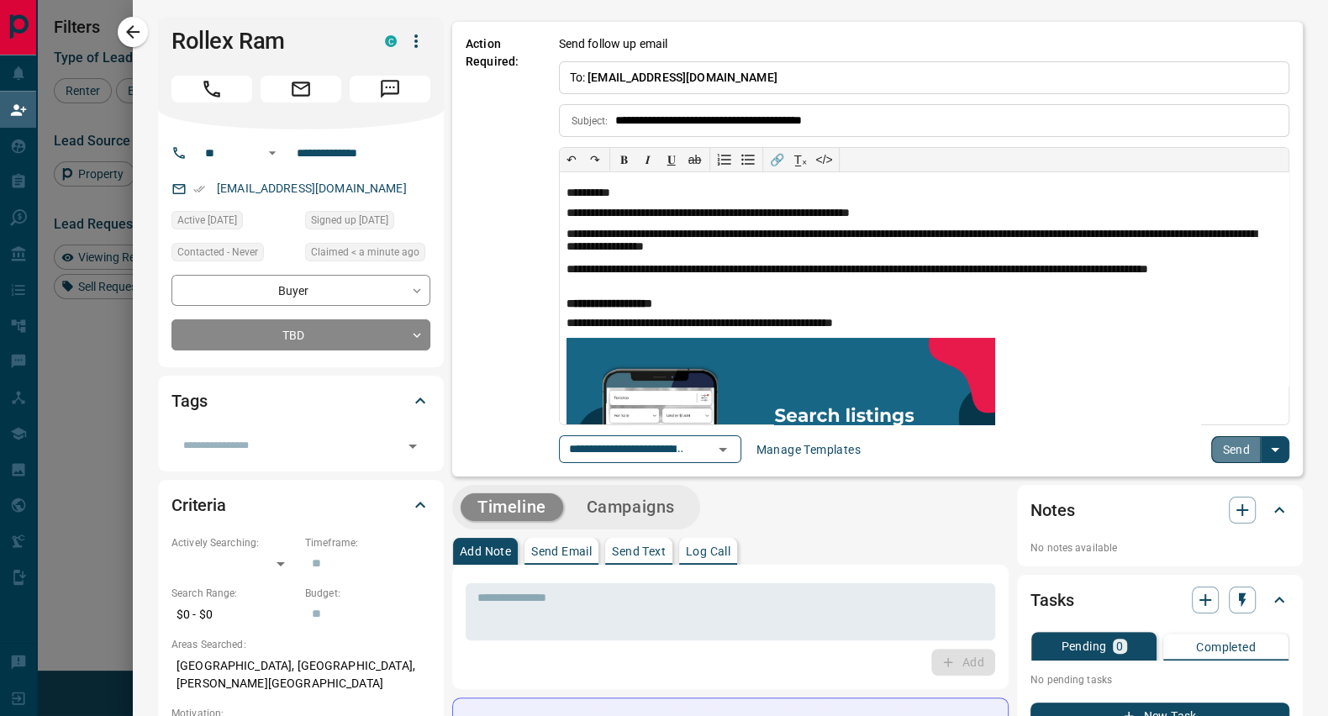
click at [1224, 448] on button "Send" at bounding box center [1236, 449] width 50 height 27
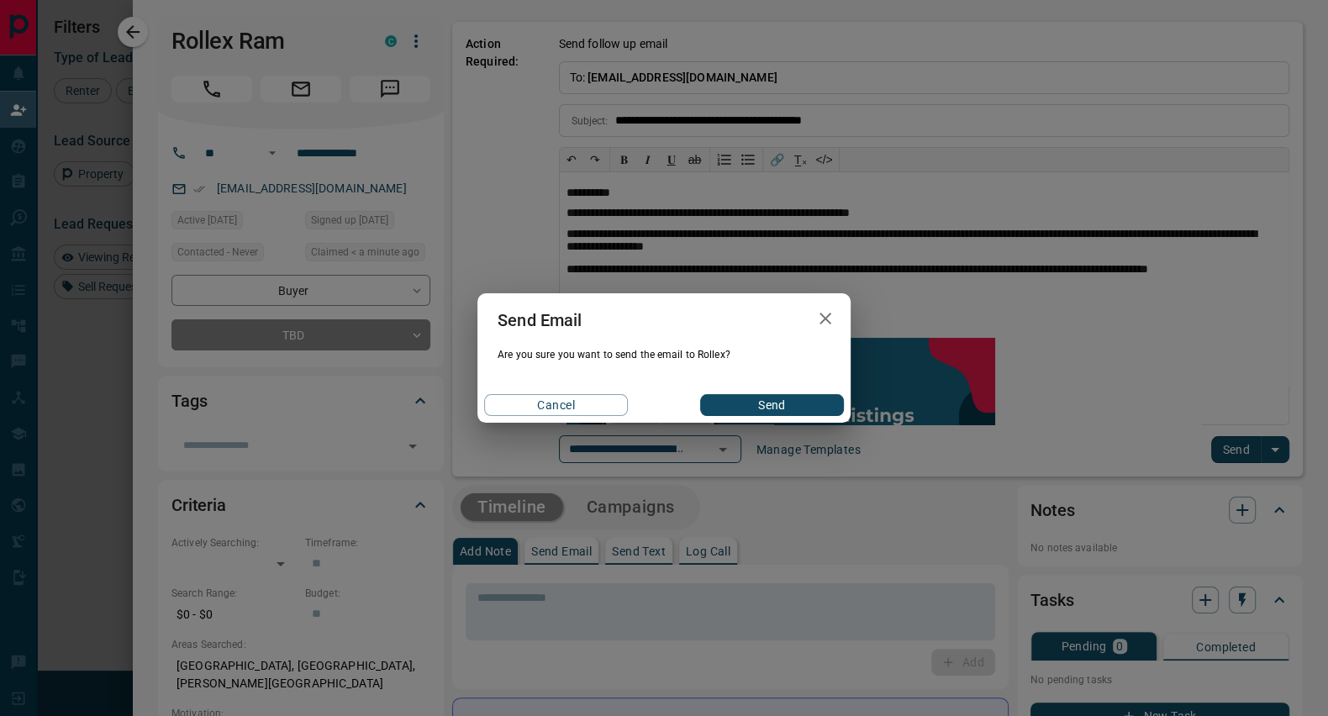
click at [777, 391] on div "Cancel Send" at bounding box center [663, 405] width 373 height 35
click at [778, 401] on button "Send" at bounding box center [772, 405] width 144 height 22
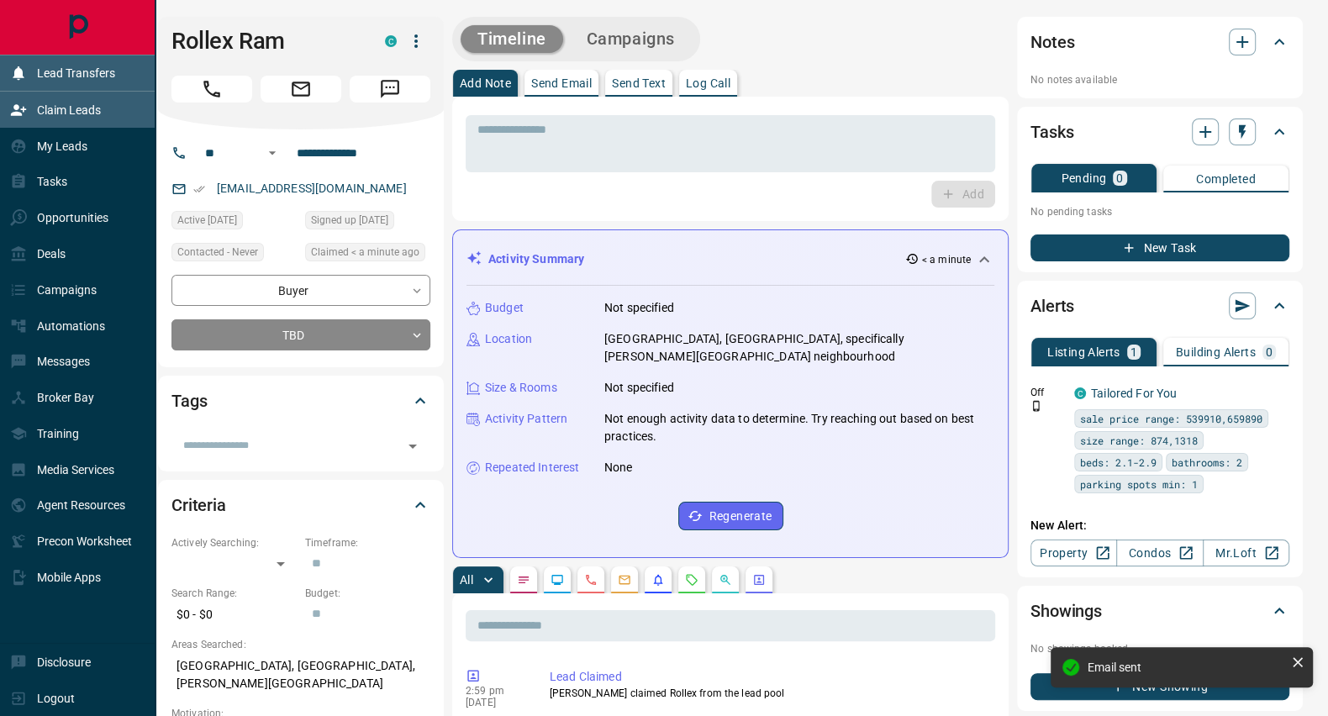
click at [21, 74] on icon at bounding box center [18, 72] width 11 height 13
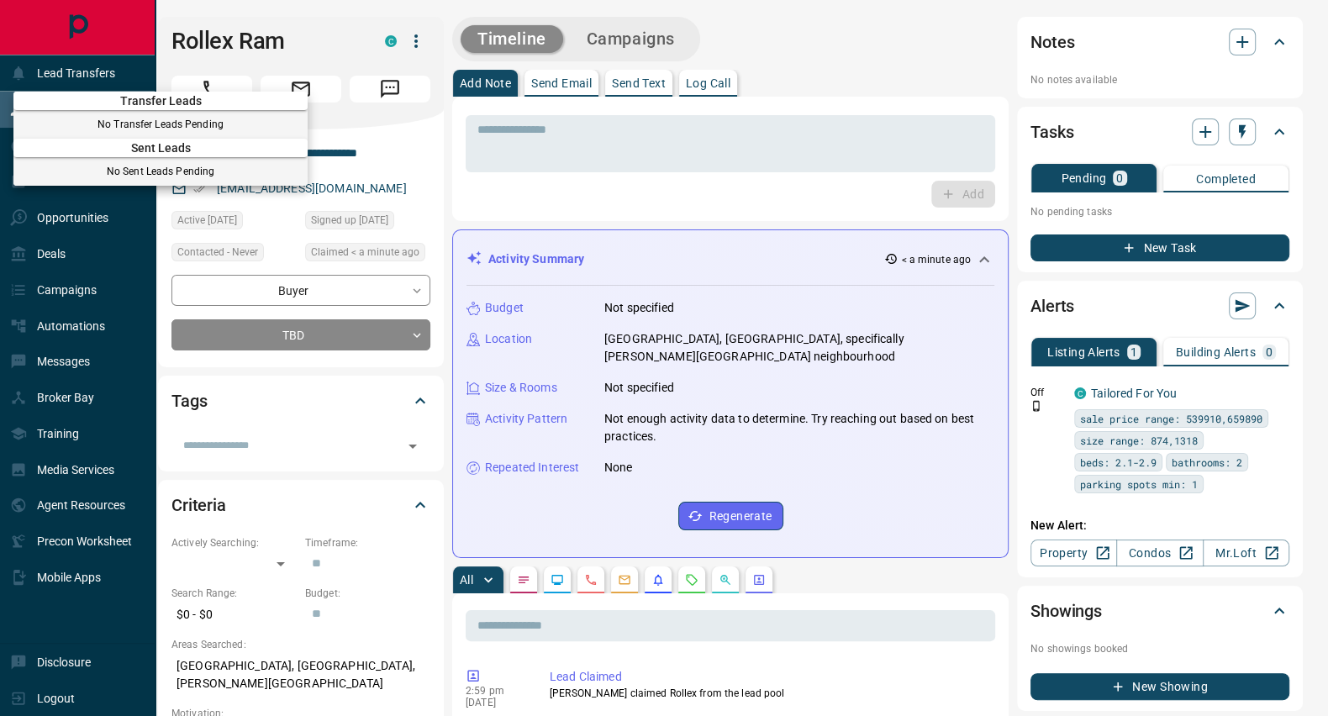
click at [507, 192] on div at bounding box center [664, 358] width 1328 height 716
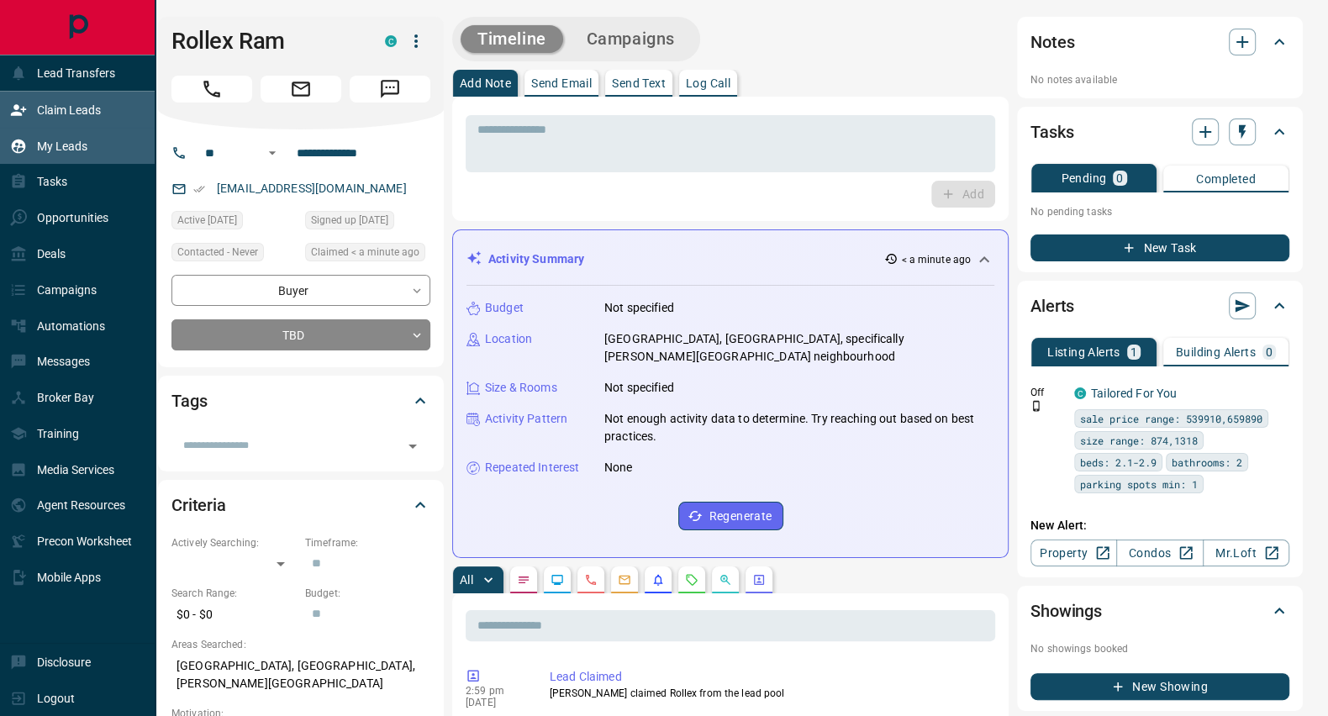
click at [62, 145] on p "My Leads" at bounding box center [62, 146] width 50 height 13
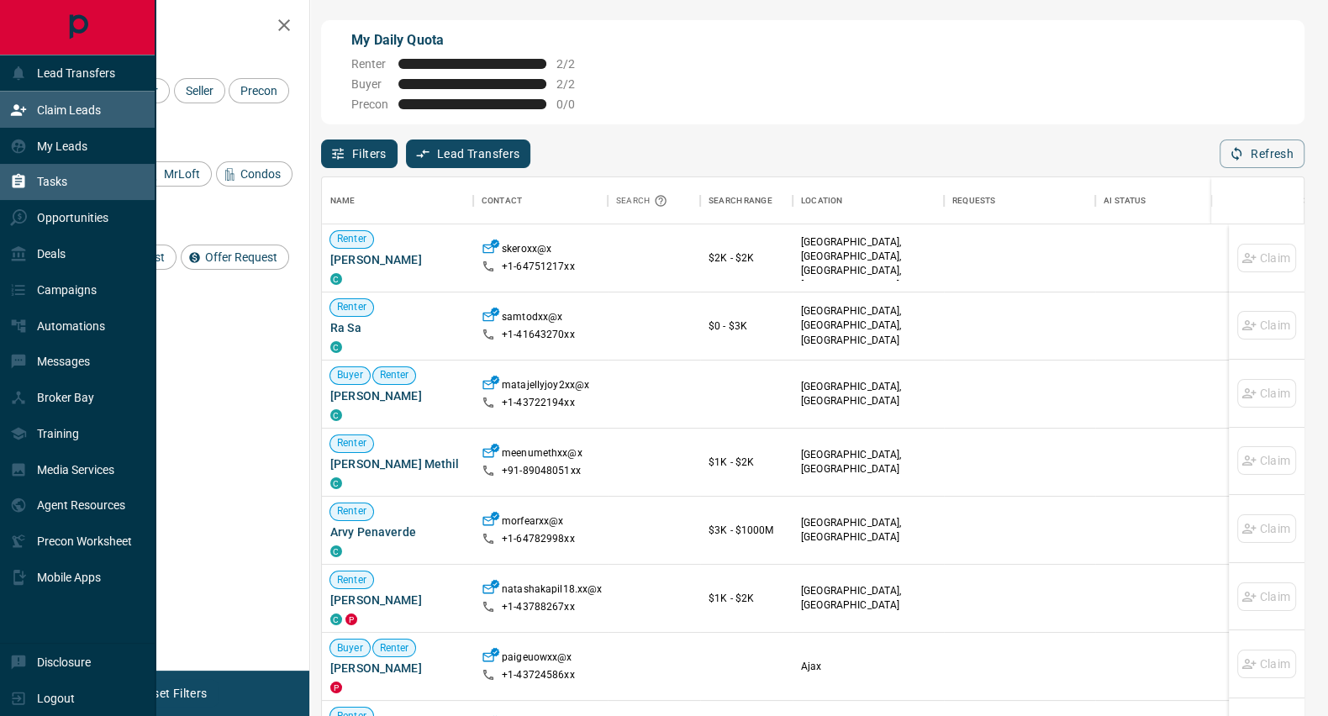
click at [61, 180] on p "Tasks" at bounding box center [52, 181] width 30 height 13
